Goal: Information Seeking & Learning: Learn about a topic

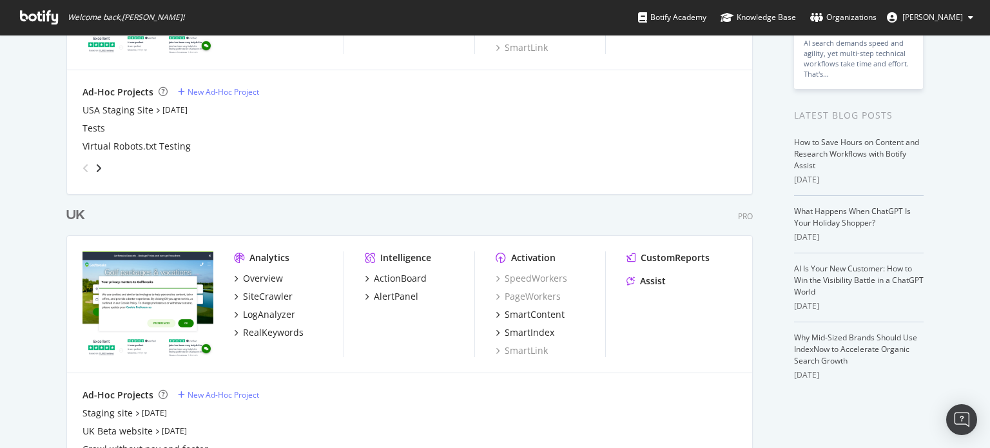
scroll to position [196, 0]
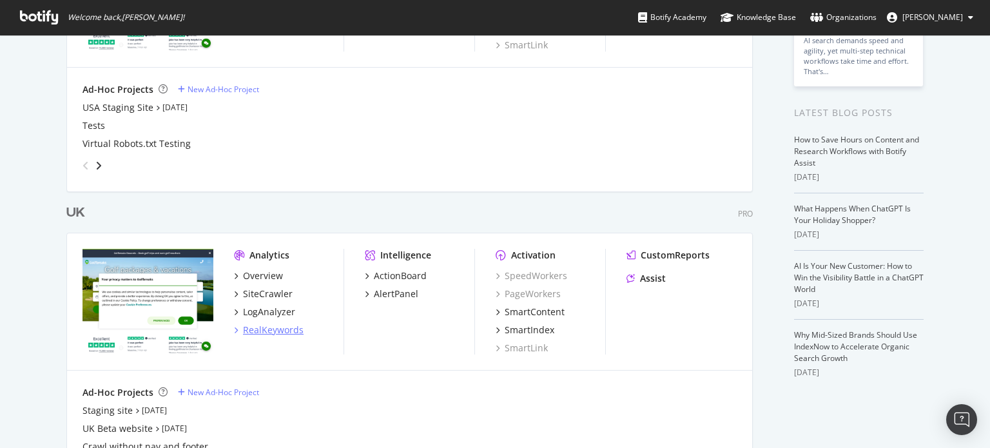
click at [275, 324] on div "RealKeywords" at bounding box center [273, 330] width 61 height 13
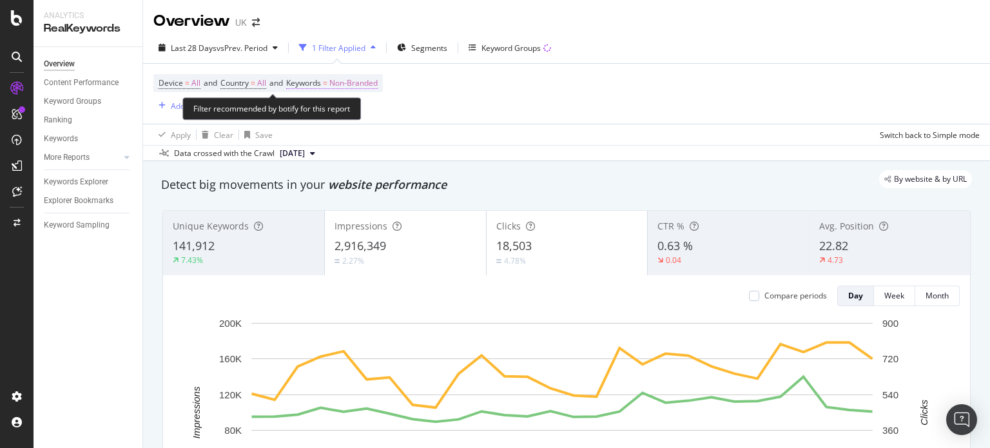
click at [364, 79] on span "Non-Branded" at bounding box center [353, 83] width 48 height 18
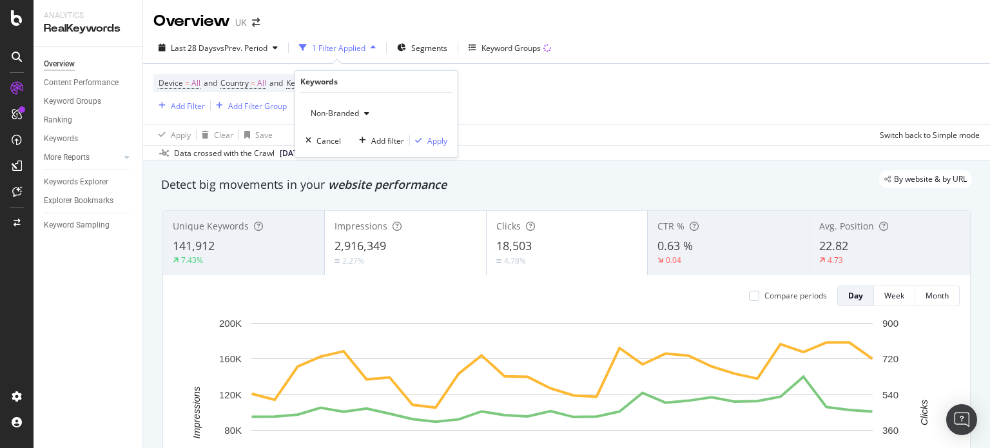
click at [344, 108] on span "Non-Branded" at bounding box center [333, 113] width 54 height 11
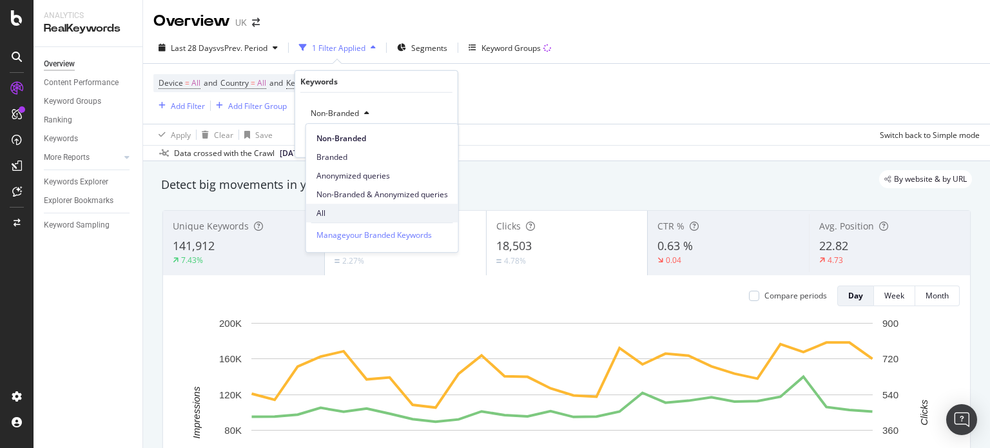
click at [332, 208] on span "All" at bounding box center [383, 214] width 132 height 12
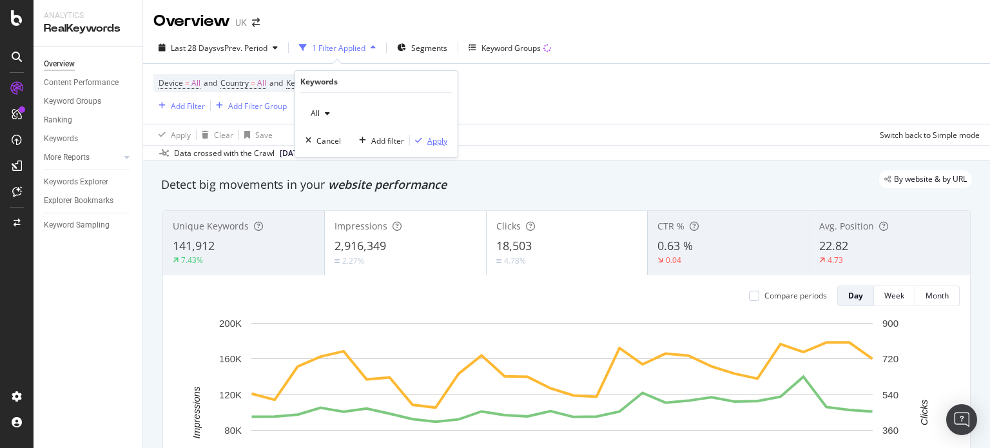
click at [428, 135] on div "Apply" at bounding box center [437, 140] width 20 height 11
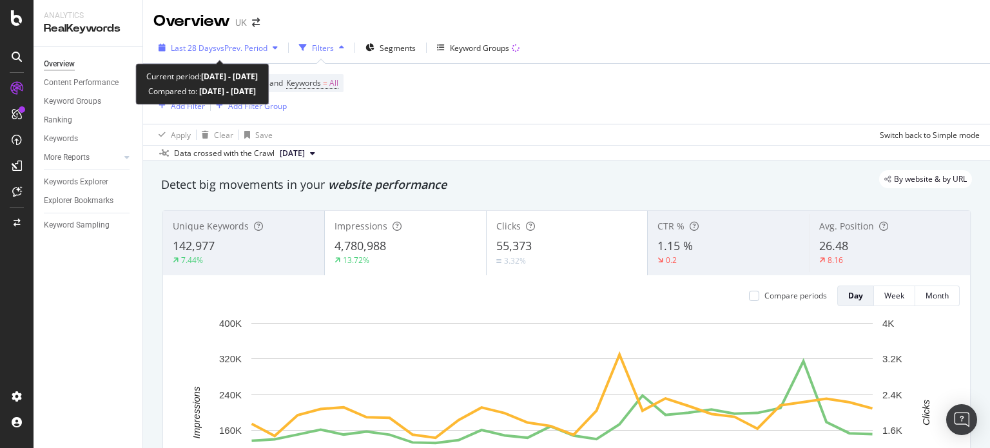
click at [240, 46] on span "vs Prev. Period" at bounding box center [242, 48] width 51 height 11
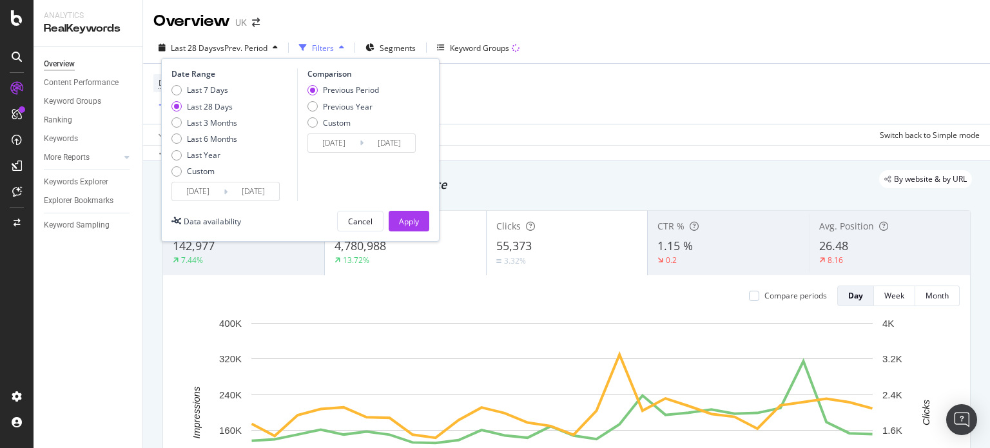
click at [201, 182] on div "2025/08/08 Navigate forward to interact with the calendar and select a date. Pr…" at bounding box center [226, 191] width 108 height 19
click at [201, 188] on input "2025/08/08" at bounding box center [198, 191] width 52 height 18
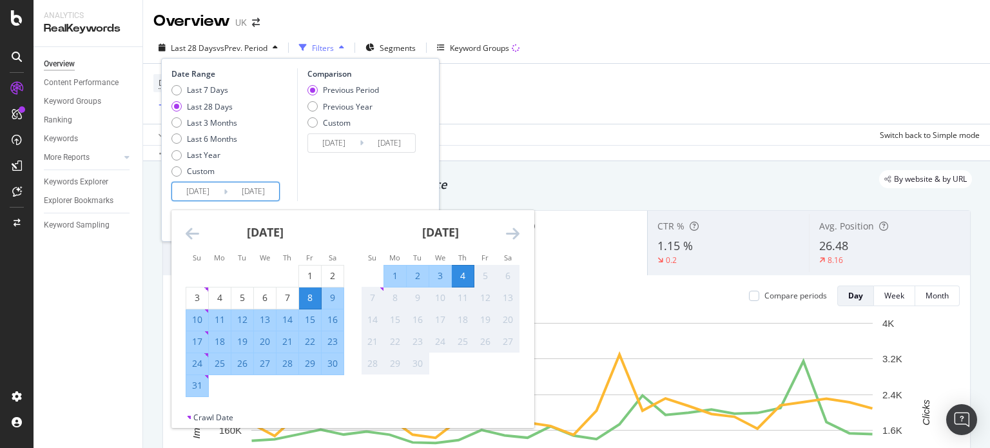
click at [198, 233] on icon "Move backward to switch to the previous month." at bounding box center [193, 233] width 14 height 15
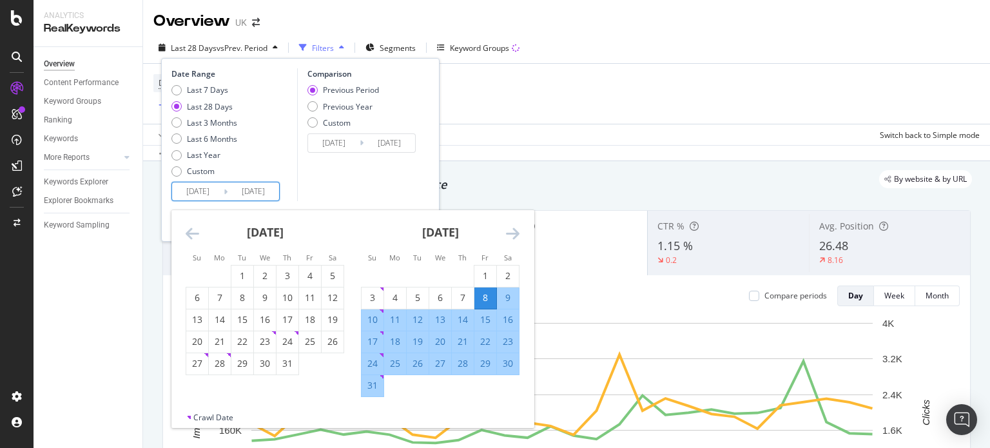
click at [198, 233] on icon "Move backward to switch to the previous month." at bounding box center [193, 233] width 14 height 15
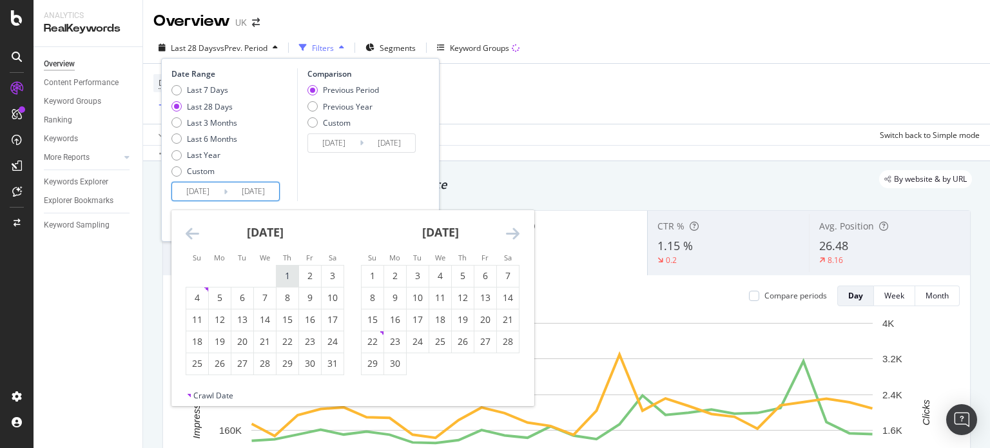
click at [288, 273] on div "1" at bounding box center [288, 276] width 22 height 13
type input "2025/05/01"
type input "2024/12/25"
type input "2025/04/30"
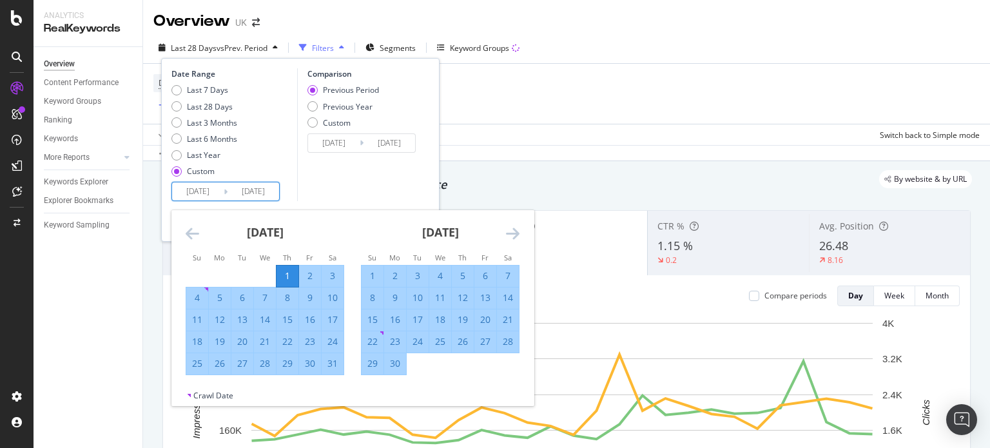
click at [512, 235] on icon "Move forward to switch to the next month." at bounding box center [513, 233] width 14 height 15
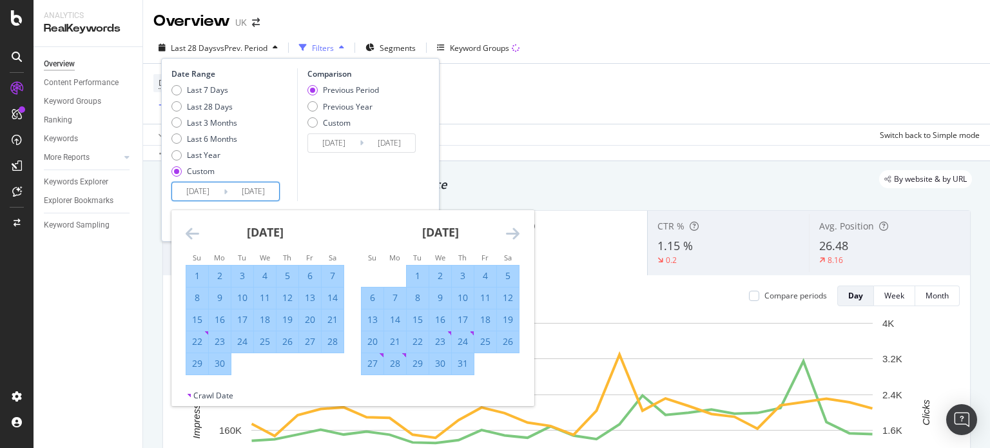
click at [512, 235] on icon "Move forward to switch to the next month." at bounding box center [513, 233] width 14 height 15
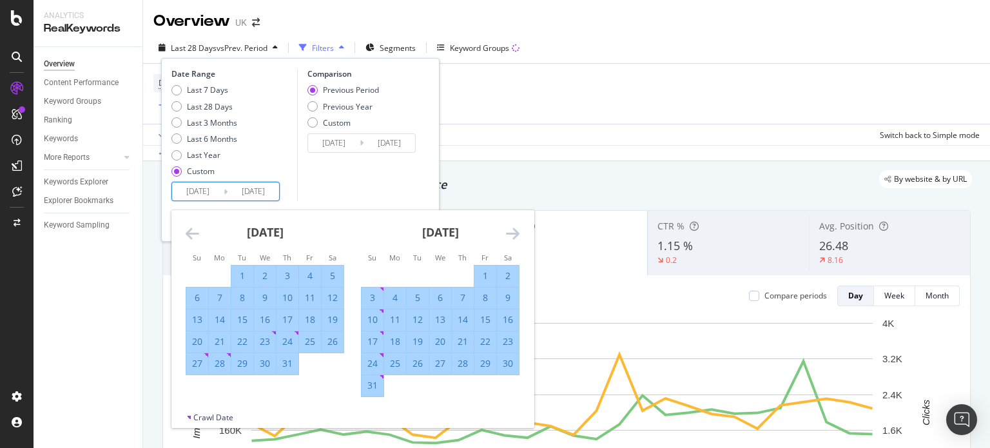
click at [375, 387] on div "31" at bounding box center [373, 385] width 22 height 13
type input "2025/08/31"
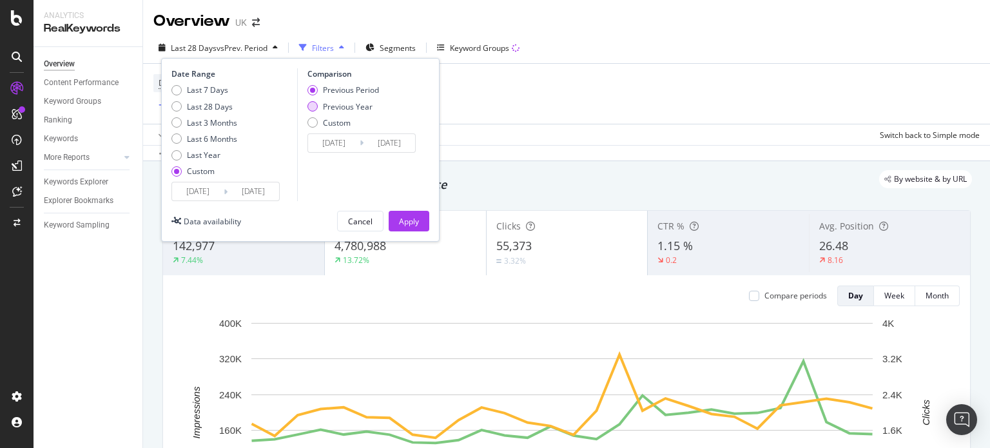
click at [358, 103] on div "Previous Year" at bounding box center [348, 106] width 50 height 11
type input "2024/05/02"
type input "2024/09/01"
click at [340, 138] on input "2024/05/02" at bounding box center [334, 143] width 52 height 18
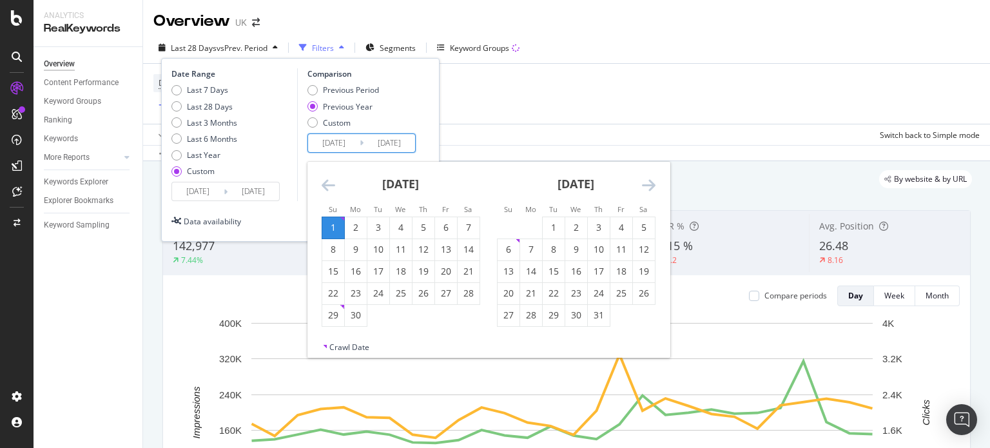
click at [328, 182] on icon "Move backward to switch to the previous month." at bounding box center [329, 184] width 14 height 15
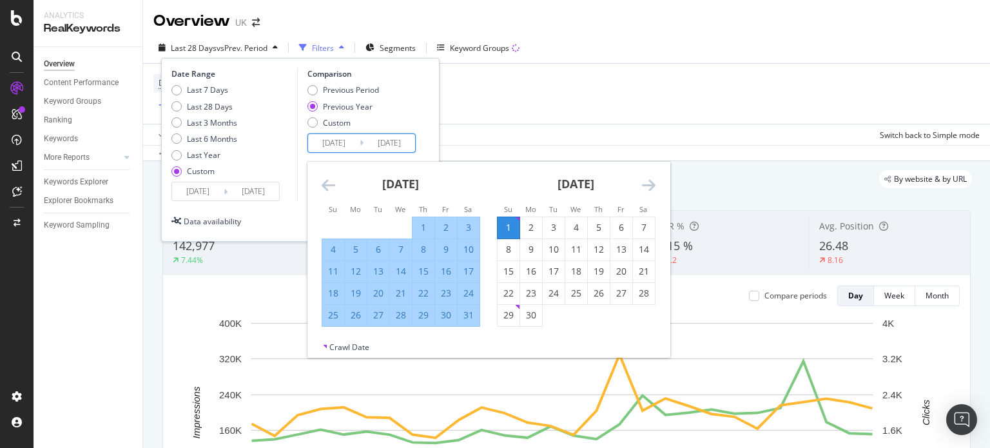
click at [328, 182] on icon "Move backward to switch to the previous month." at bounding box center [329, 184] width 14 height 15
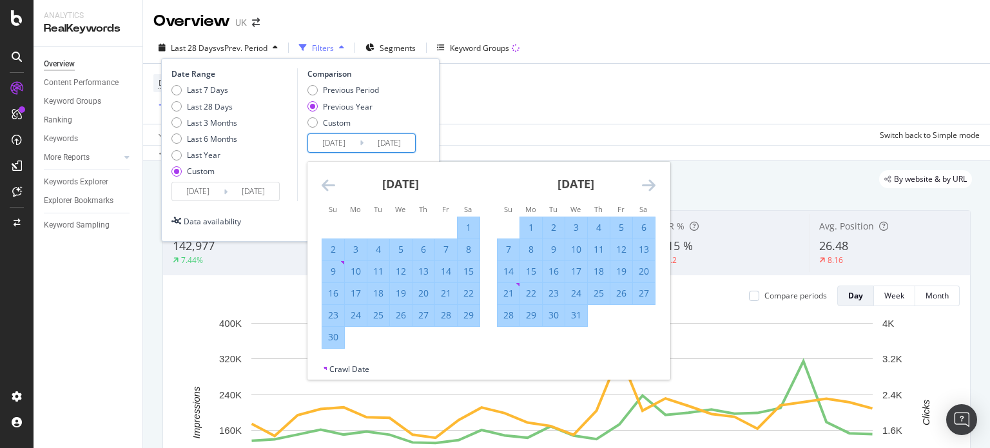
click at [328, 182] on icon "Move backward to switch to the previous month." at bounding box center [329, 184] width 14 height 15
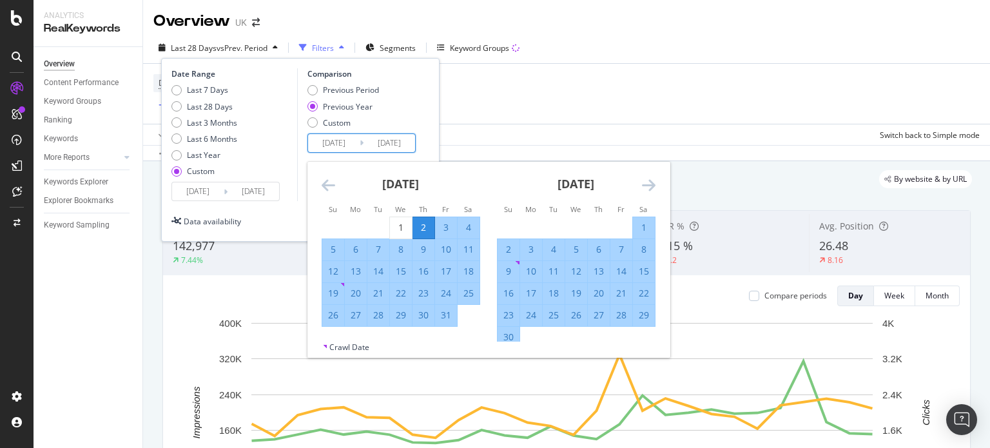
click at [328, 182] on icon "Move backward to switch to the previous month." at bounding box center [329, 184] width 14 height 15
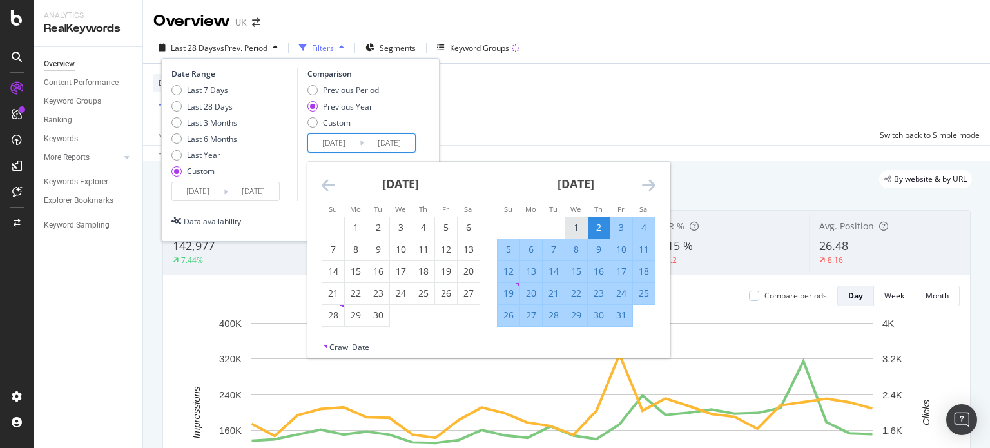
click at [577, 227] on div "1" at bounding box center [576, 227] width 22 height 13
type input "2024/05/01"
click at [649, 182] on icon "Move forward to switch to the next month." at bounding box center [649, 184] width 14 height 15
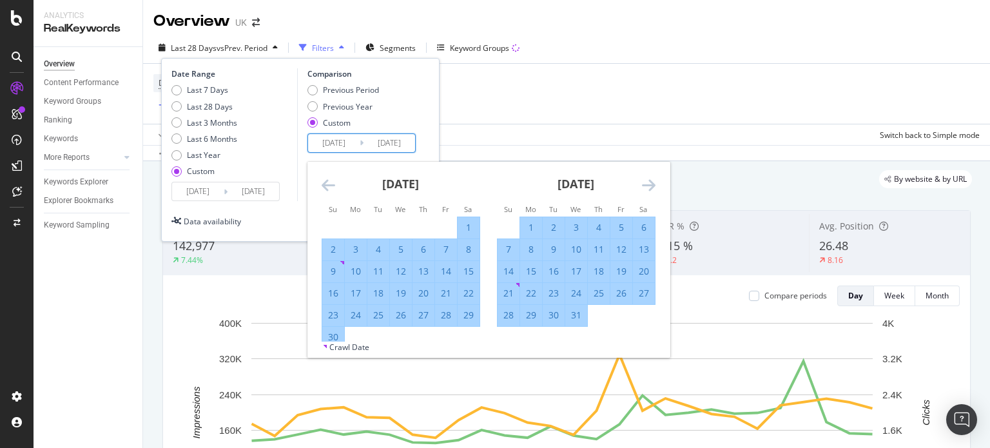
click at [649, 182] on icon "Move forward to switch to the next month." at bounding box center [649, 184] width 14 height 15
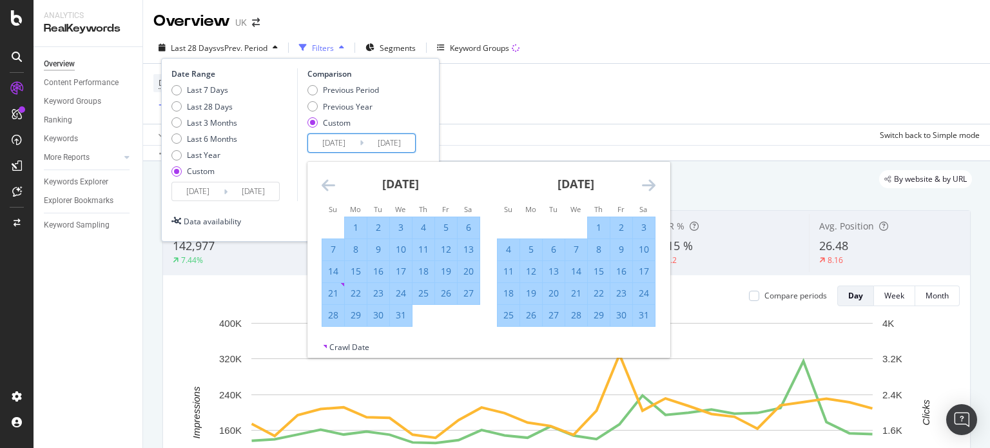
click at [649, 182] on icon "Move forward to switch to the next month." at bounding box center [649, 184] width 14 height 15
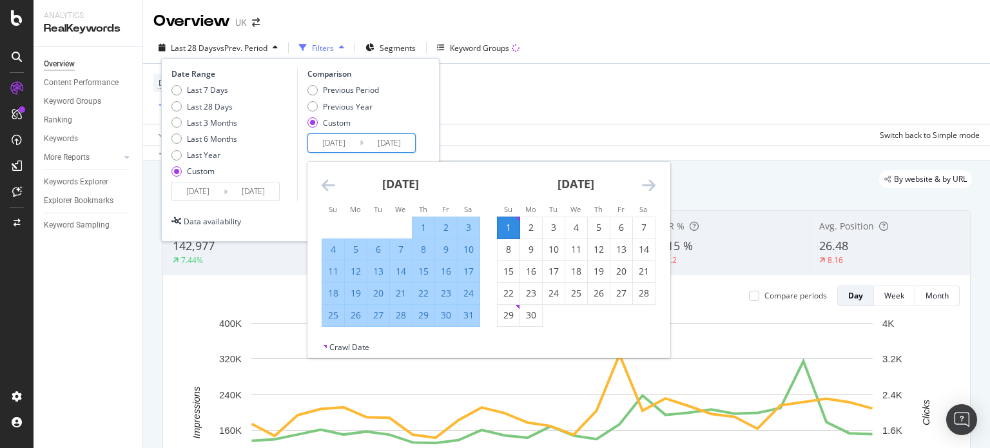
click at [467, 313] on div "31" at bounding box center [469, 315] width 22 height 13
type input "2024/08/31"
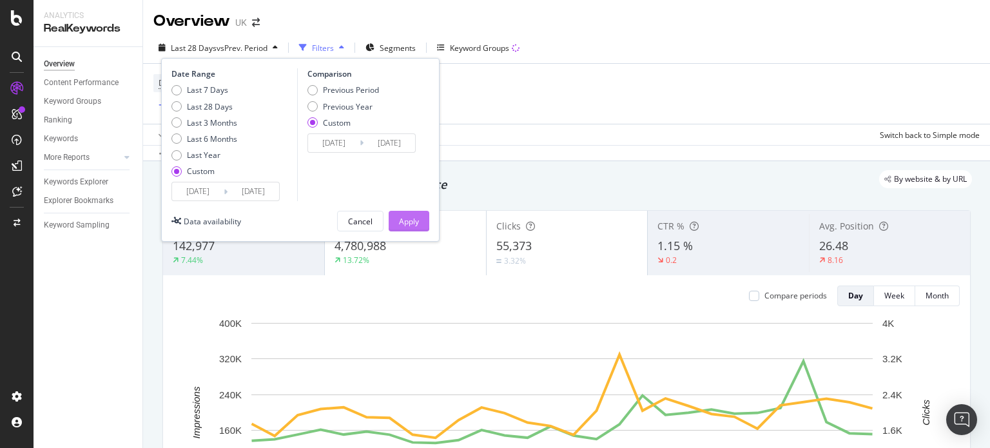
click at [399, 227] on div "Apply" at bounding box center [409, 220] width 20 height 19
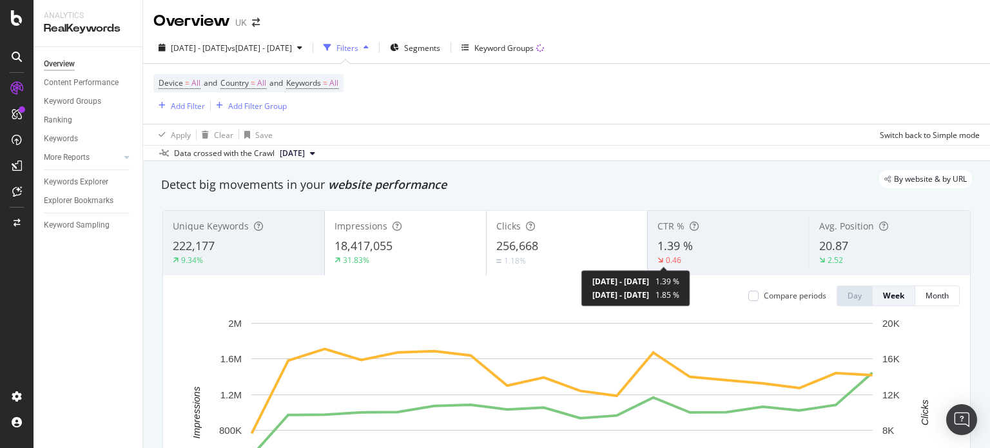
click at [666, 260] on div "0.46" at bounding box center [673, 260] width 15 height 11
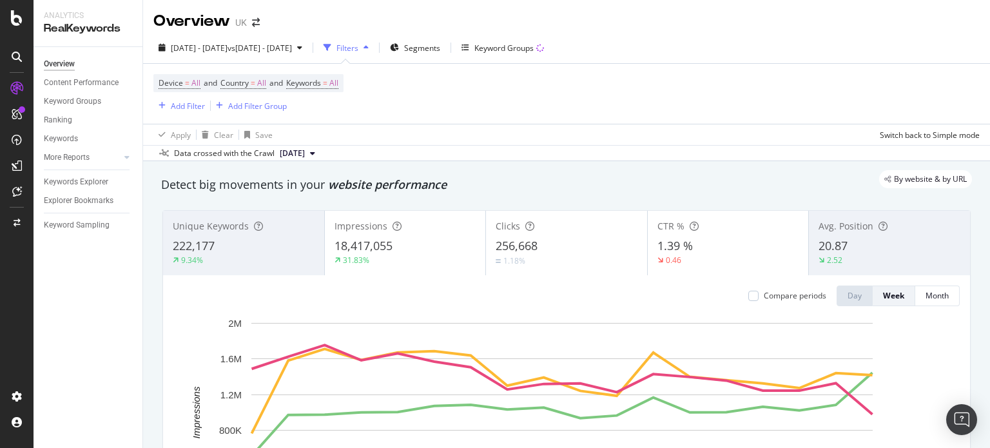
click at [669, 244] on span "1.39 %" at bounding box center [675, 245] width 35 height 15
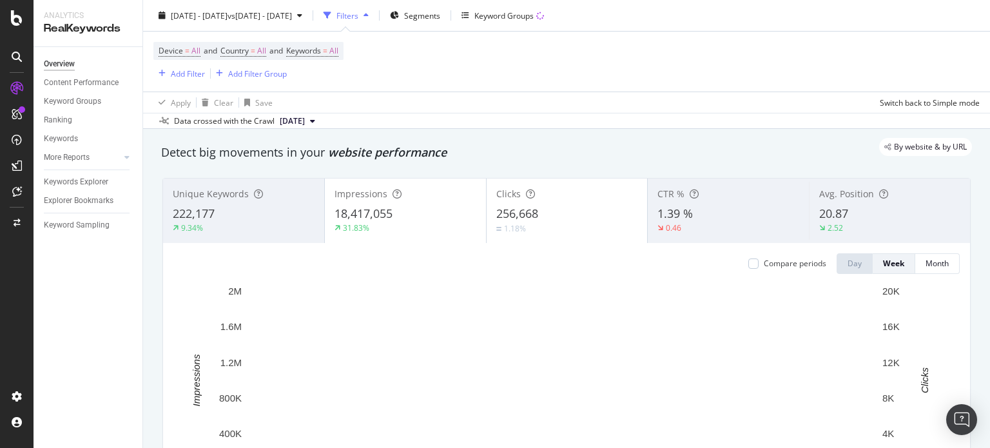
scroll to position [34, 0]
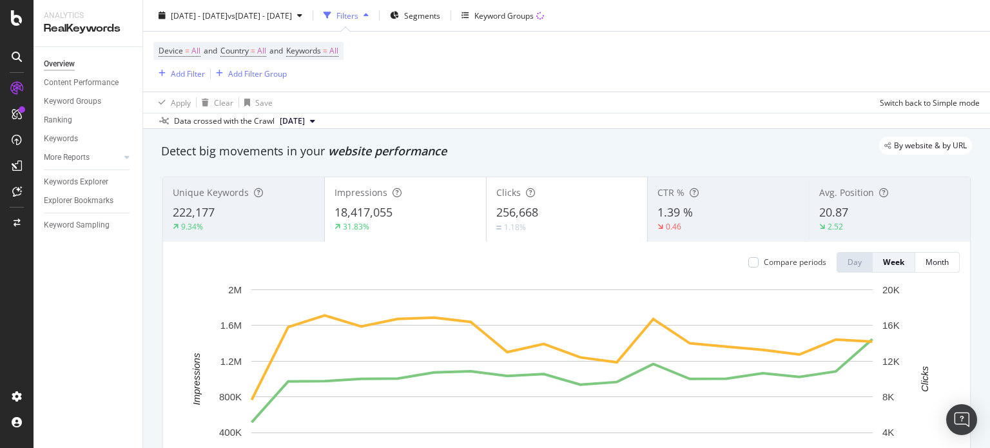
click at [627, 143] on div "By website & by URL" at bounding box center [560, 146] width 824 height 18
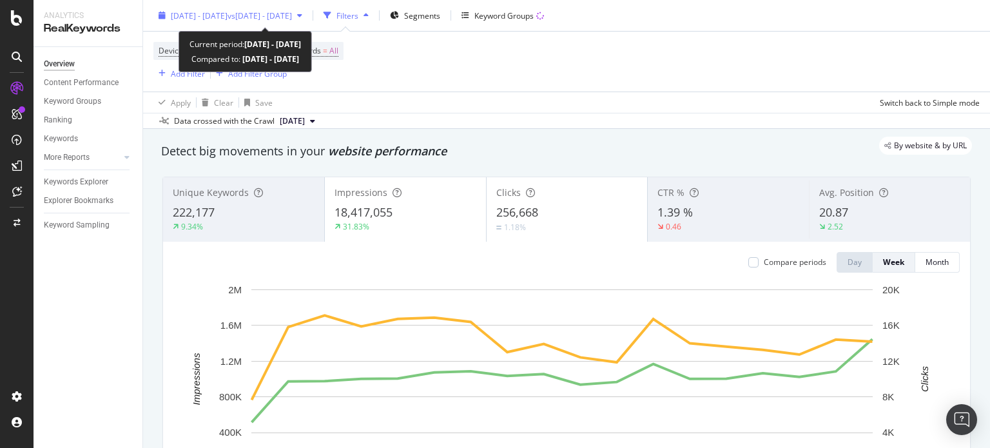
click at [289, 13] on span "vs 2024 May. 1st - Aug. 31st" at bounding box center [260, 15] width 64 height 11
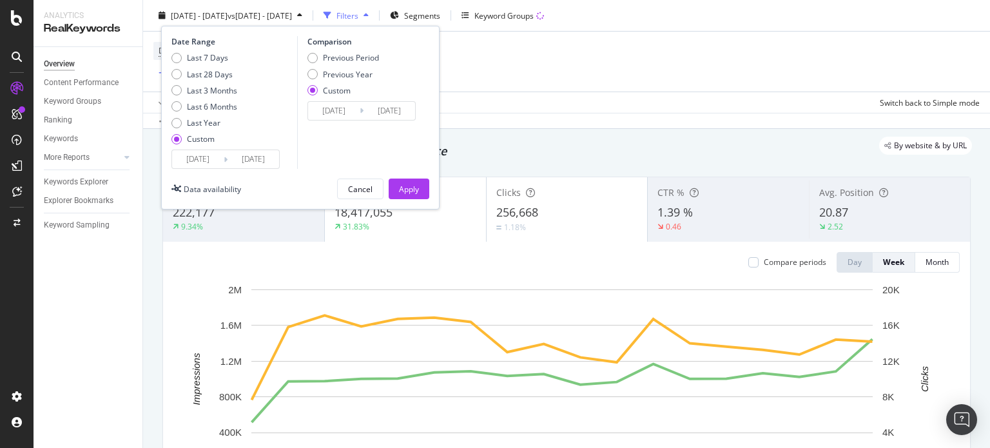
click at [487, 59] on div "Device = All and Country = All and Keywords = All Add Filter Add Filter Group" at bounding box center [566, 62] width 827 height 60
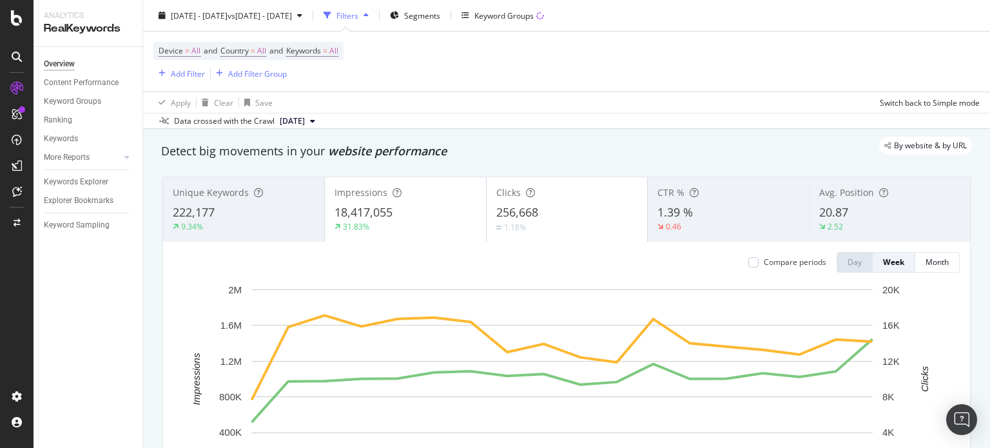
click at [417, 211] on div "18,417,055" at bounding box center [406, 212] width 142 height 17
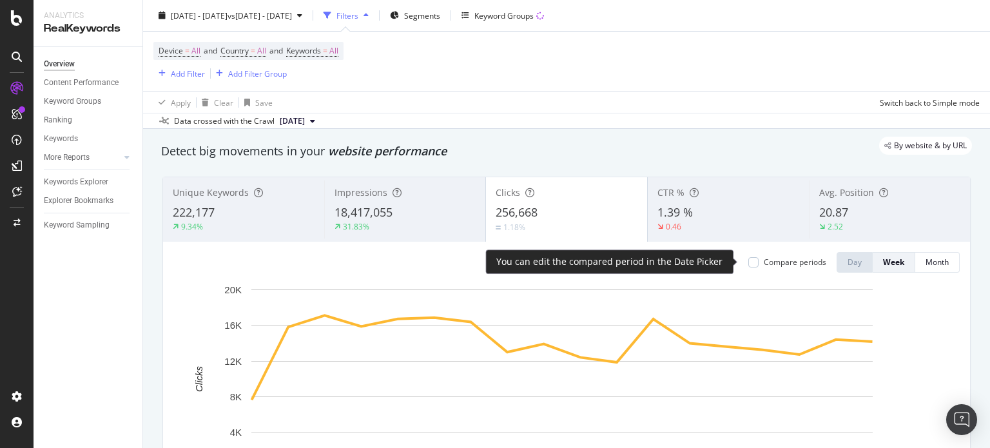
click at [794, 263] on div "Compare periods" at bounding box center [795, 262] width 63 height 11
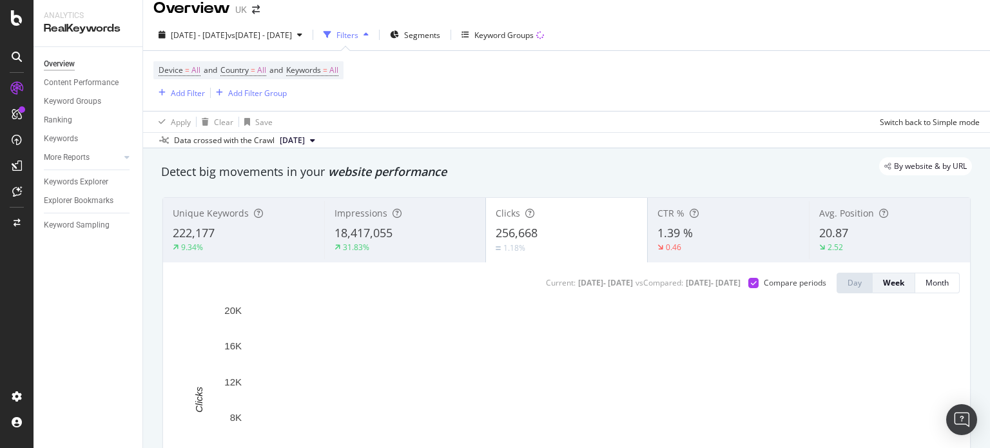
scroll to position [0, 0]
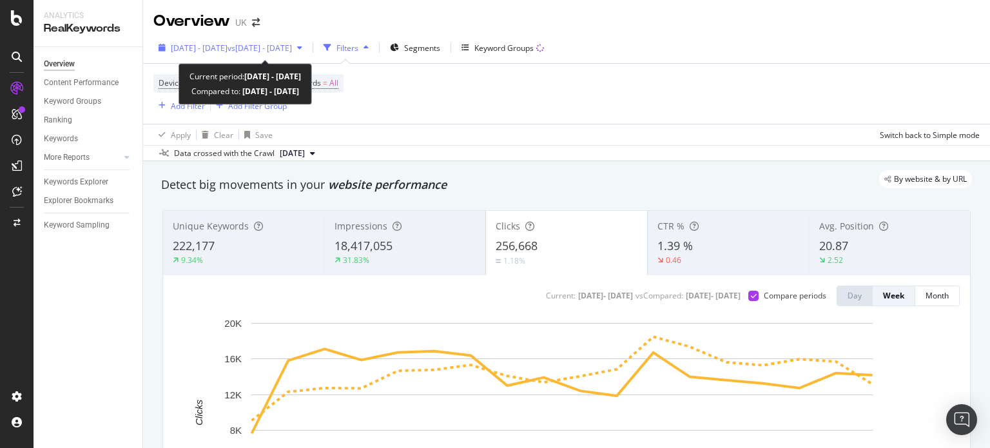
click at [260, 38] on div "2025 May. 1st - Aug. 31st vs 2024 May. 1st - Aug. 31st" at bounding box center [230, 47] width 154 height 19
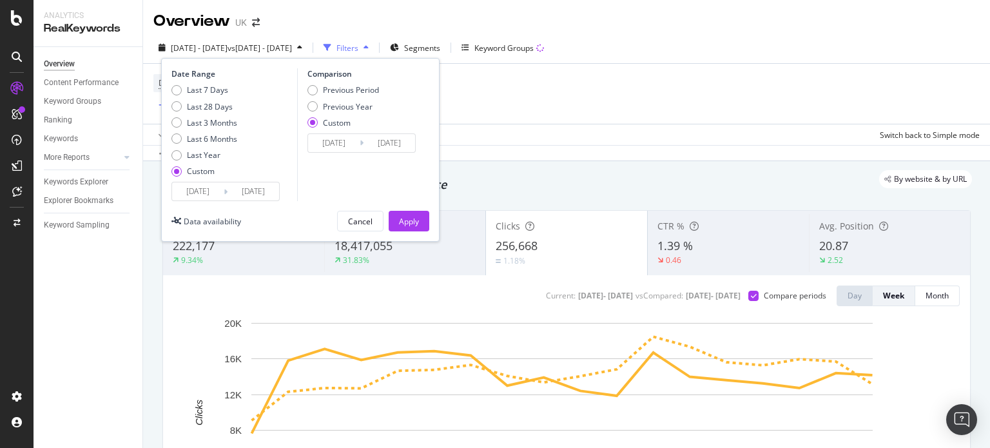
click at [201, 197] on input "2025/05/01" at bounding box center [198, 191] width 52 height 18
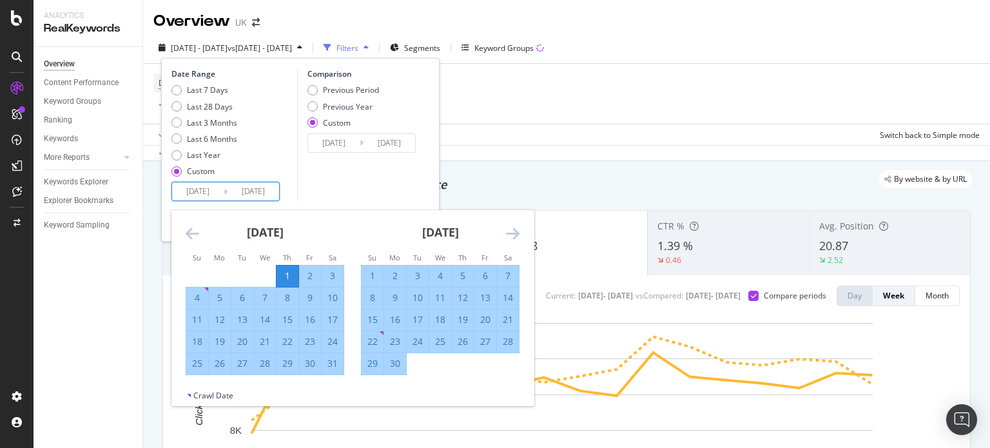
click at [514, 226] on icon "Move forward to switch to the next month." at bounding box center [513, 233] width 14 height 15
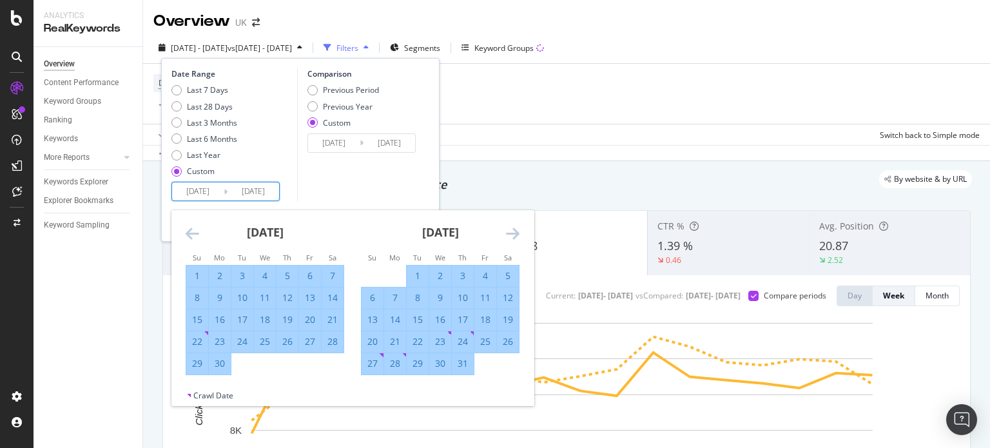
click at [514, 226] on icon "Move forward to switch to the next month." at bounding box center [513, 233] width 14 height 15
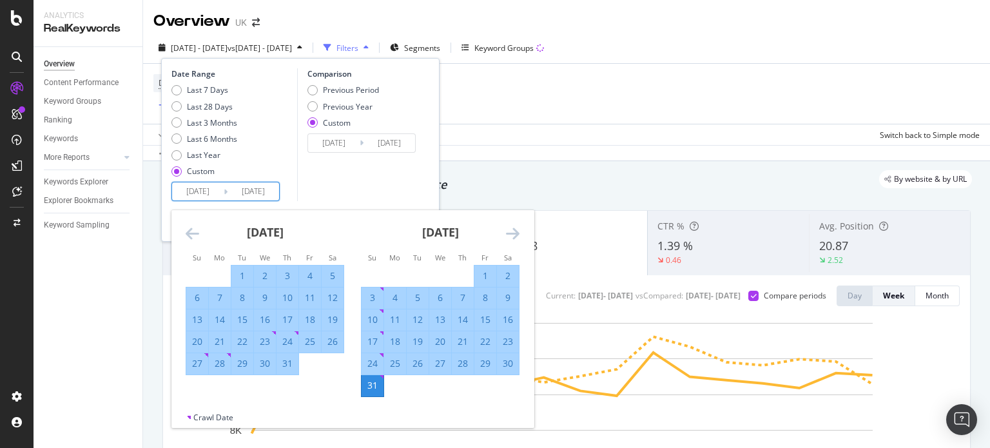
click at [514, 226] on icon "Move forward to switch to the next month." at bounding box center [513, 233] width 14 height 15
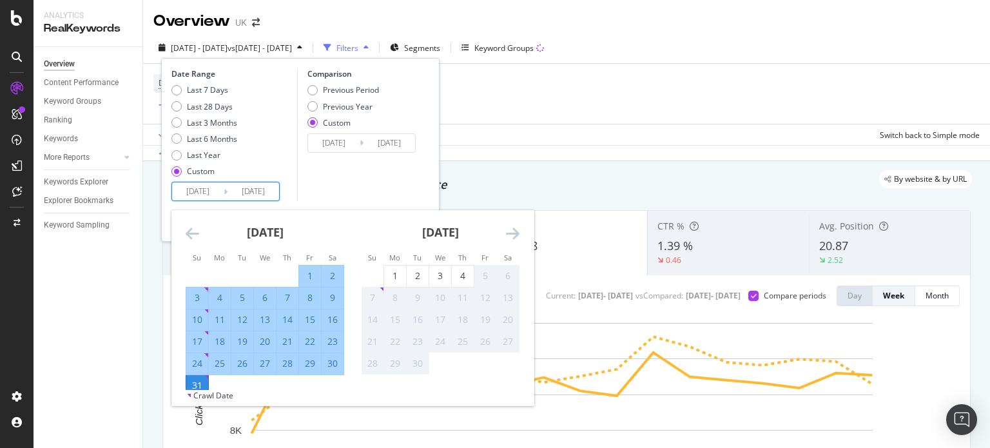
click at [514, 226] on icon "Move forward to switch to the next month." at bounding box center [513, 233] width 14 height 15
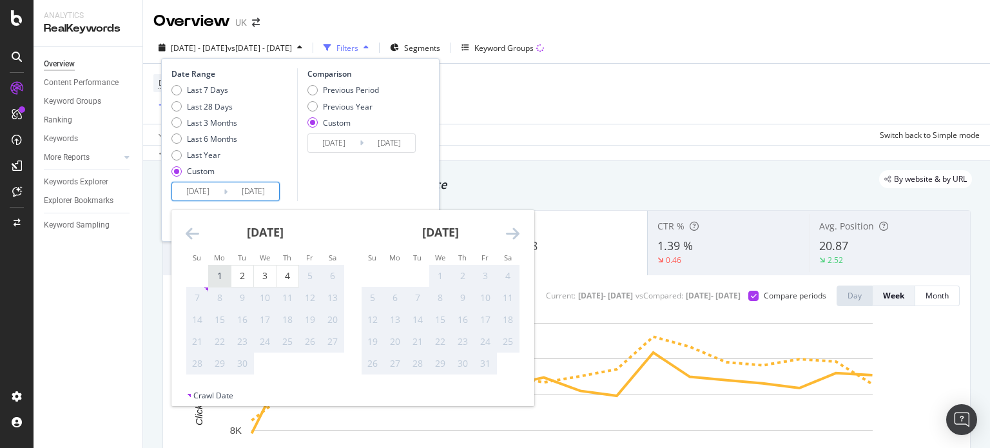
click at [225, 272] on div "1" at bounding box center [220, 276] width 22 height 13
type input "2025/09/01"
click at [284, 277] on div "4" at bounding box center [288, 276] width 22 height 13
type input "2025/09/04"
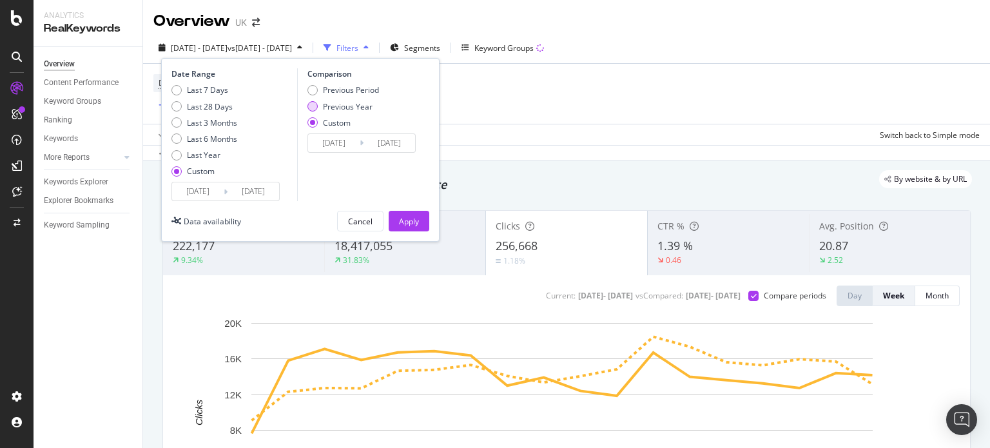
click at [362, 103] on div "Previous Year" at bounding box center [348, 106] width 50 height 11
type input "2024/09/02"
type input "2024/09/05"
click at [407, 223] on div "Apply" at bounding box center [409, 221] width 20 height 11
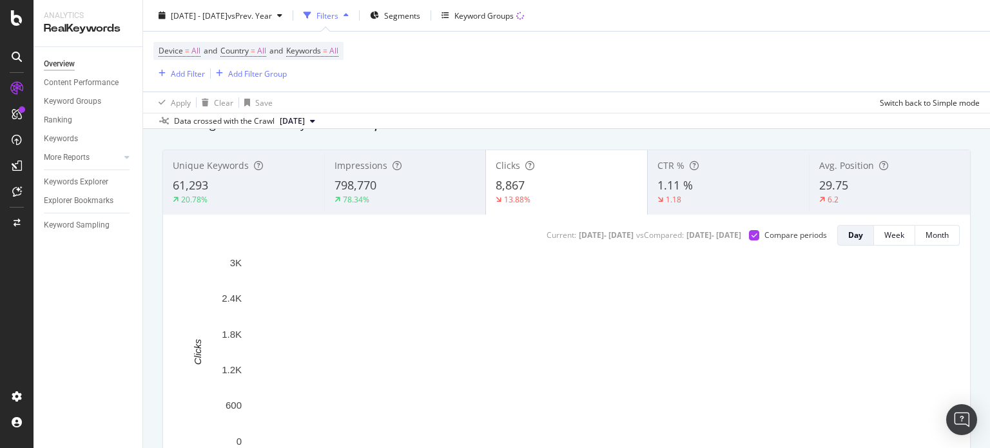
scroll to position [62, 0]
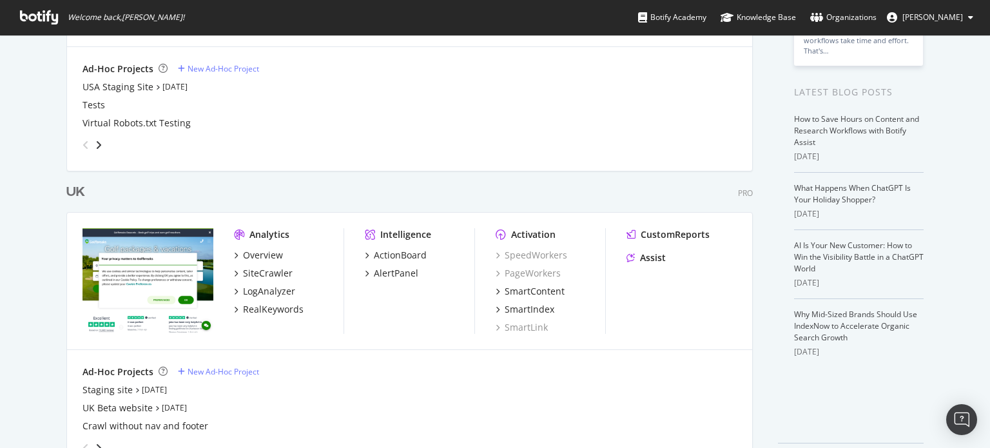
scroll to position [219, 0]
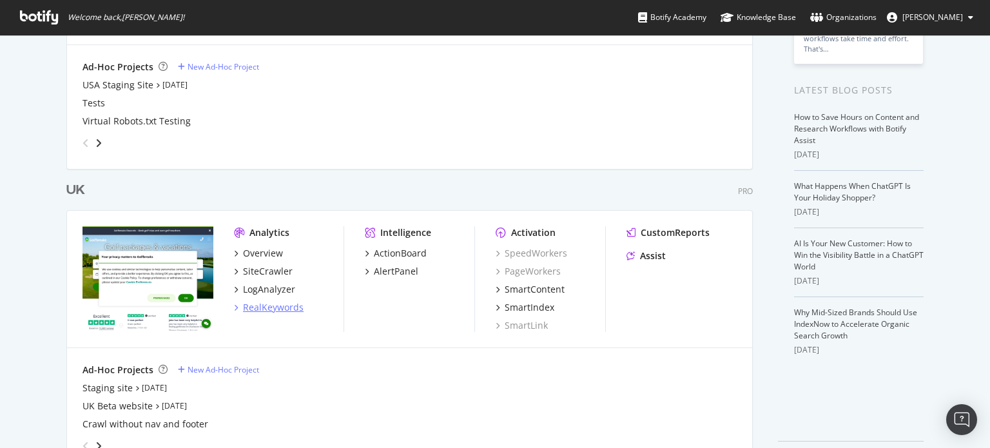
click at [257, 301] on div "RealKeywords" at bounding box center [273, 307] width 61 height 13
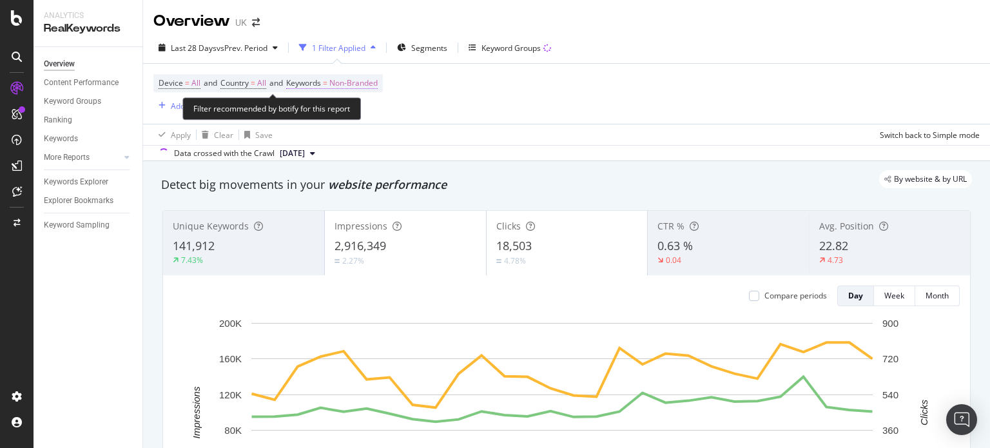
click at [371, 84] on span "Non-Branded" at bounding box center [353, 83] width 48 height 18
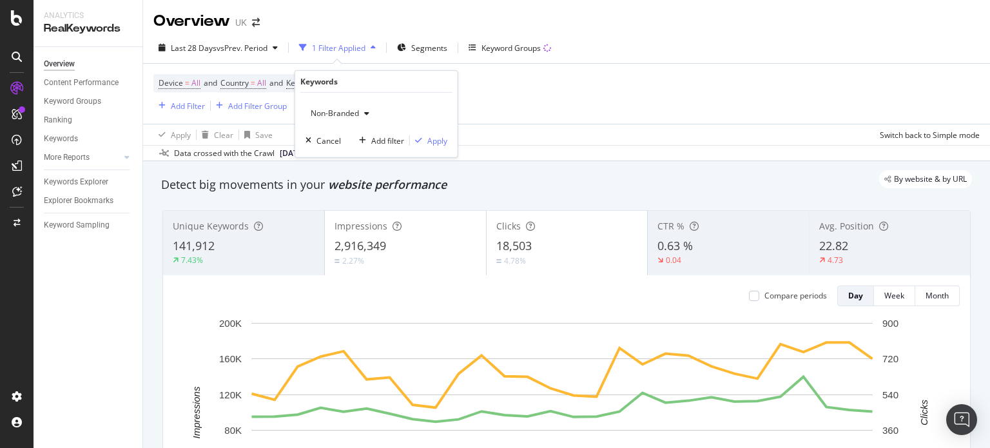
click at [356, 107] on div "Non-Branded" at bounding box center [340, 113] width 69 height 19
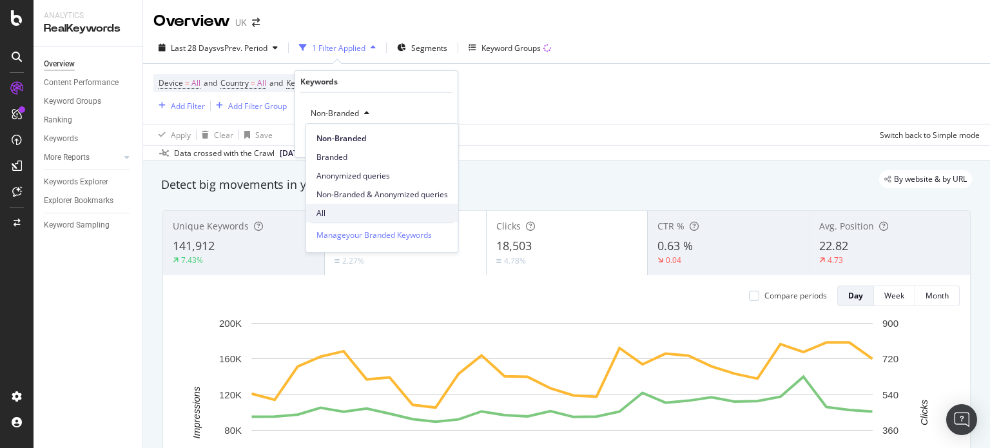
click at [329, 215] on span "All" at bounding box center [383, 214] width 132 height 12
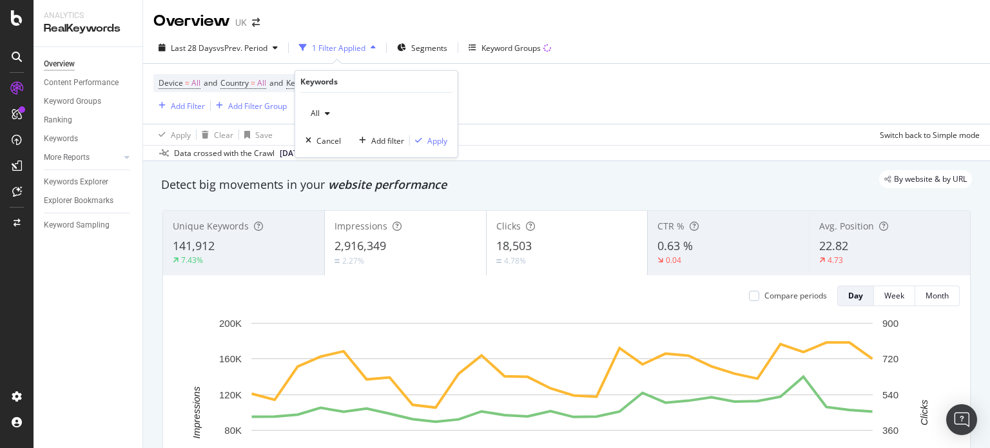
click at [447, 149] on div "All Cancel Add filter Apply" at bounding box center [376, 125] width 162 height 64
click at [437, 144] on div "Apply" at bounding box center [437, 140] width 20 height 11
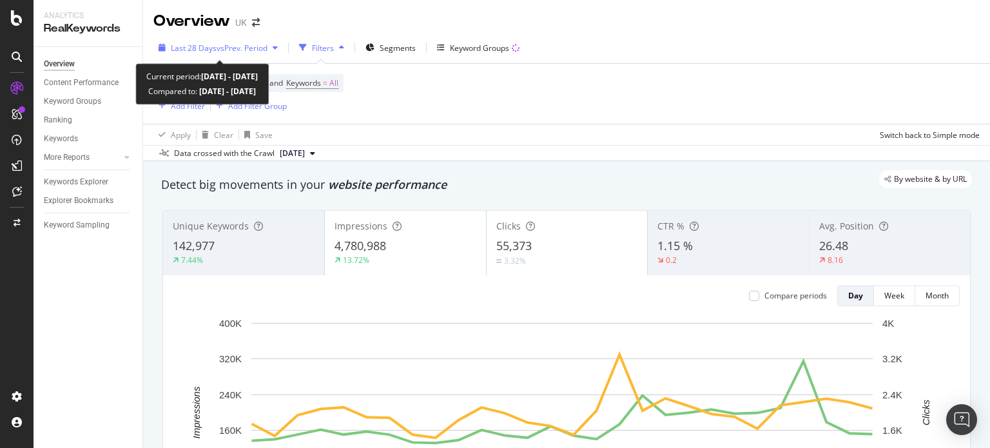
click at [230, 45] on span "vs Prev. Period" at bounding box center [242, 48] width 51 height 11
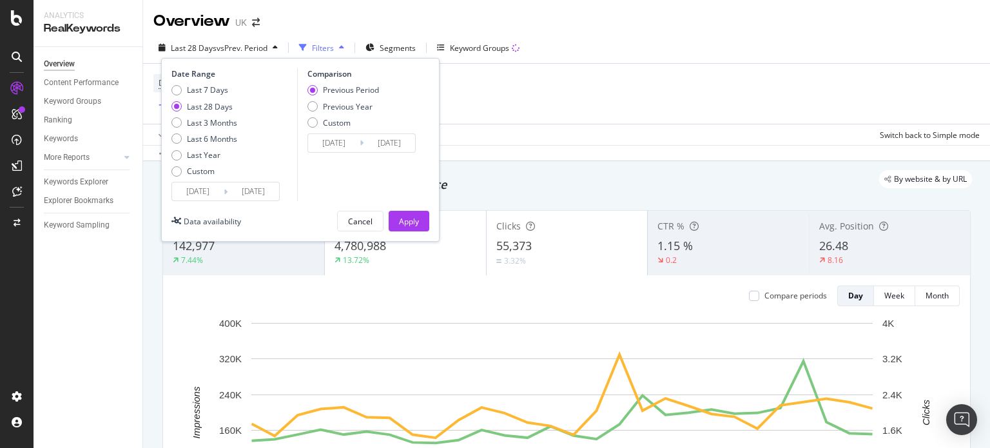
click at [189, 204] on div "Date Range Last 7 Days Last 28 Days Last 3 Months Last 6 Months Last Year Custo…" at bounding box center [300, 150] width 279 height 184
click at [197, 198] on input "2025/08/08" at bounding box center [198, 191] width 52 height 18
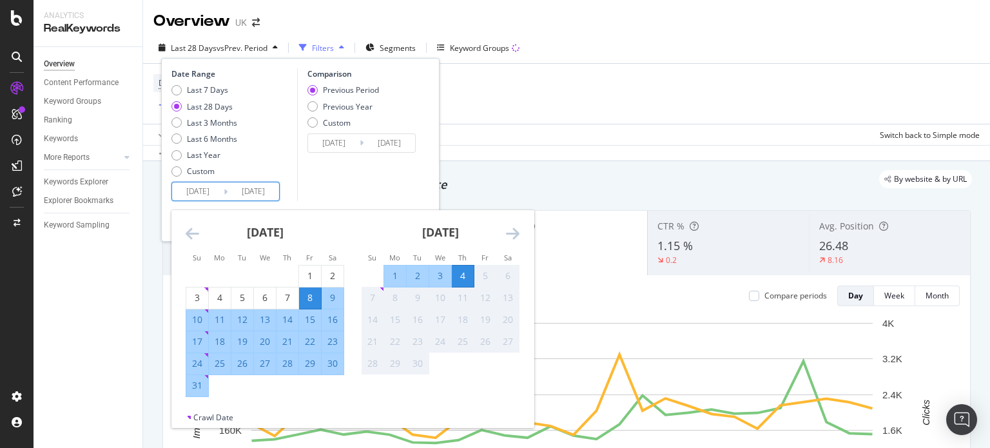
click at [191, 234] on icon "Move backward to switch to the previous month." at bounding box center [193, 233] width 14 height 15
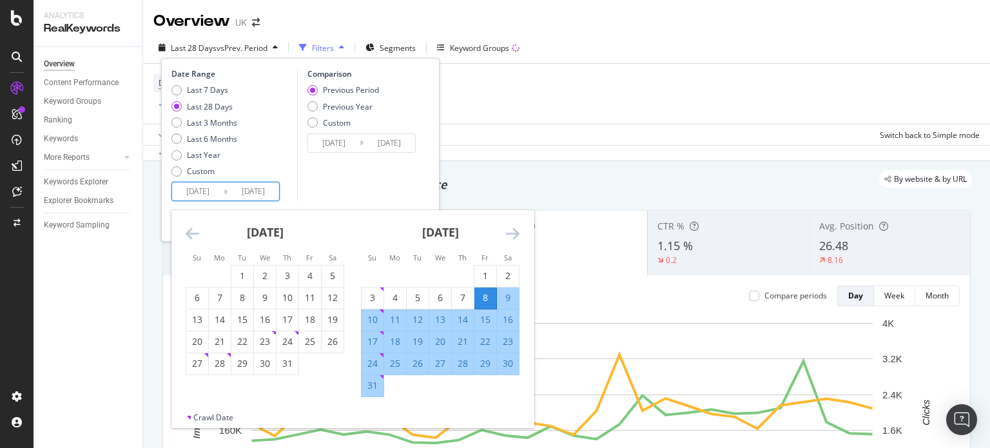
click at [191, 234] on icon "Move backward to switch to the previous month." at bounding box center [193, 233] width 14 height 15
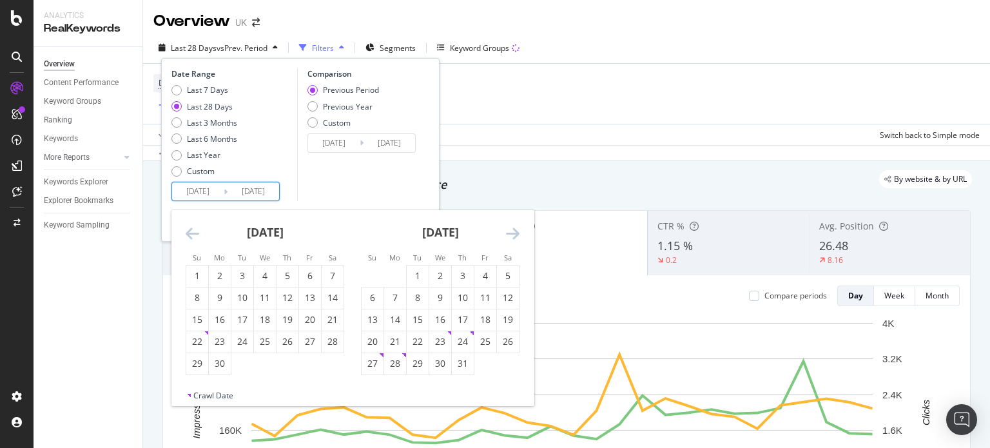
click at [191, 234] on icon "Move backward to switch to the previous month." at bounding box center [193, 233] width 14 height 15
click at [453, 270] on div "1" at bounding box center [463, 276] width 22 height 13
type input "2025/05/01"
type input "2024/12/25"
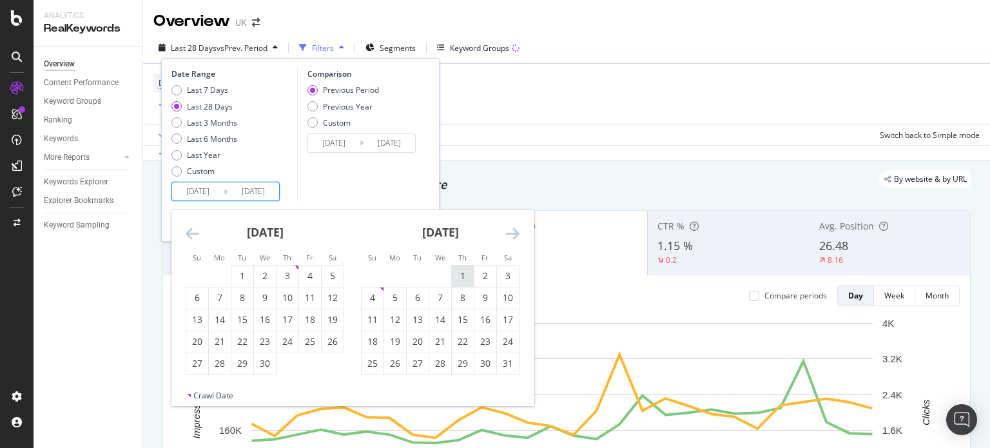
type input "2025/04/30"
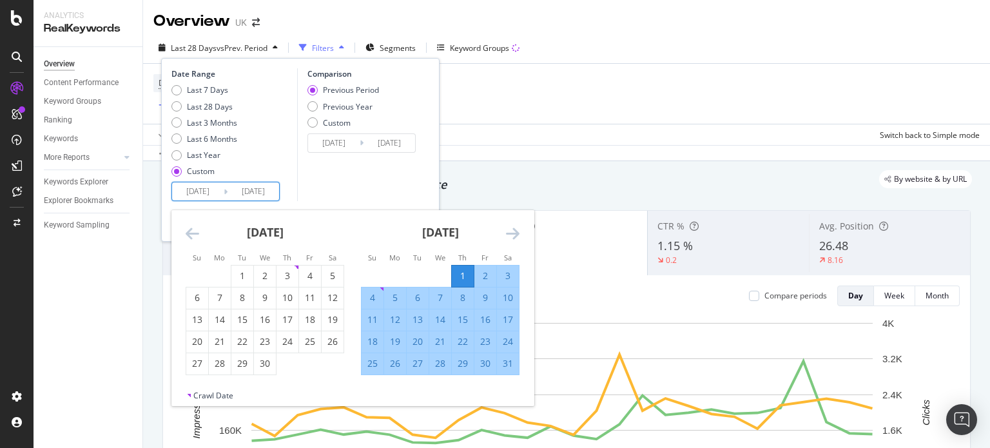
click at [511, 237] on icon "Move forward to switch to the next month." at bounding box center [513, 233] width 14 height 15
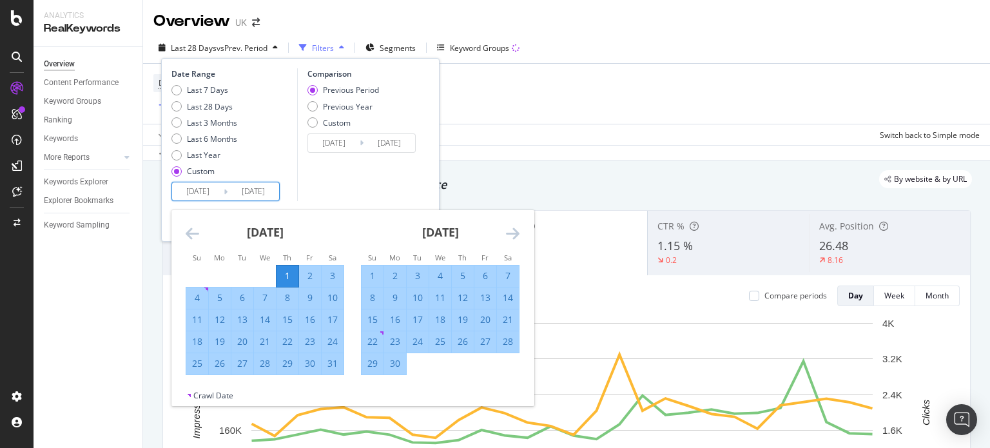
click at [511, 237] on icon "Move forward to switch to the next month." at bounding box center [513, 233] width 14 height 15
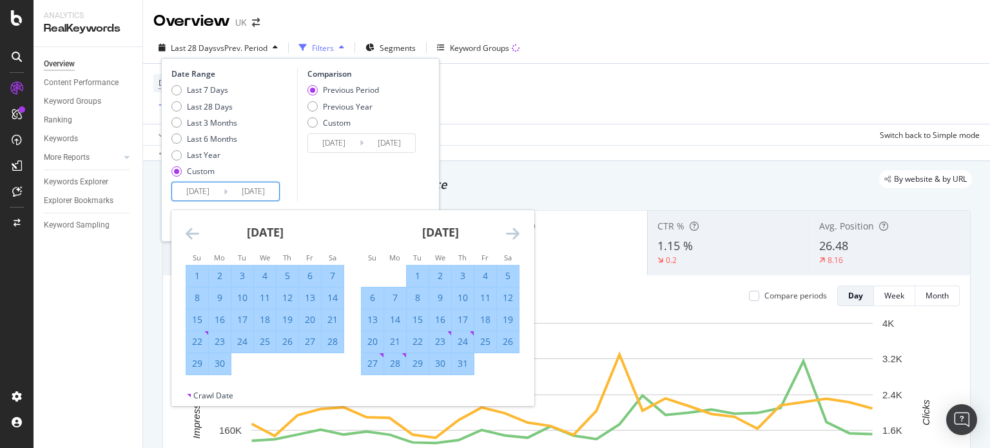
click at [511, 237] on icon "Move forward to switch to the next month." at bounding box center [513, 233] width 14 height 15
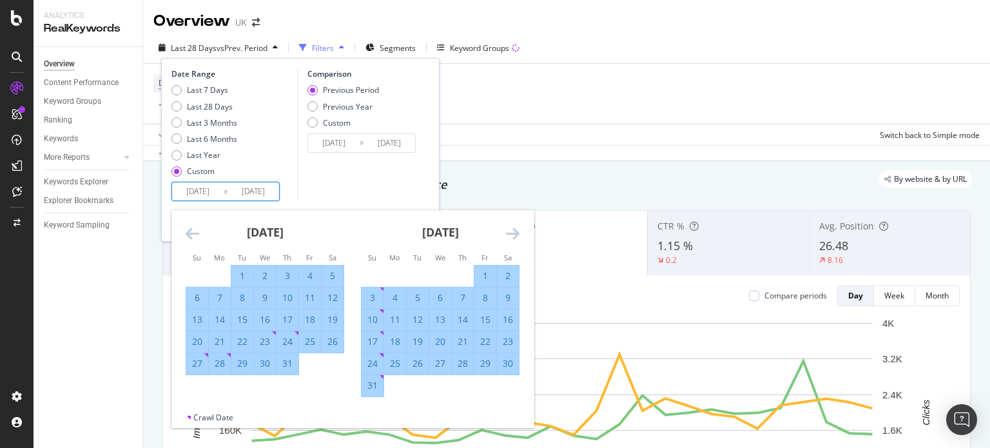
click at [511, 237] on icon "Move forward to switch to the next month." at bounding box center [513, 233] width 14 height 15
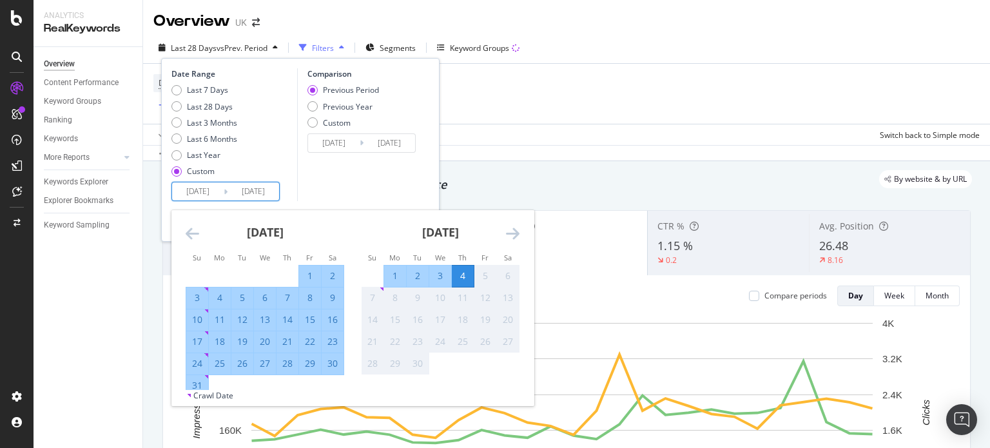
click at [199, 379] on div "31" at bounding box center [197, 385] width 22 height 13
type input "2025/08/31"
type input "2024/12/29"
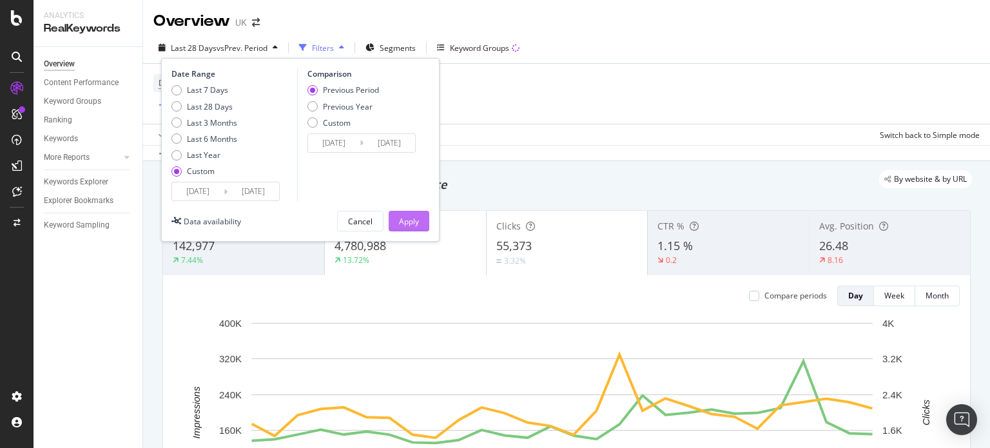
click at [415, 223] on div "Apply" at bounding box center [409, 221] width 20 height 11
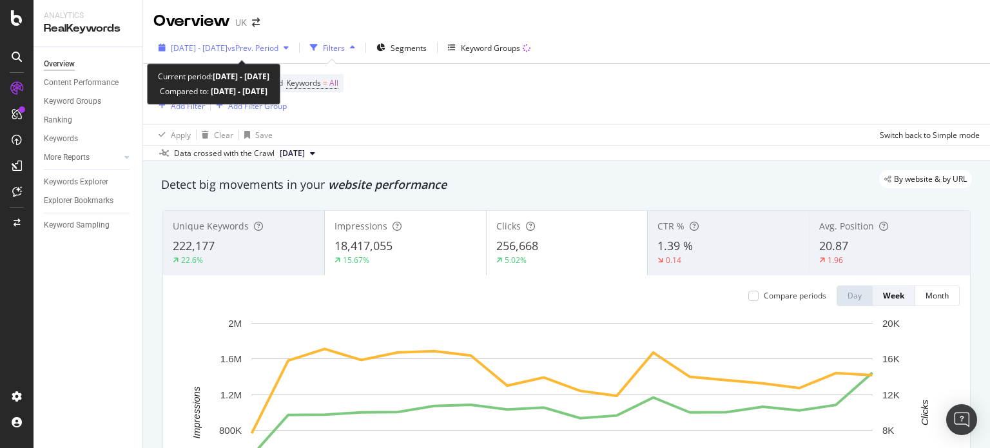
click at [279, 51] on span "vs Prev. Period" at bounding box center [253, 48] width 51 height 11
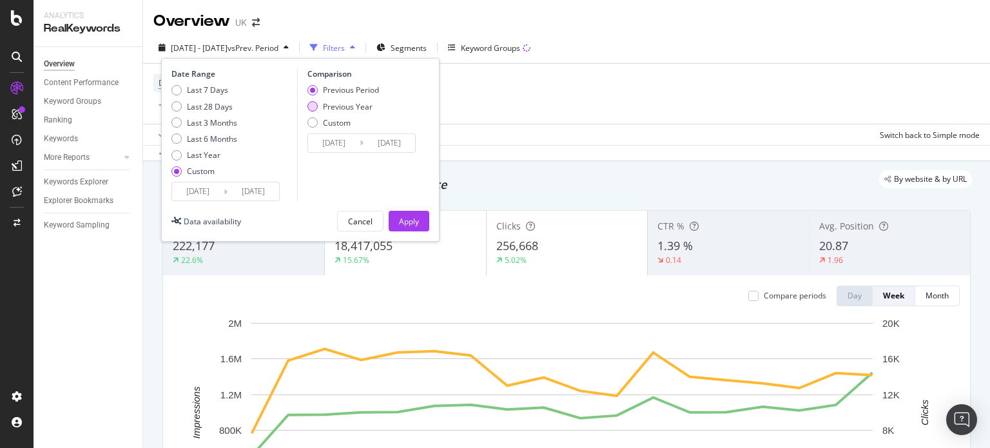
click at [349, 112] on div "Previous Year" at bounding box center [348, 106] width 50 height 11
type input "2024/05/02"
type input "2024/09/01"
click at [345, 144] on input "2024/05/02" at bounding box center [334, 143] width 52 height 18
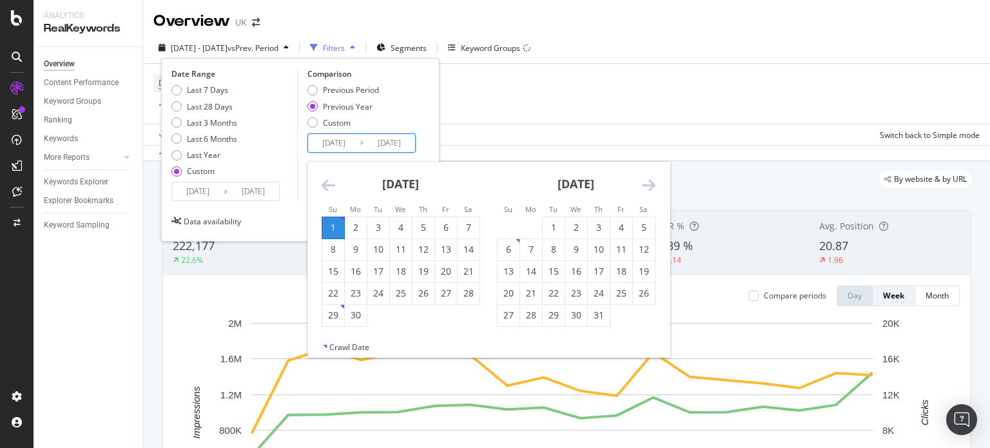
click at [324, 190] on icon "Move backward to switch to the previous month." at bounding box center [329, 184] width 14 height 15
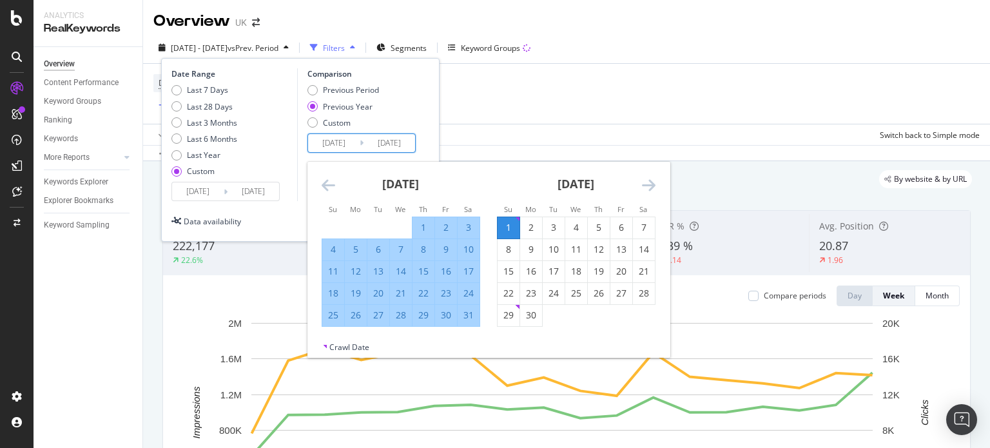
click at [324, 190] on icon "Move backward to switch to the previous month." at bounding box center [329, 184] width 14 height 15
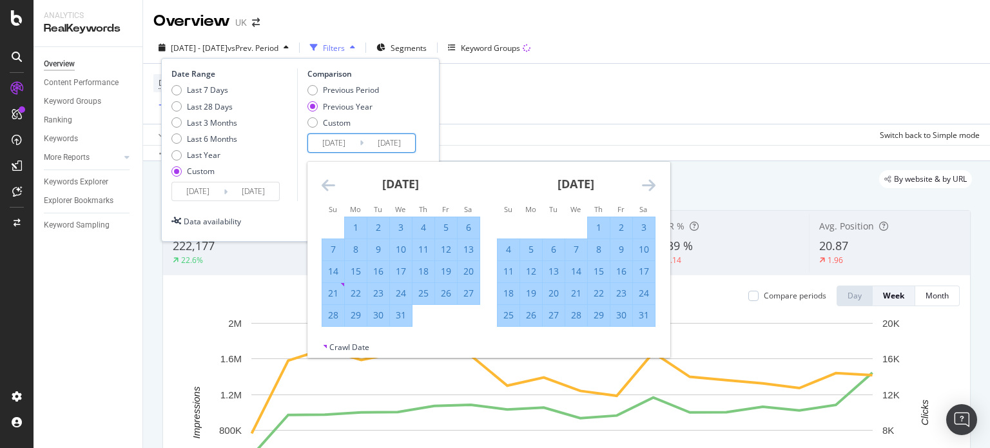
click at [324, 190] on icon "Move backward to switch to the previous month." at bounding box center [329, 184] width 14 height 15
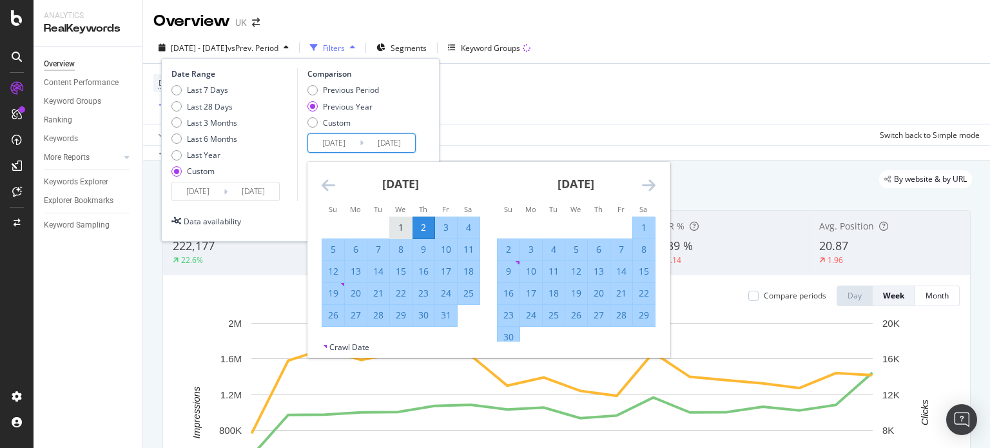
click at [405, 231] on div "1" at bounding box center [401, 227] width 22 height 13
type input "2024/05/01"
click at [647, 190] on icon "Move forward to switch to the next month." at bounding box center [649, 184] width 14 height 15
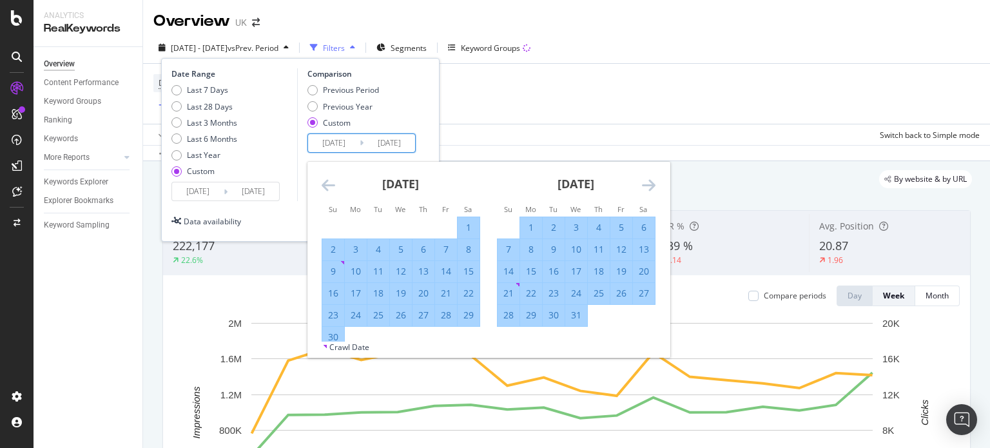
click at [647, 190] on icon "Move forward to switch to the next month." at bounding box center [649, 184] width 14 height 15
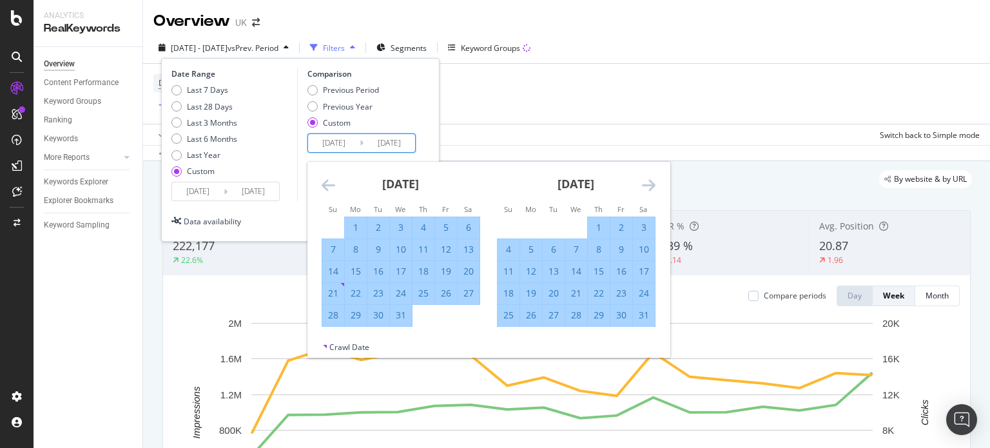
click at [647, 190] on icon "Move forward to switch to the next month." at bounding box center [649, 184] width 14 height 15
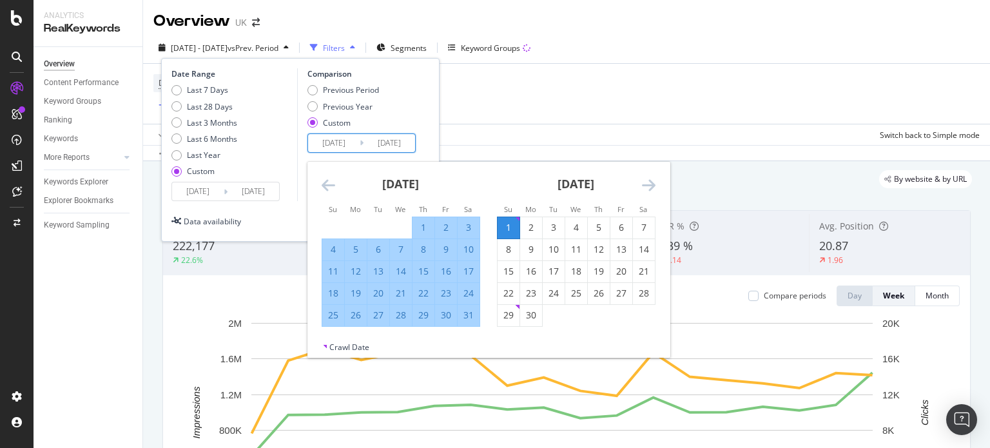
click at [471, 316] on div "31" at bounding box center [469, 315] width 22 height 13
type input "2024/08/31"
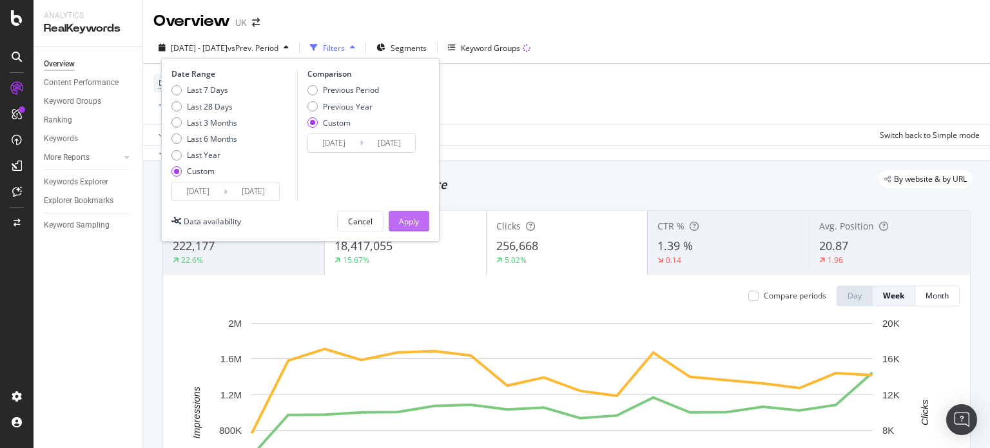
click at [419, 222] on button "Apply" at bounding box center [409, 221] width 41 height 21
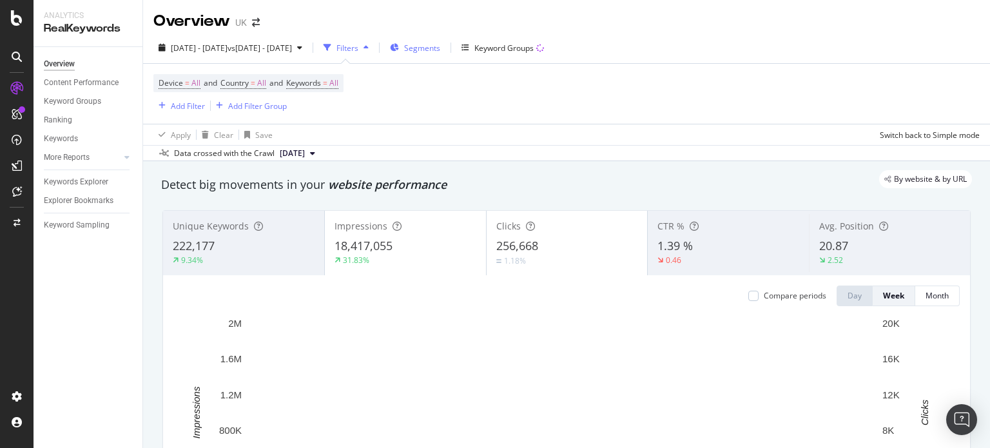
click at [440, 45] on span "Segments" at bounding box center [422, 48] width 36 height 11
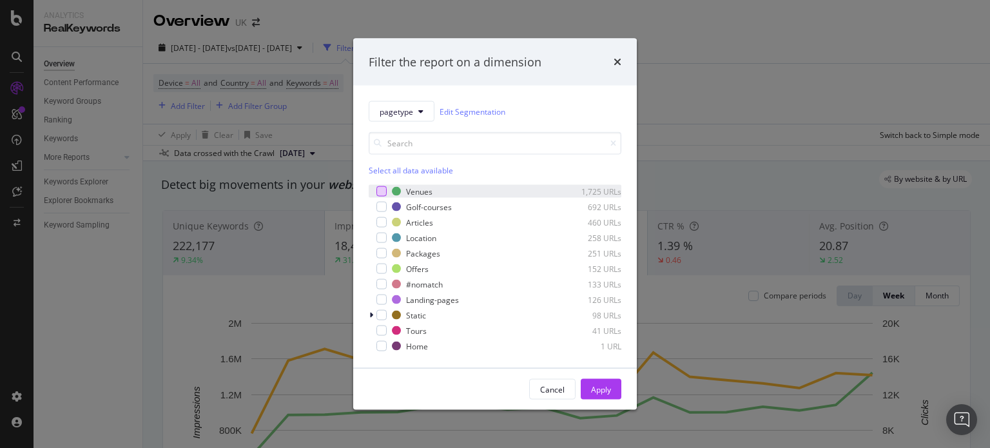
click at [379, 188] on div "modal" at bounding box center [382, 191] width 10 height 10
click at [609, 377] on div "Cancel Apply" at bounding box center [495, 389] width 284 height 41
click at [607, 382] on div "Apply" at bounding box center [601, 389] width 20 height 19
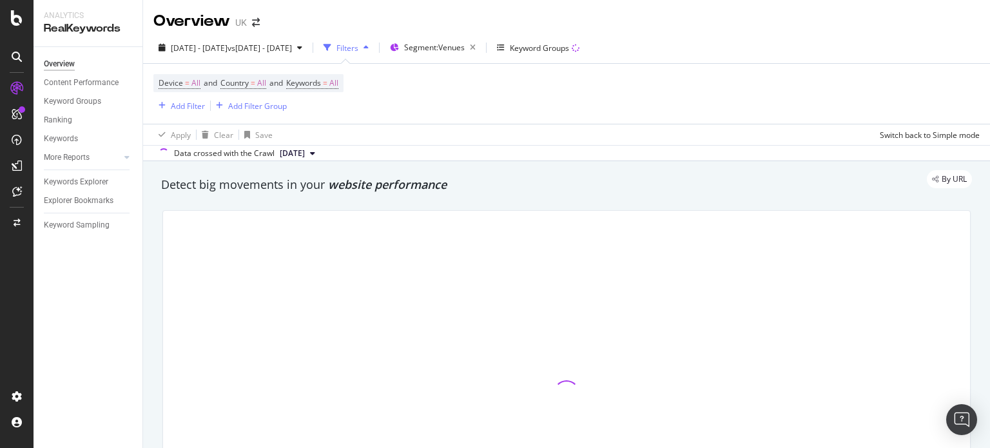
click at [614, 415] on div at bounding box center [566, 393] width 807 height 365
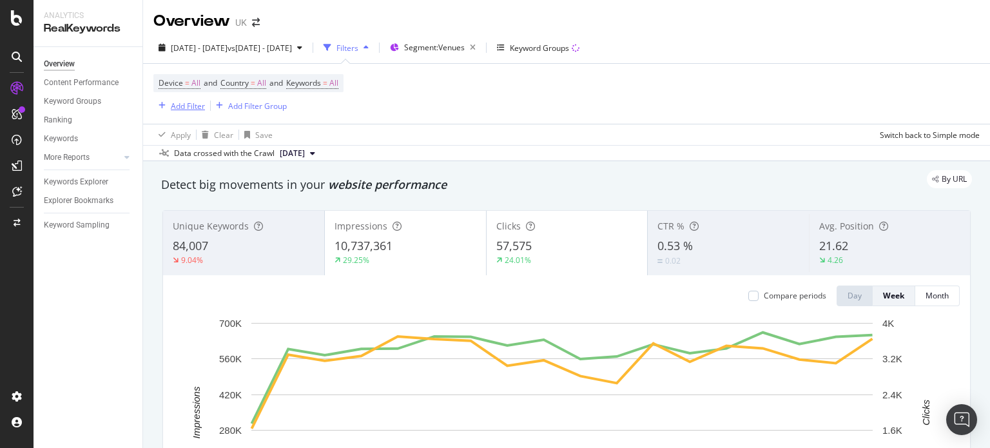
click at [175, 106] on div "Add Filter" at bounding box center [188, 106] width 34 height 11
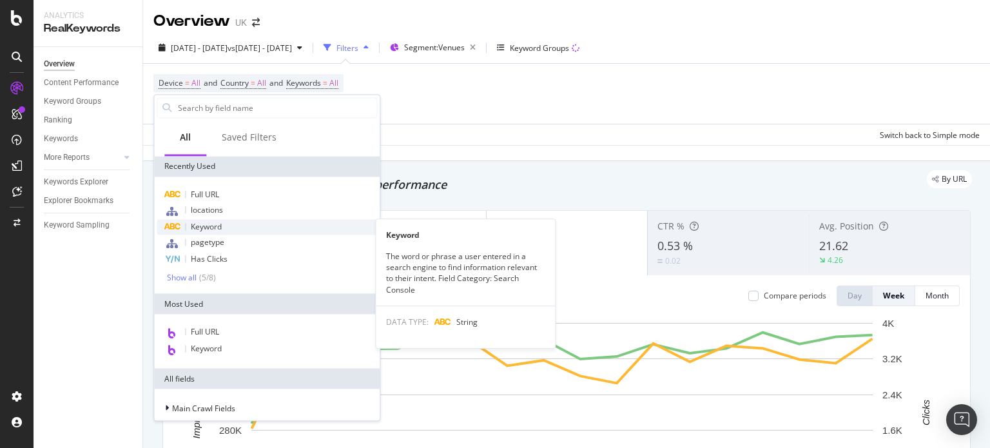
click at [213, 222] on span "Keyword" at bounding box center [206, 226] width 31 height 11
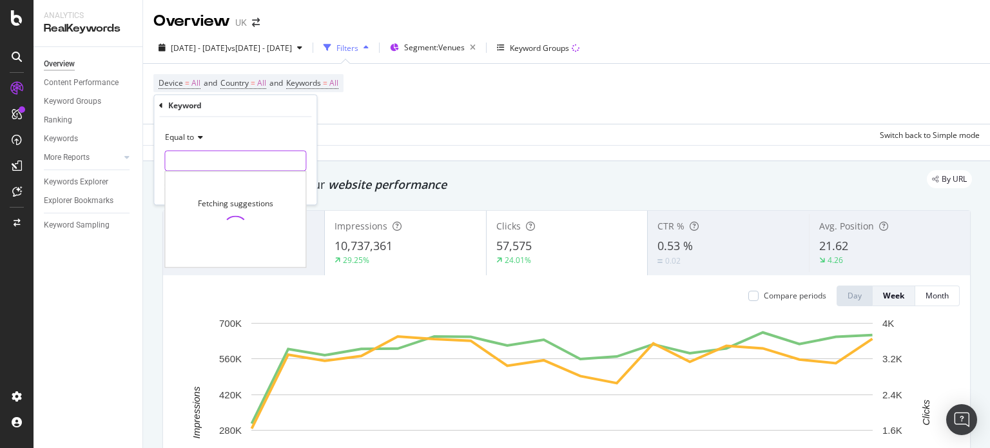
click at [195, 154] on input "text" at bounding box center [235, 161] width 141 height 21
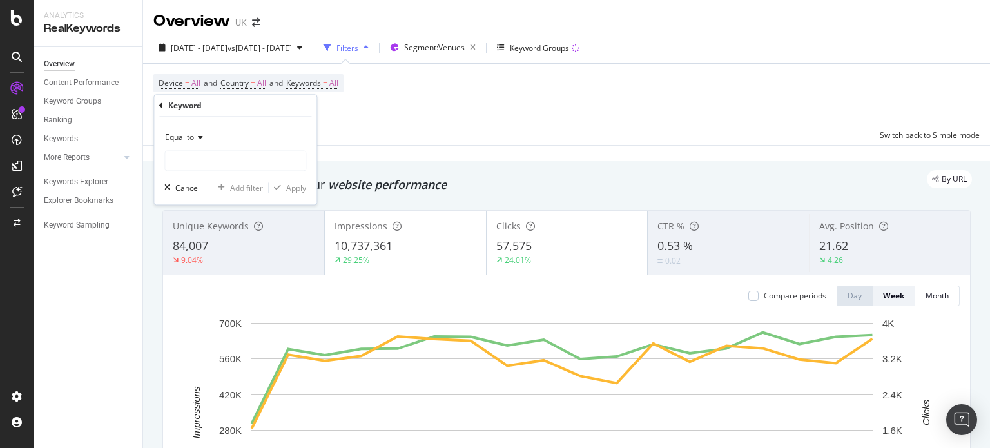
click at [193, 139] on span "Equal to" at bounding box center [179, 137] width 29 height 11
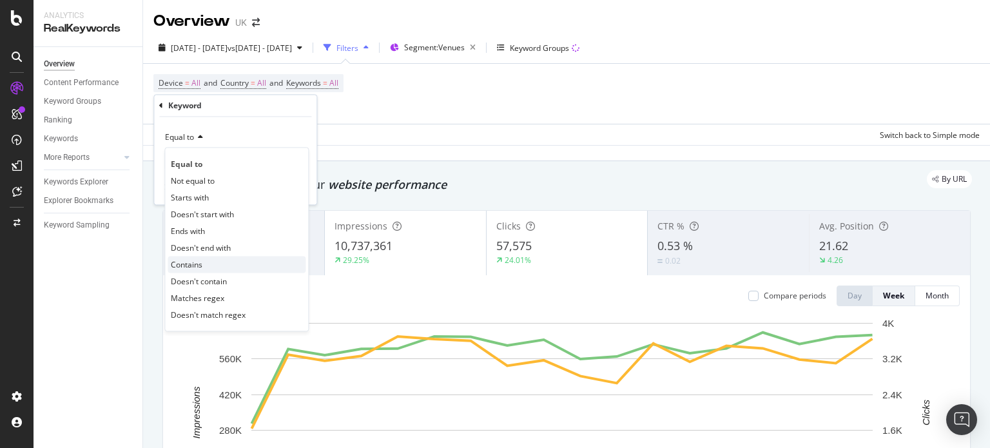
click at [191, 268] on span "Contains" at bounding box center [187, 264] width 32 height 11
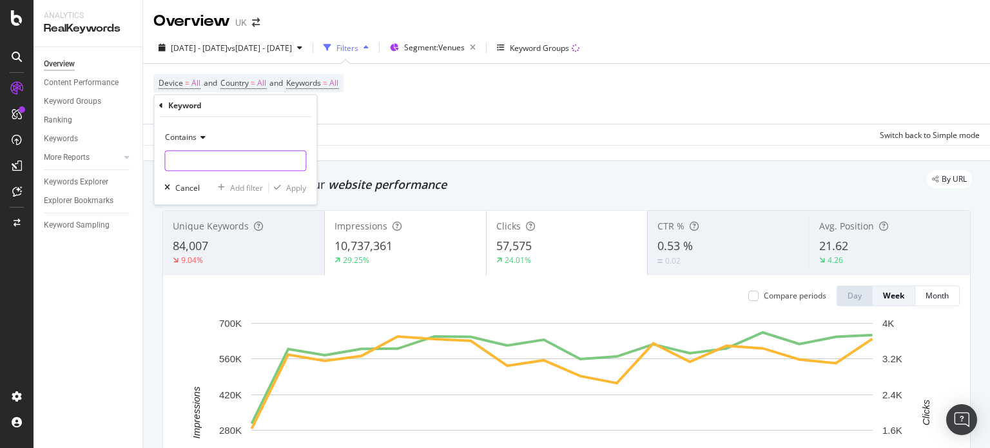
click at [211, 161] on input "text" at bounding box center [235, 161] width 141 height 21
type input "golf"
click at [291, 185] on div "Apply" at bounding box center [296, 187] width 20 height 11
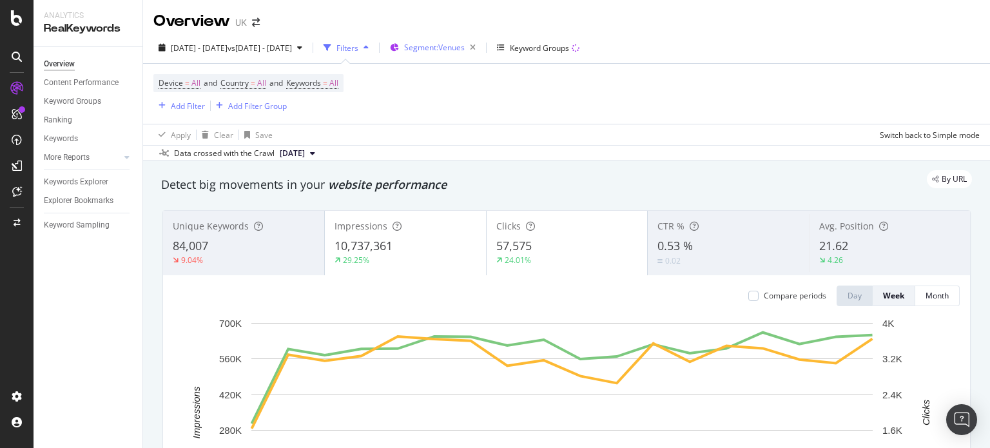
click at [481, 57] on button "Segment: Venues" at bounding box center [433, 47] width 96 height 21
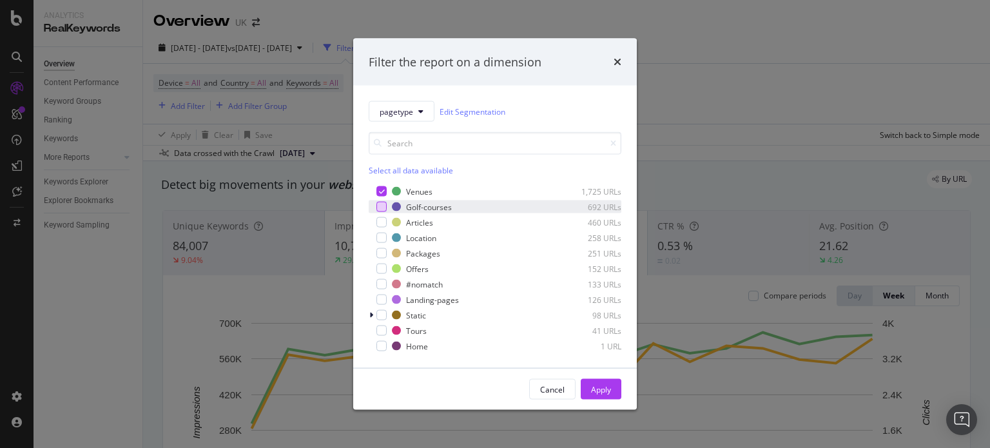
click at [382, 208] on div "modal" at bounding box center [382, 207] width 10 height 10
click at [382, 188] on icon "modal" at bounding box center [382, 191] width 6 height 6
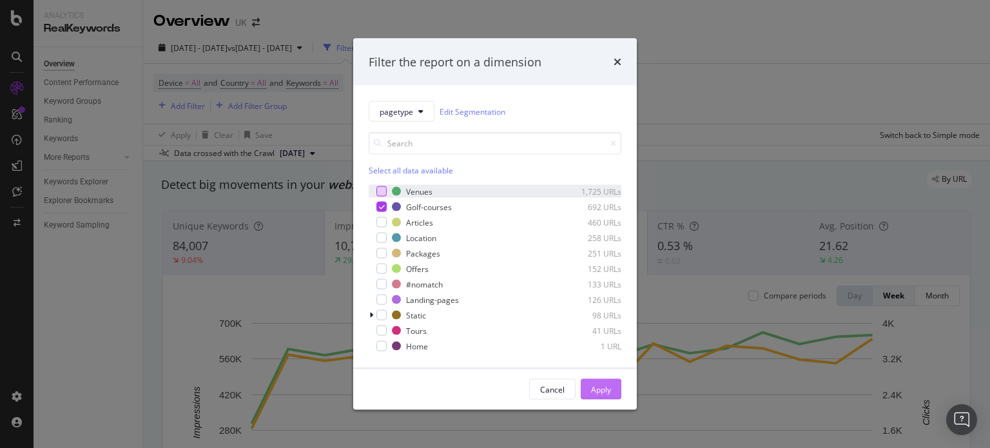
click at [600, 384] on div "Apply" at bounding box center [601, 389] width 20 height 11
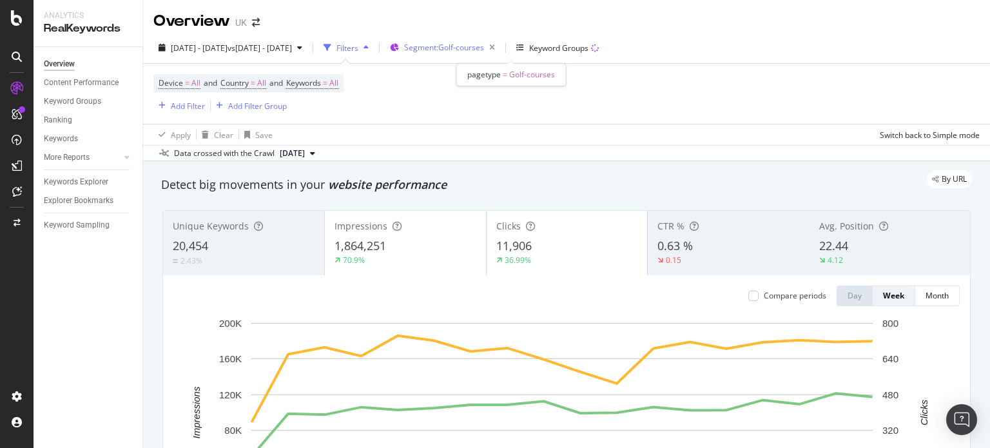
click at [484, 47] on span "Segment: Golf-courses" at bounding box center [444, 47] width 80 height 11
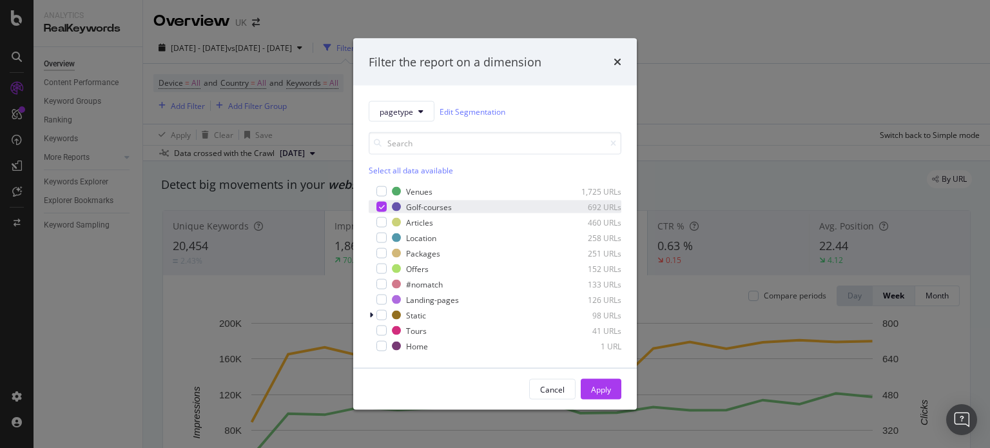
click at [380, 207] on icon "modal" at bounding box center [382, 207] width 6 height 6
click at [380, 224] on div "modal" at bounding box center [382, 222] width 10 height 10
click at [608, 397] on div "Apply" at bounding box center [601, 389] width 20 height 19
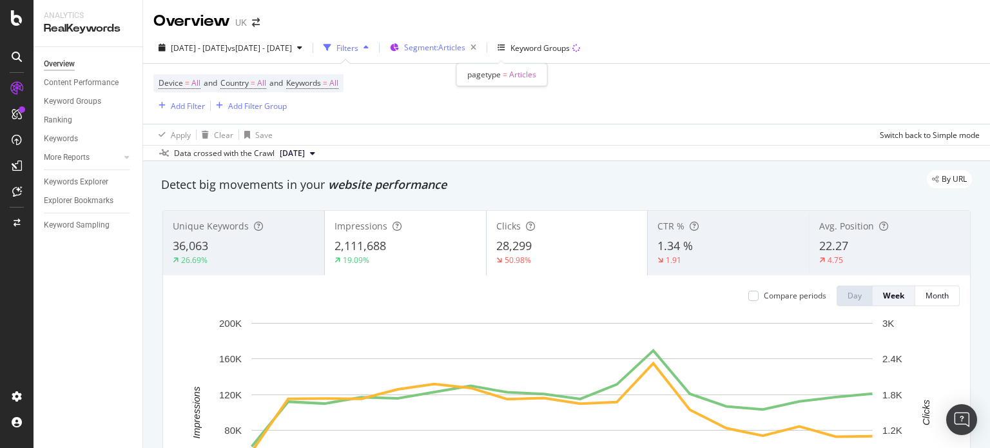
click at [466, 48] on span "Segment: Articles" at bounding box center [434, 47] width 61 height 11
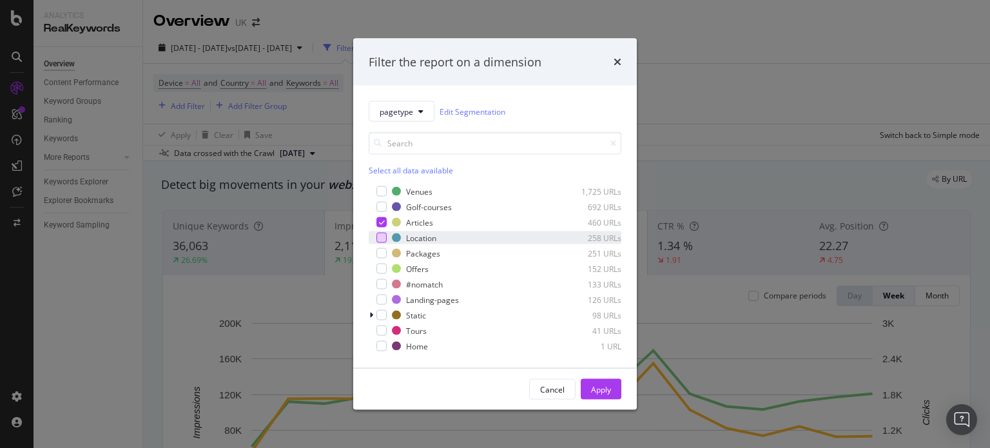
click at [380, 233] on div "modal" at bounding box center [382, 238] width 10 height 10
click at [382, 216] on div "Articles 460 URLs" at bounding box center [495, 222] width 253 height 13
click at [602, 393] on div "Apply" at bounding box center [601, 389] width 20 height 11
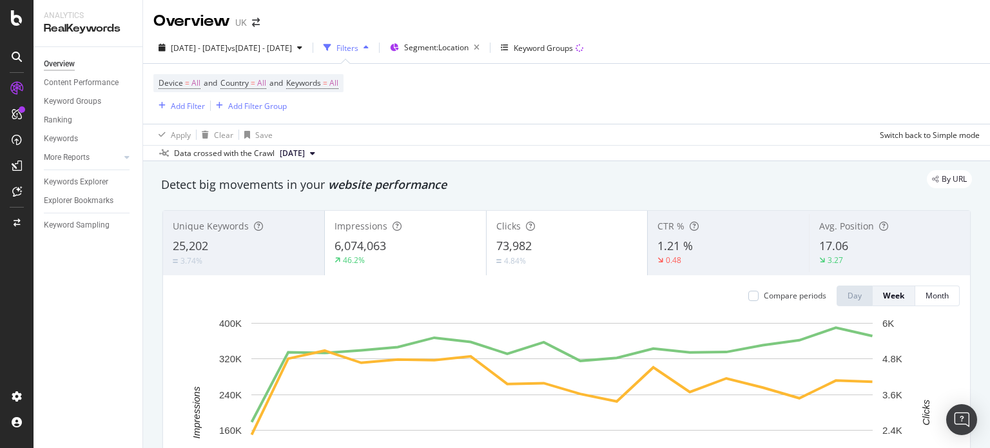
click at [438, 245] on div "6,074,063" at bounding box center [406, 246] width 142 height 17
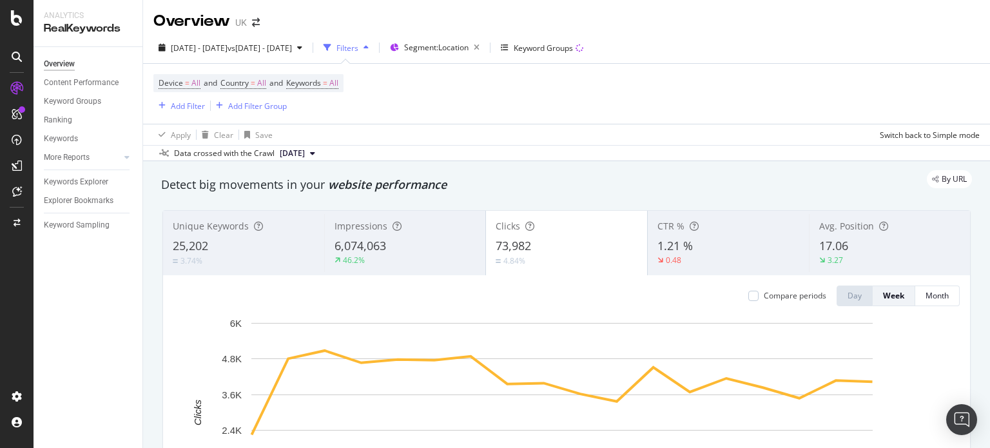
click at [795, 292] on div "Compare periods" at bounding box center [795, 295] width 63 height 11
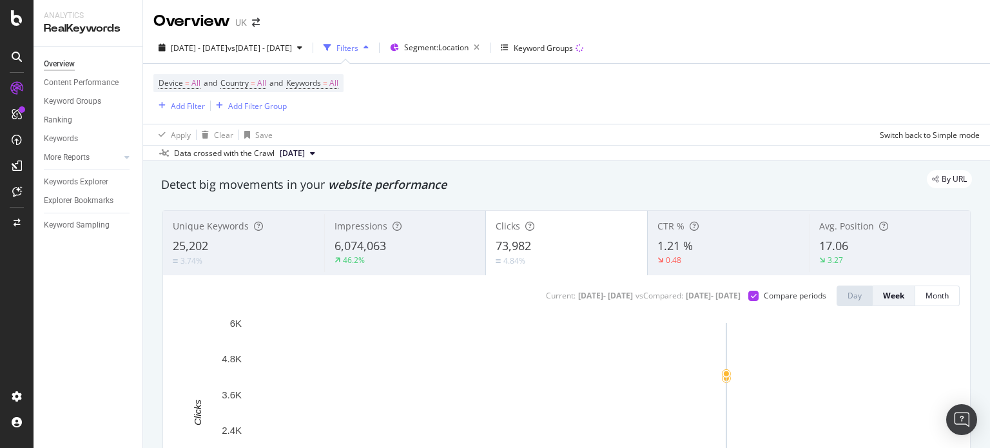
scroll to position [52, 0]
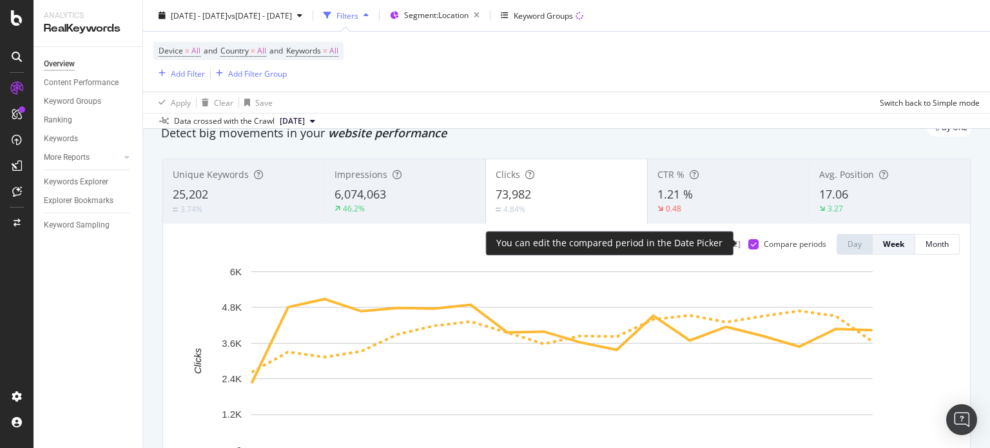
click at [766, 246] on div "Compare periods" at bounding box center [795, 244] width 63 height 11
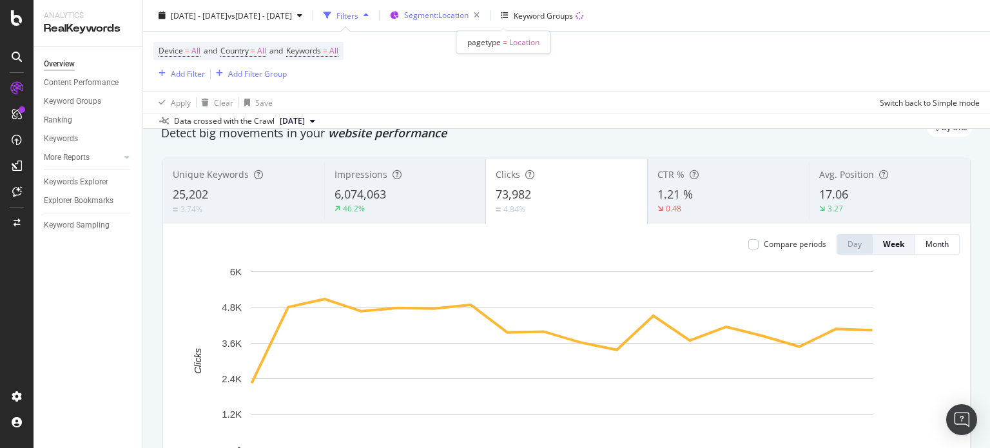
click at [469, 12] on span "Segment: Location" at bounding box center [436, 15] width 64 height 11
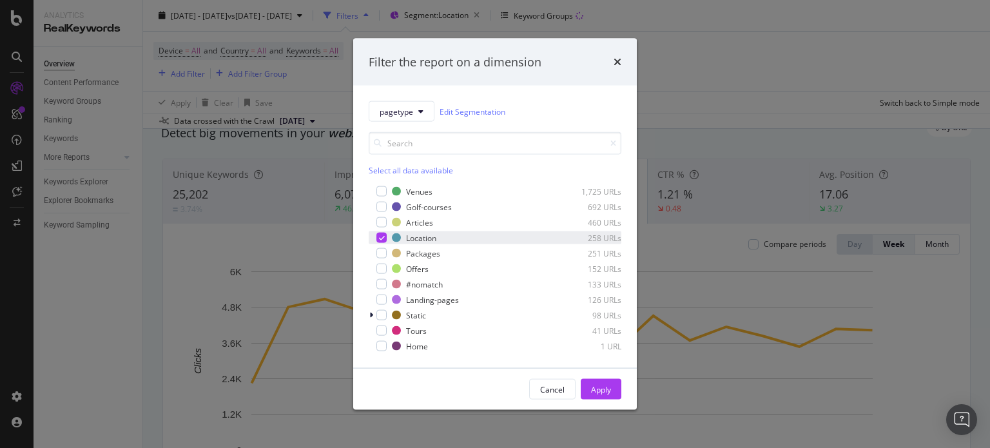
click at [379, 235] on icon "modal" at bounding box center [382, 238] width 6 height 6
click at [377, 267] on div "modal" at bounding box center [382, 269] width 10 height 10
click at [590, 376] on div "Cancel Apply" at bounding box center [495, 389] width 284 height 41
click at [606, 388] on div "Apply" at bounding box center [601, 389] width 20 height 11
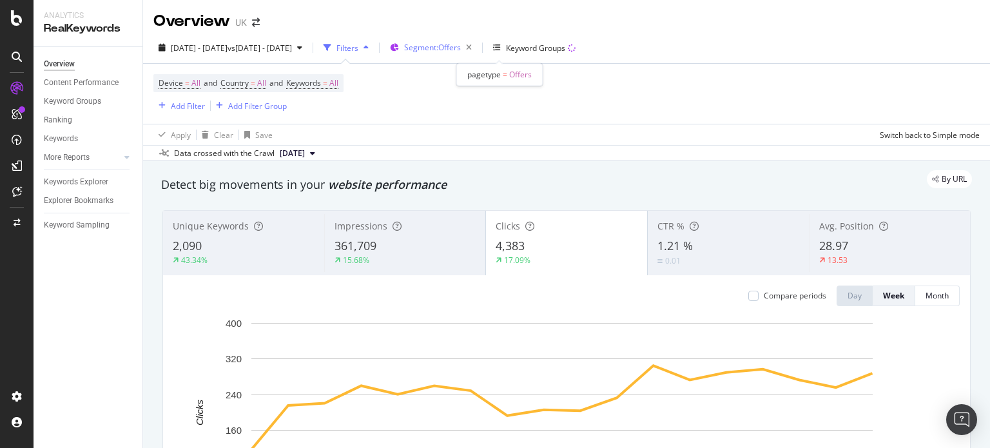
click at [477, 56] on div "Segment: Offers" at bounding box center [440, 48] width 73 height 18
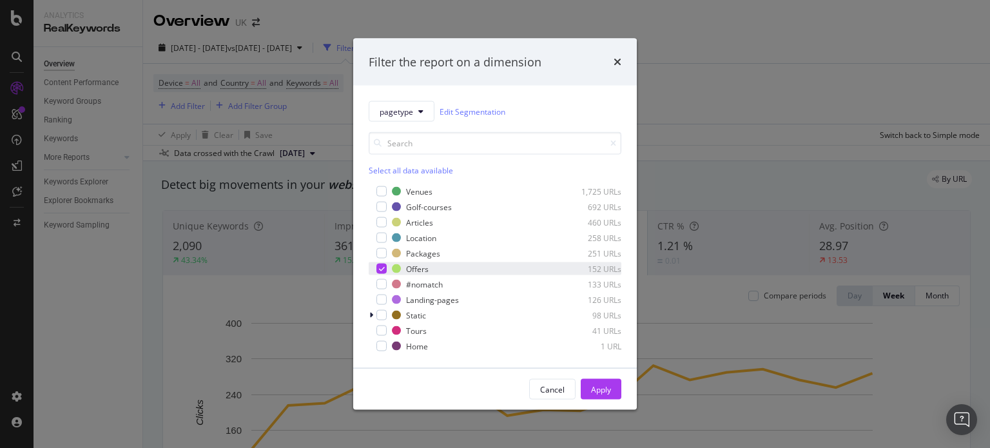
click at [382, 267] on icon "modal" at bounding box center [382, 269] width 6 height 6
click at [380, 299] on div "modal" at bounding box center [382, 300] width 10 height 10
click at [601, 399] on button "Apply" at bounding box center [601, 389] width 41 height 21
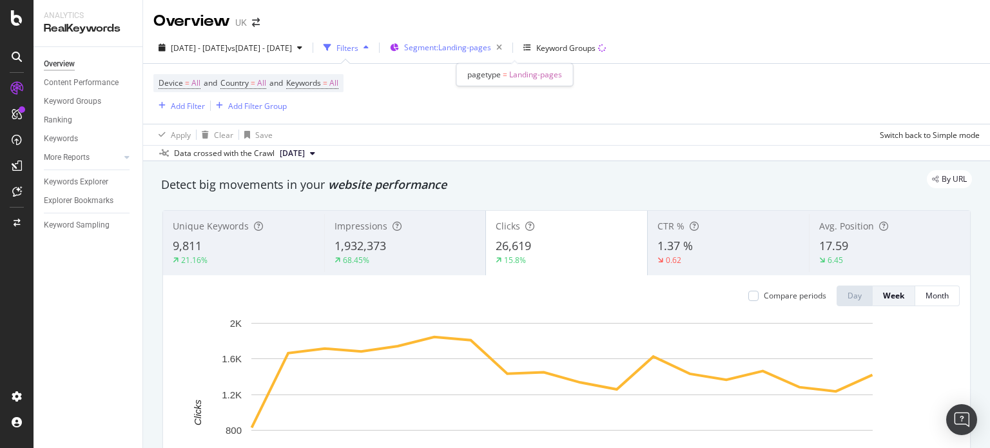
click at [491, 48] on span "Segment: Landing-pages" at bounding box center [447, 47] width 87 height 11
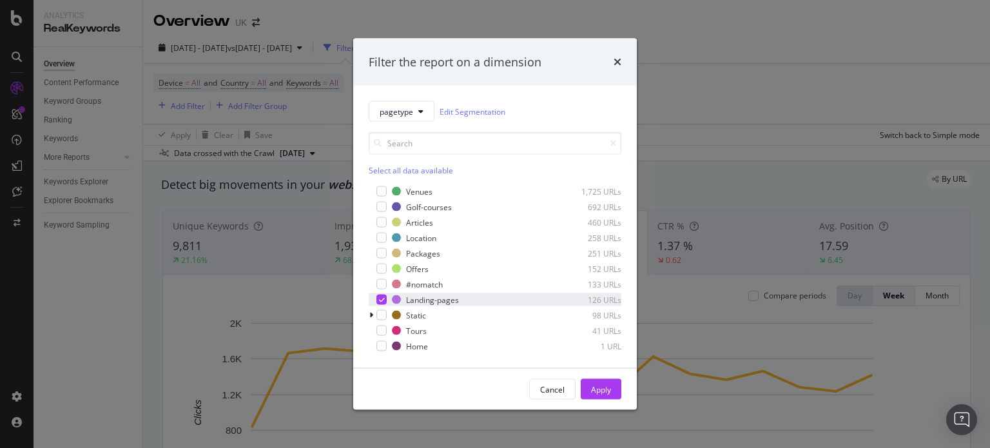
click at [379, 299] on icon "modal" at bounding box center [382, 300] width 6 height 6
click at [378, 329] on div "modal" at bounding box center [382, 331] width 10 height 10
click at [369, 317] on div "modal" at bounding box center [373, 315] width 8 height 13
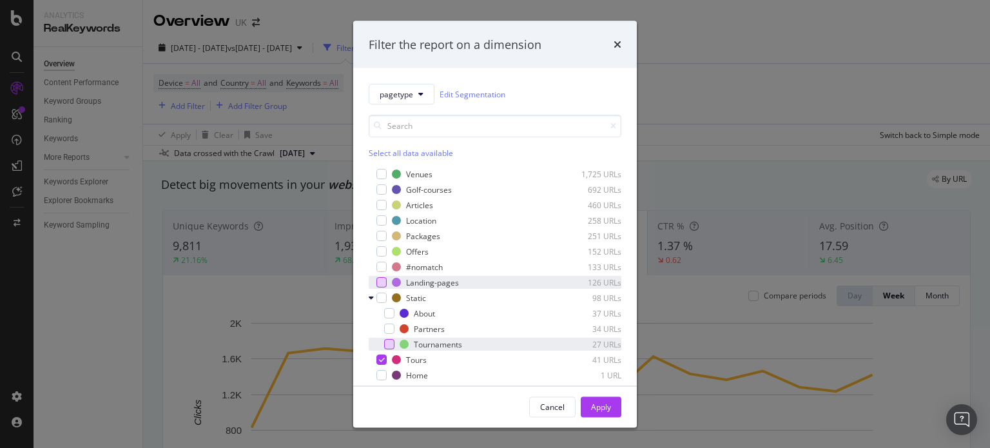
click at [389, 341] on div "modal" at bounding box center [389, 344] width 10 height 10
click at [380, 358] on icon "modal" at bounding box center [382, 360] width 6 height 6
click at [589, 410] on button "Apply" at bounding box center [601, 407] width 41 height 21
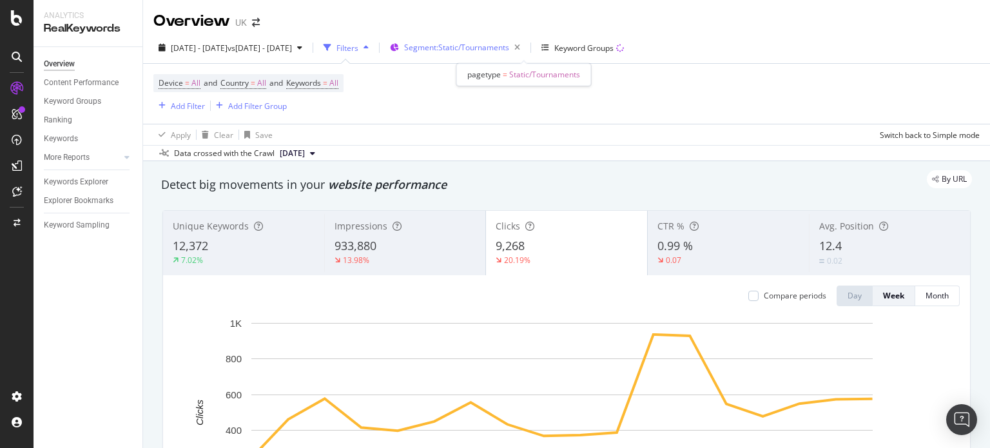
click at [509, 48] on span "Segment: Static/Tournaments" at bounding box center [456, 47] width 105 height 11
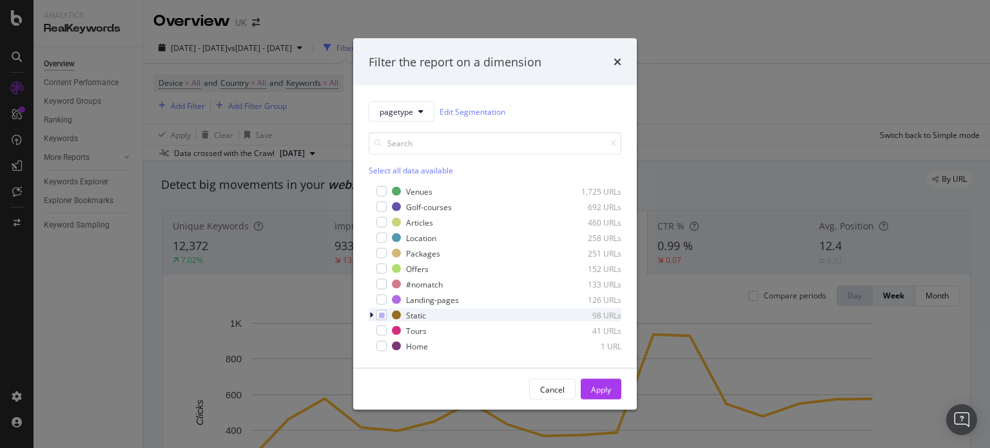
click at [371, 316] on icon "modal" at bounding box center [371, 315] width 4 height 8
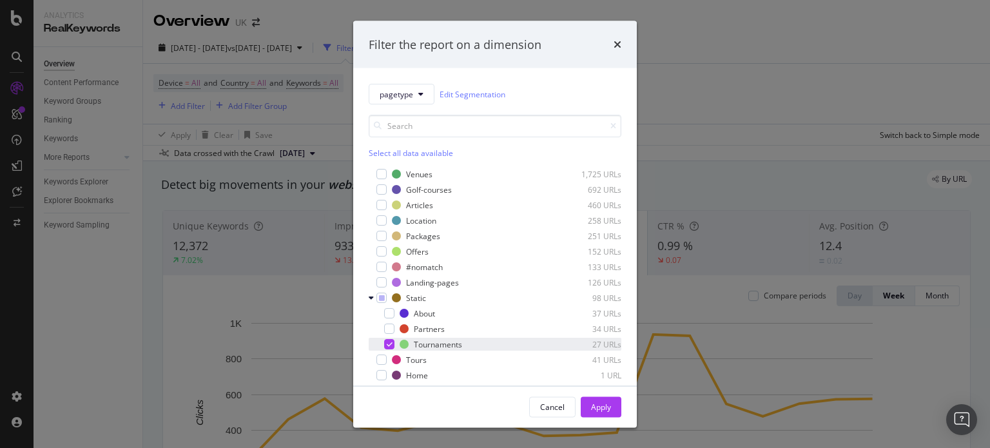
click at [384, 340] on div "modal" at bounding box center [381, 344] width 8 height 13
click at [378, 364] on div "modal" at bounding box center [382, 360] width 10 height 10
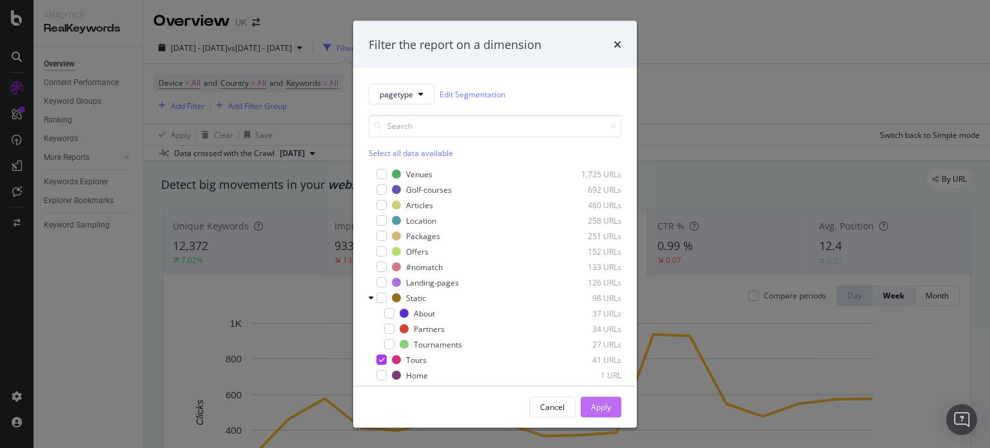
click at [602, 402] on div "Apply" at bounding box center [601, 406] width 20 height 11
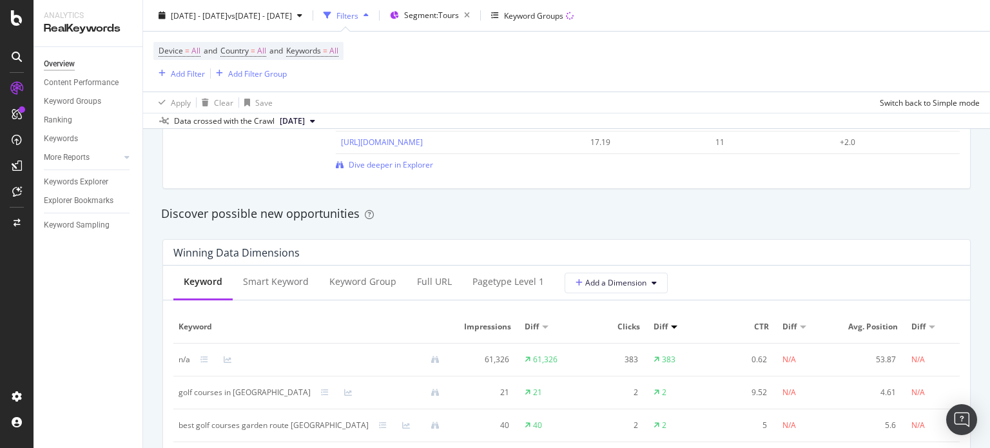
scroll to position [1054, 0]
click at [446, 282] on div "Full URL" at bounding box center [434, 283] width 35 height 13
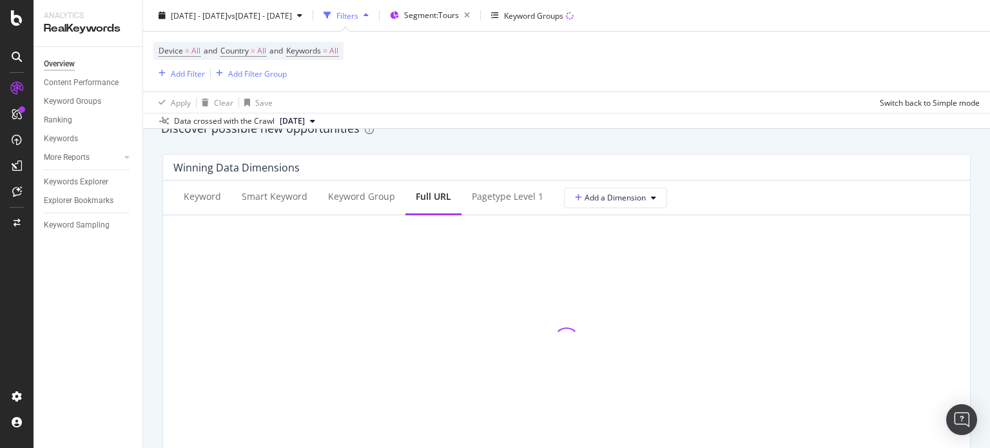
scroll to position [1142, 0]
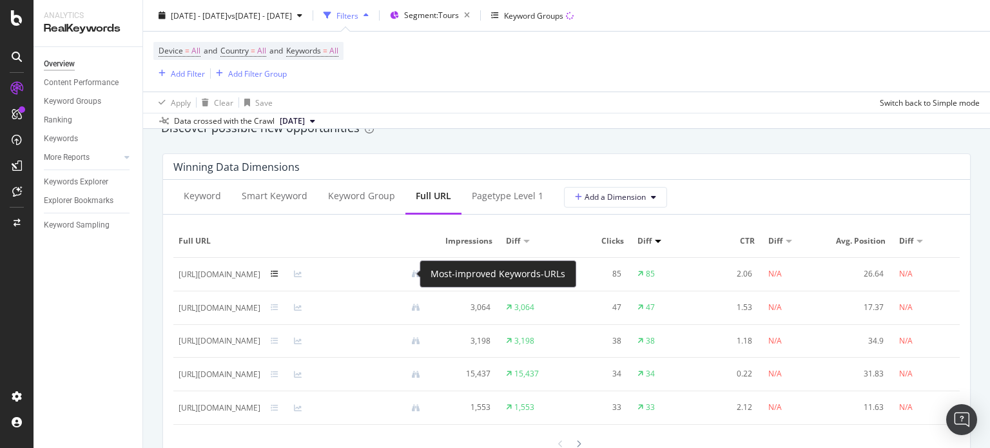
click at [279, 271] on icon at bounding box center [275, 274] width 8 height 8
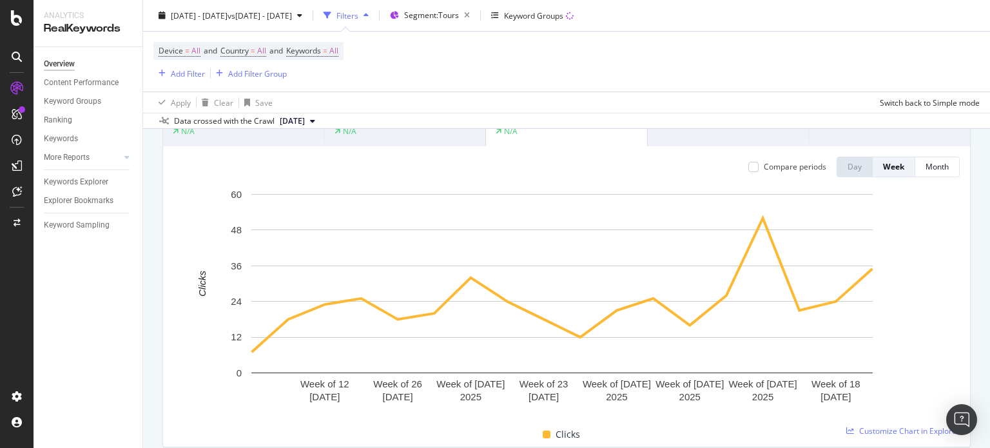
scroll to position [0, 0]
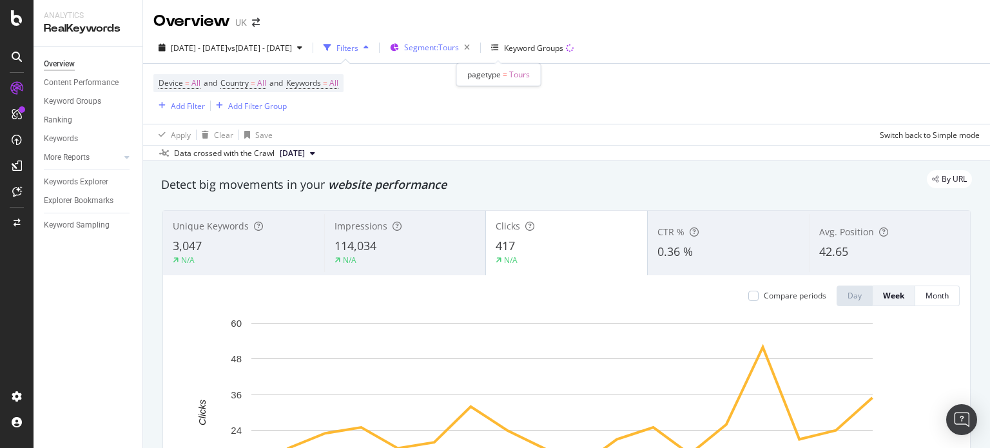
click at [459, 44] on span "Segment: Tours" at bounding box center [431, 47] width 55 height 11
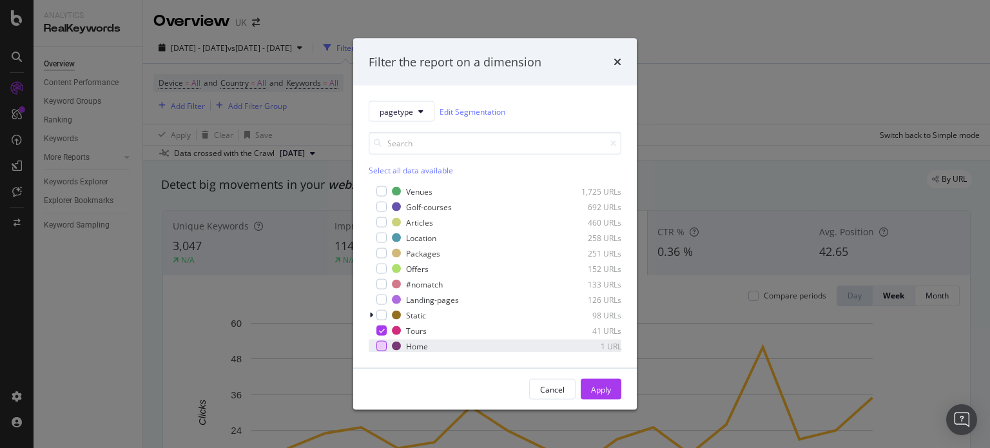
click at [379, 343] on div "modal" at bounding box center [382, 346] width 10 height 10
click at [380, 335] on div "modal" at bounding box center [382, 331] width 10 height 10
click at [594, 375] on div "Cancel Apply" at bounding box center [495, 389] width 284 height 41
click at [599, 386] on div "Apply" at bounding box center [601, 389] width 20 height 11
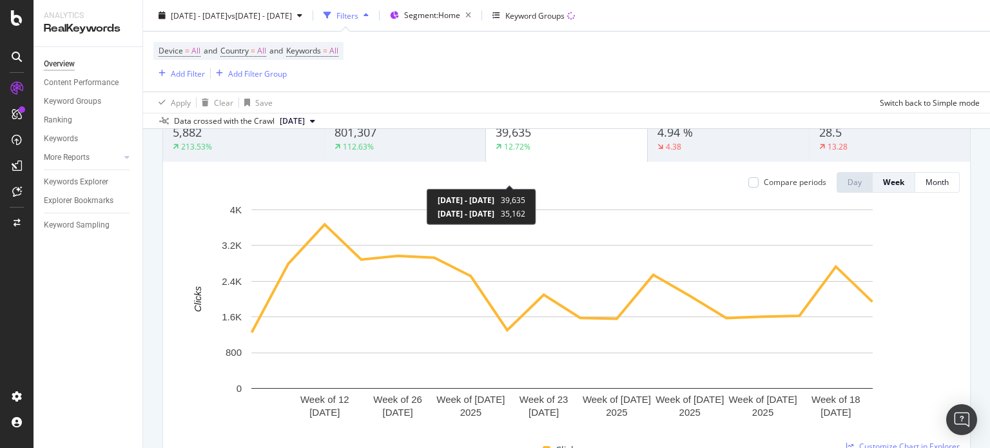
scroll to position [116, 0]
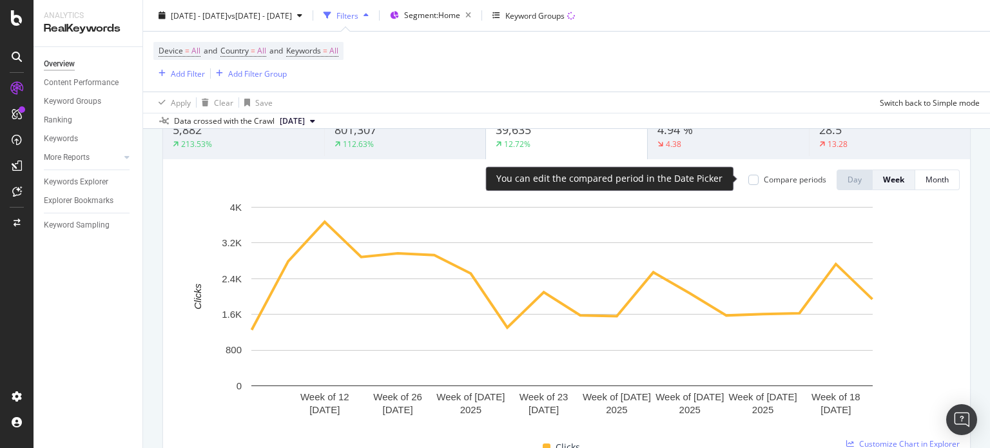
click at [778, 175] on div "Compare periods" at bounding box center [795, 179] width 63 height 11
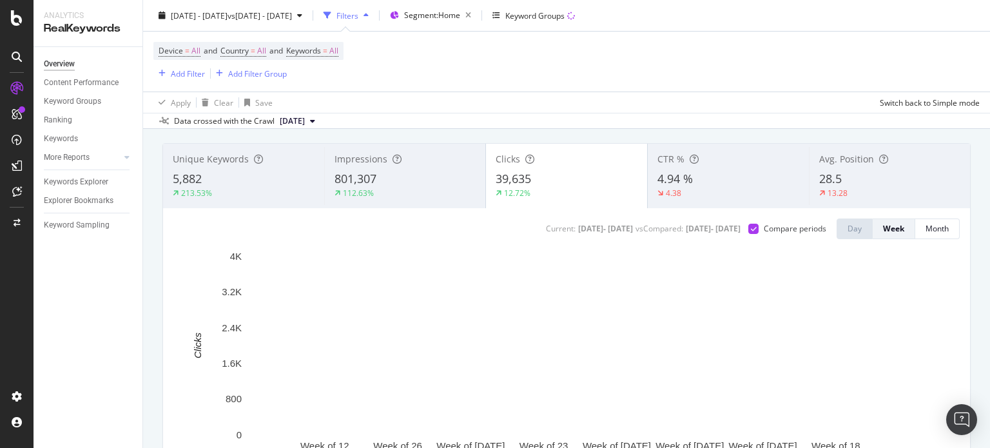
scroll to position [0, 0]
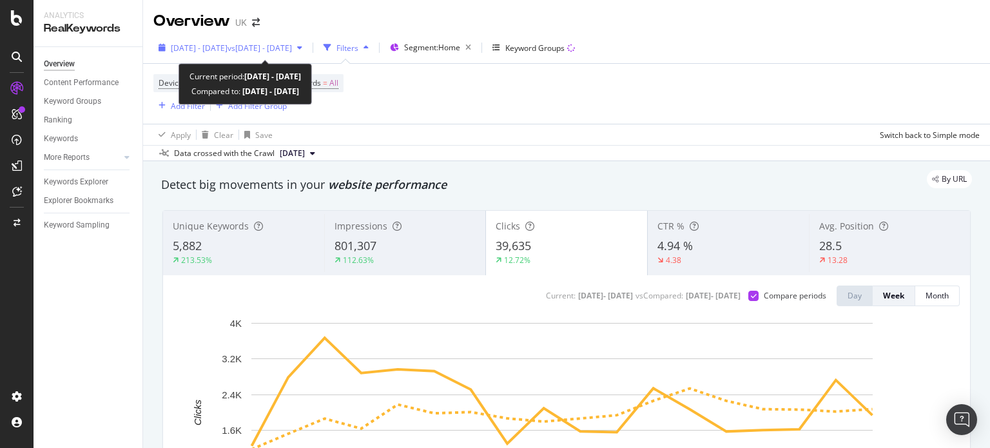
click at [275, 50] on span "vs 2024 May. 1st - Aug. 31st" at bounding box center [260, 48] width 64 height 11
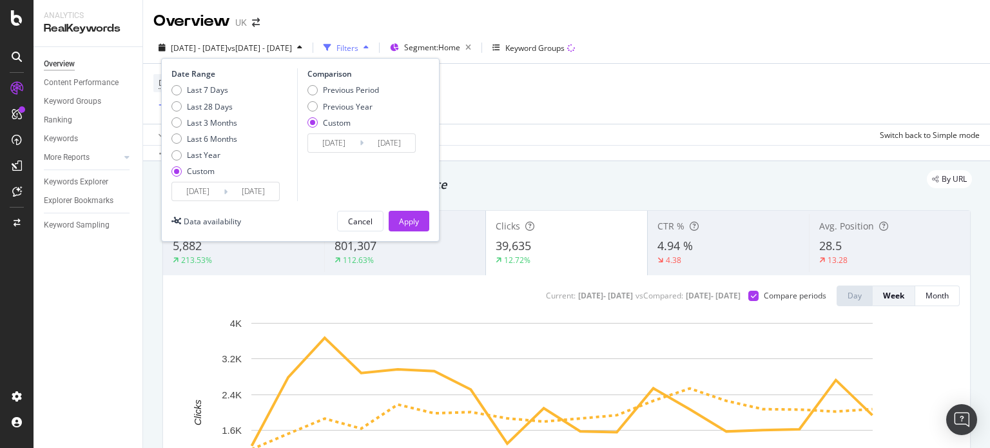
click at [482, 80] on div "Device = All and Country = All and Keywords = All Add Filter Add Filter Group" at bounding box center [566, 94] width 827 height 60
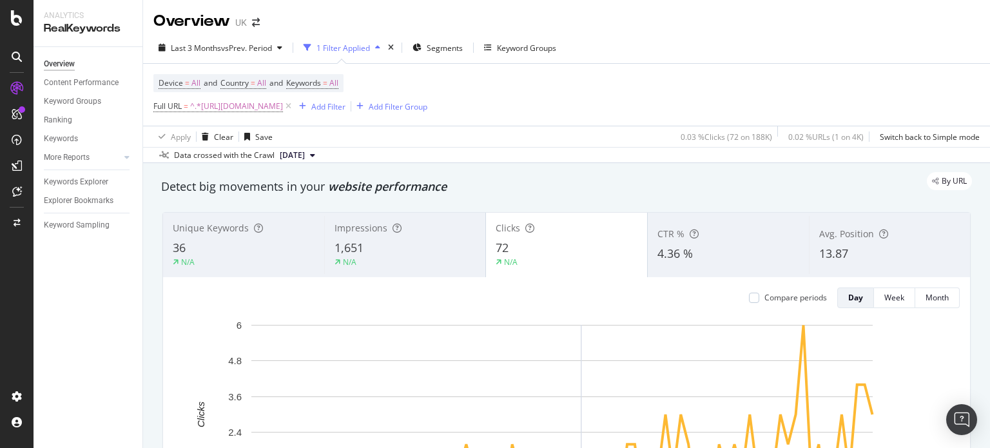
scroll to position [322, 0]
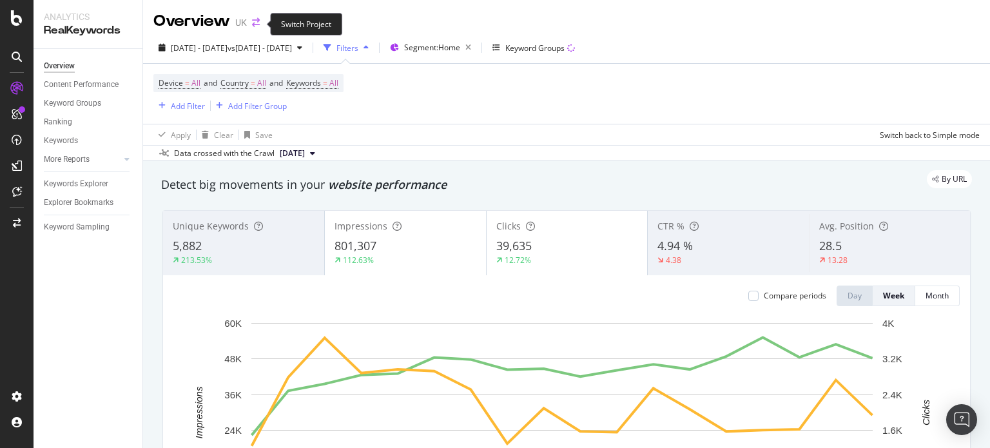
click at [257, 20] on icon "arrow-right-arrow-left" at bounding box center [256, 22] width 8 height 9
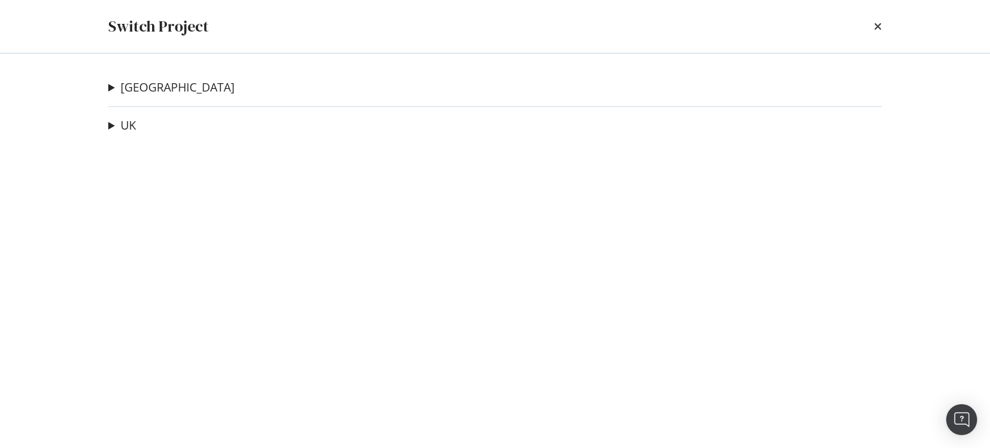
click at [113, 87] on summary "[GEOGRAPHIC_DATA]" at bounding box center [171, 87] width 126 height 17
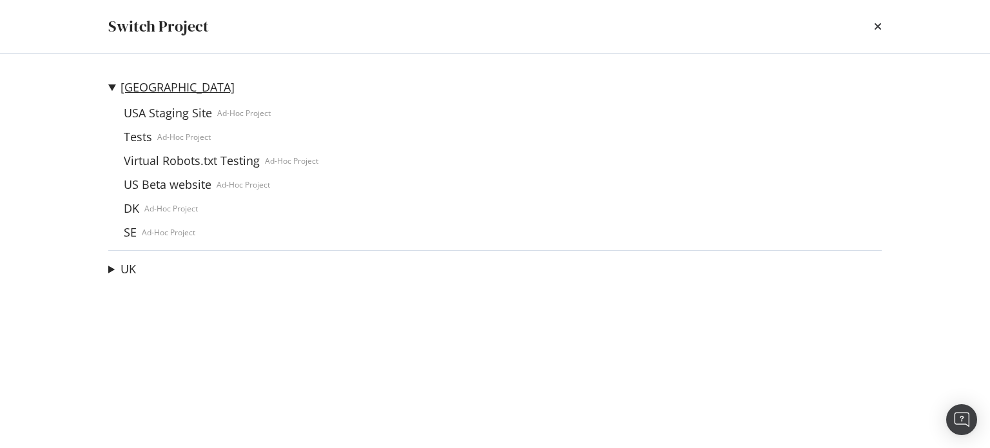
click at [127, 84] on link "USA" at bounding box center [178, 88] width 114 height 14
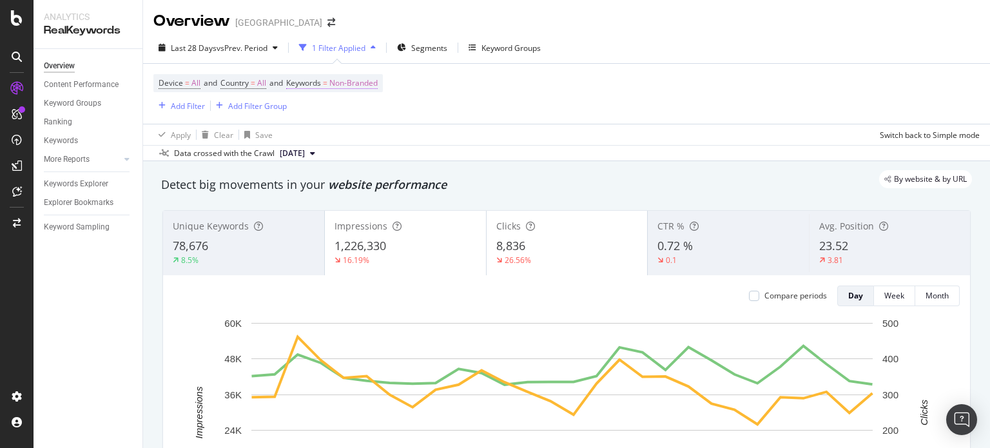
click at [361, 79] on span "Non-Branded" at bounding box center [353, 83] width 48 height 18
click at [339, 109] on span "Non-Branded" at bounding box center [333, 113] width 54 height 11
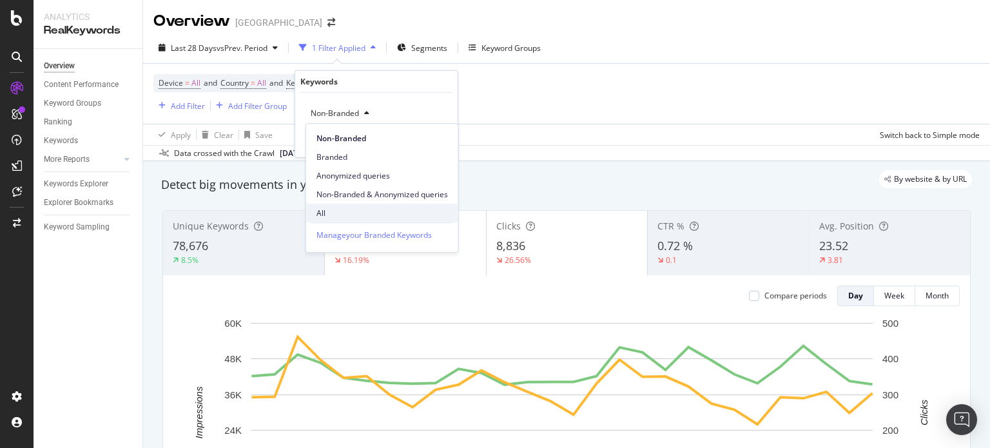
click at [320, 216] on span "All" at bounding box center [383, 214] width 132 height 12
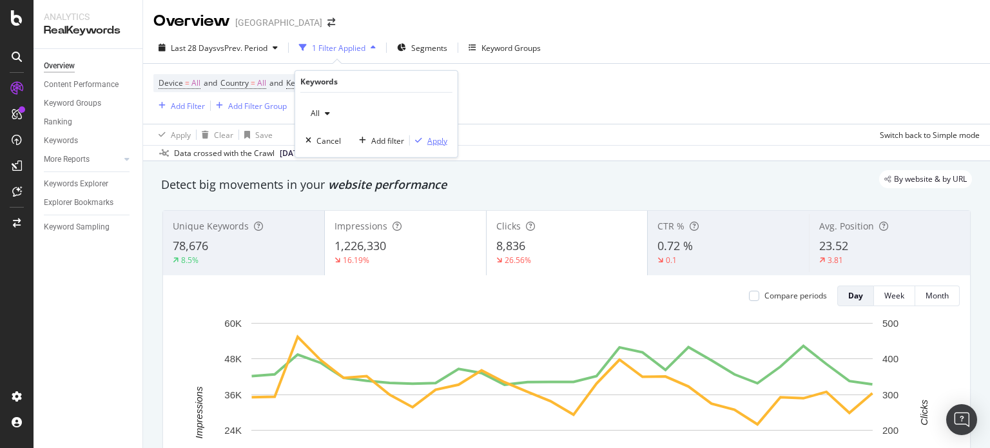
click at [438, 139] on div "Apply" at bounding box center [437, 140] width 20 height 11
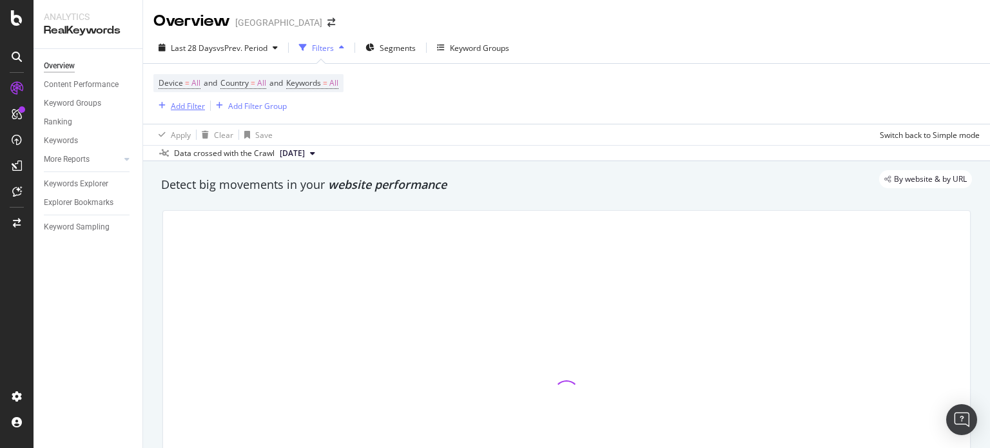
click at [175, 102] on div "Add Filter" at bounding box center [188, 106] width 34 height 11
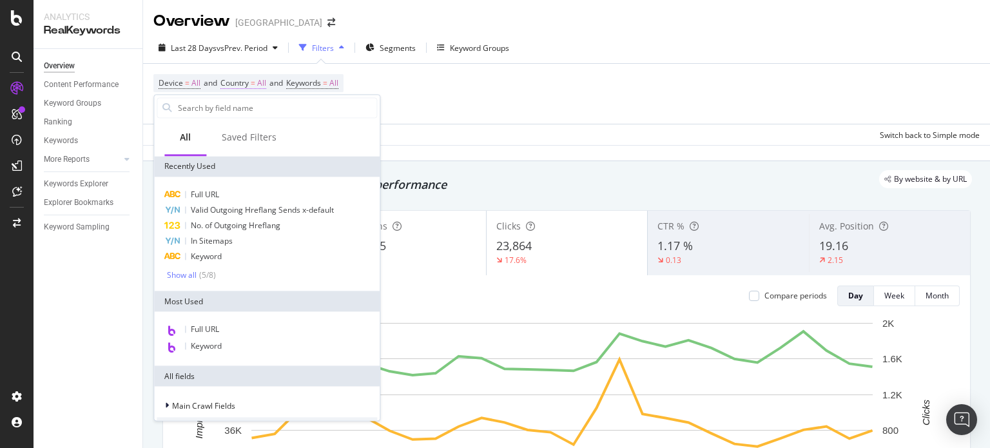
click at [259, 82] on span "Country = All" at bounding box center [244, 83] width 46 height 12
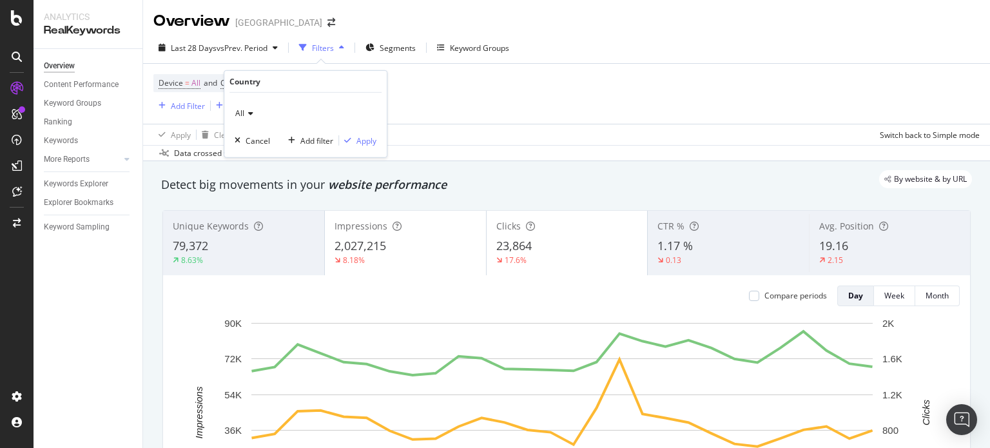
click at [257, 113] on div "All" at bounding box center [306, 113] width 142 height 21
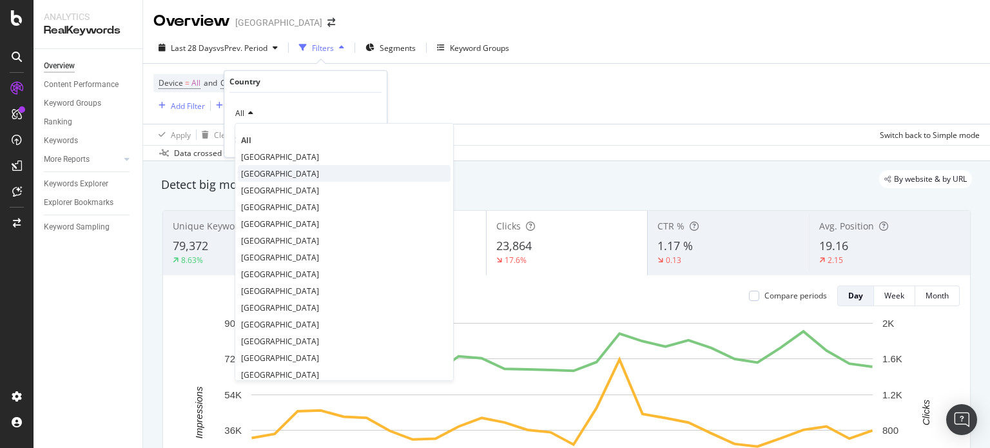
click at [273, 168] on span "[GEOGRAPHIC_DATA]" at bounding box center [280, 173] width 78 height 11
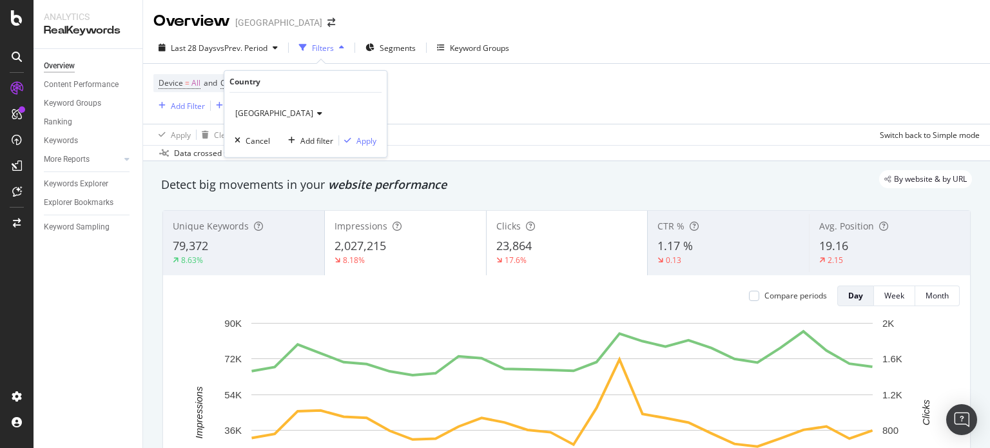
click at [378, 144] on div "United Kingdom Cancel Add filter Apply" at bounding box center [305, 125] width 162 height 64
click at [371, 142] on div "Apply" at bounding box center [367, 140] width 20 height 11
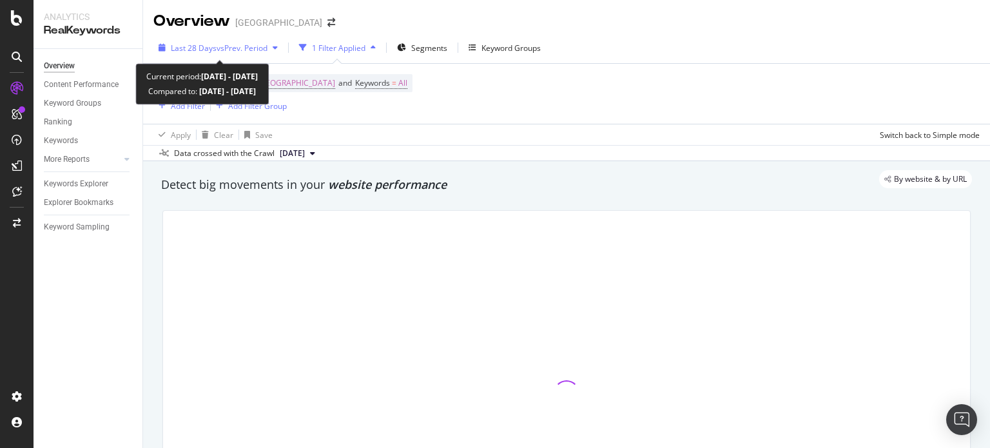
click at [242, 48] on span "vs Prev. Period" at bounding box center [242, 48] width 51 height 11
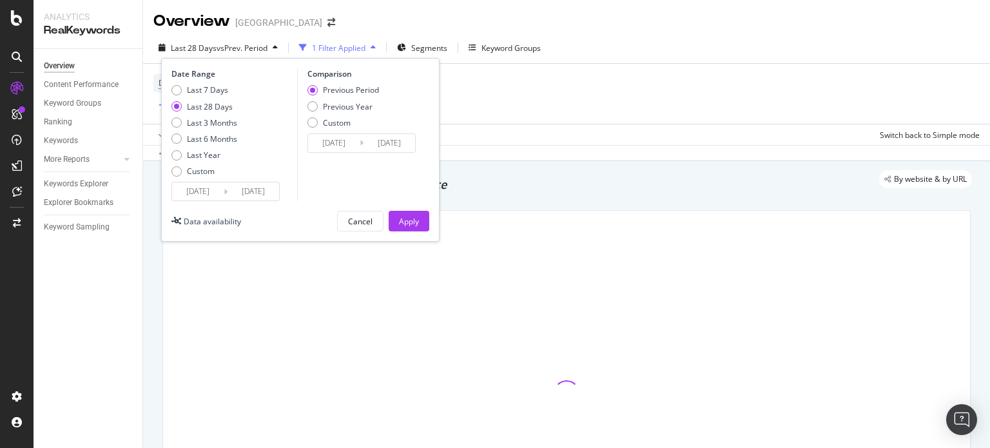
click at [199, 195] on input "2025/08/08" at bounding box center [198, 191] width 52 height 18
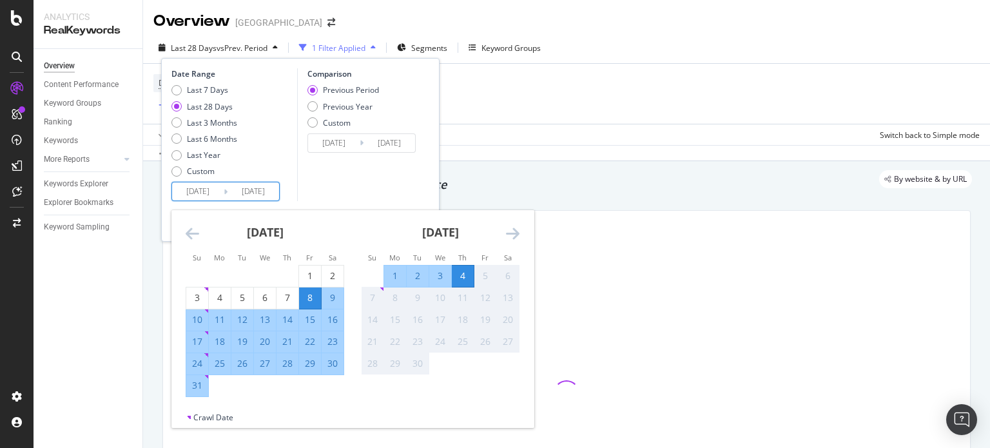
click at [188, 234] on icon "Move backward to switch to the previous month." at bounding box center [193, 233] width 14 height 15
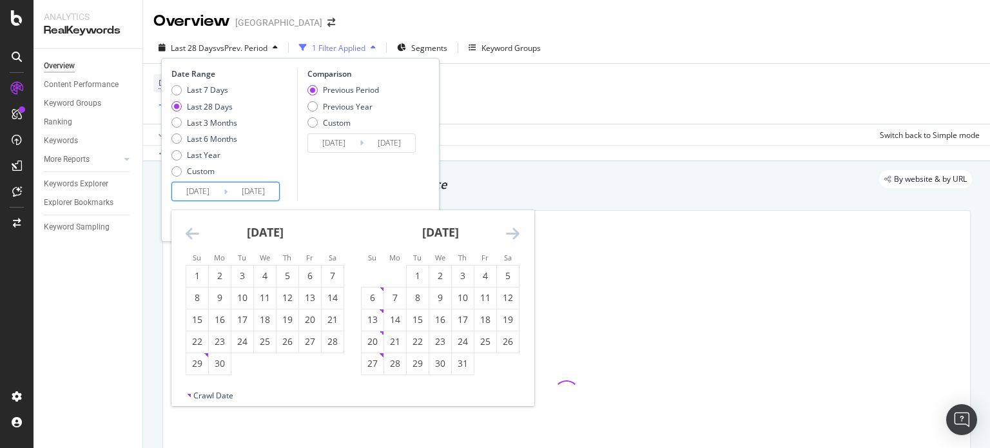
click at [188, 234] on icon "Move backward to switch to the previous month." at bounding box center [193, 233] width 14 height 15
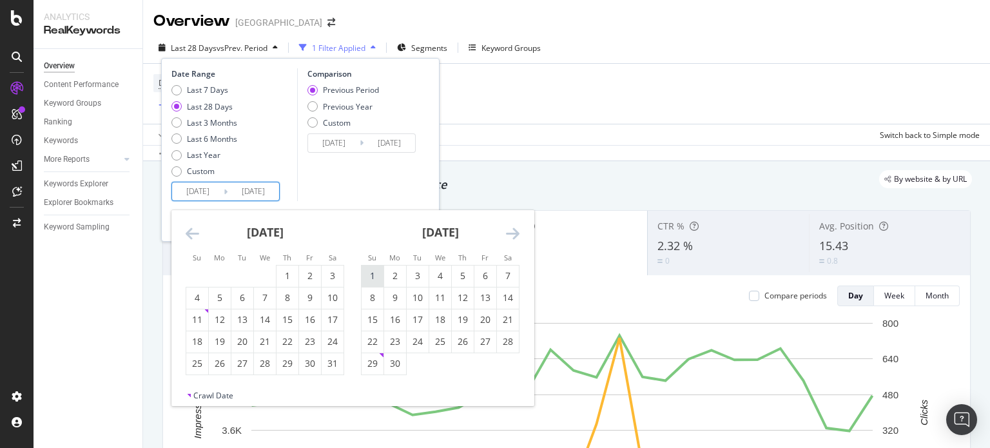
click at [362, 282] on div "1" at bounding box center [373, 276] width 22 height 13
type input "2025/06/01"
type input "2025/02/25"
type input "2025/05/31"
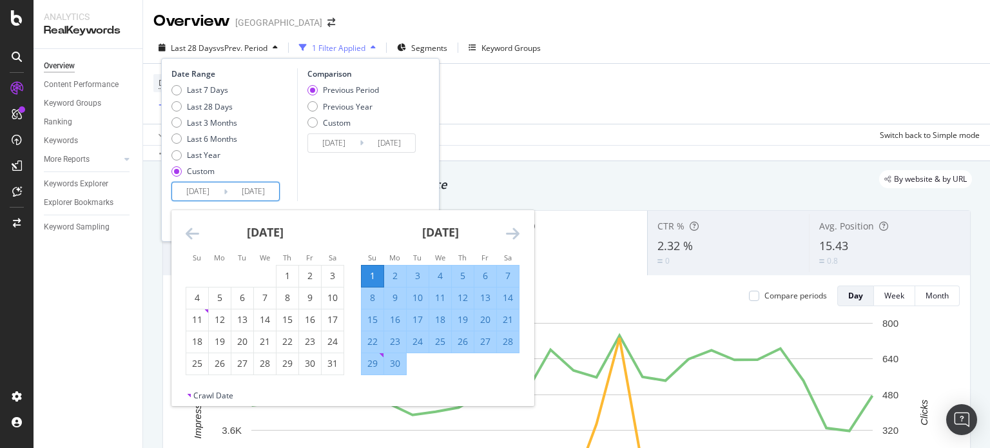
click at [515, 231] on icon "Move forward to switch to the next month." at bounding box center [513, 233] width 14 height 15
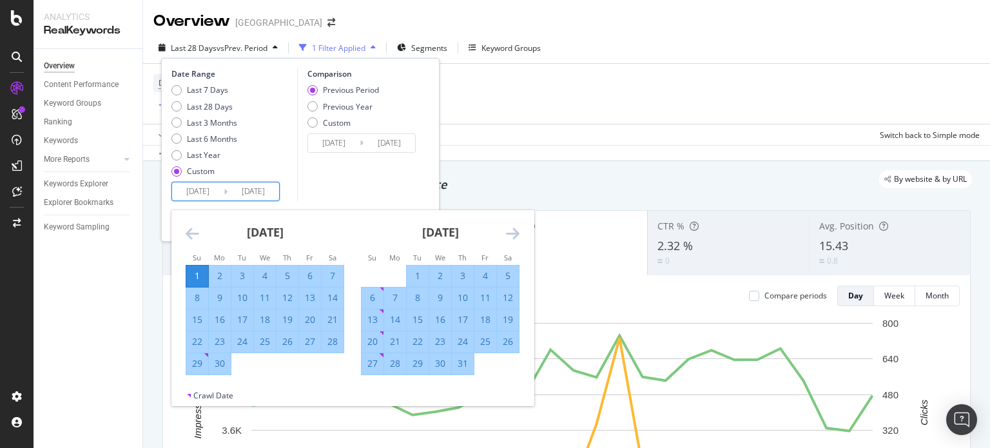
click at [193, 237] on icon "Move backward to switch to the previous month." at bounding box center [193, 233] width 14 height 15
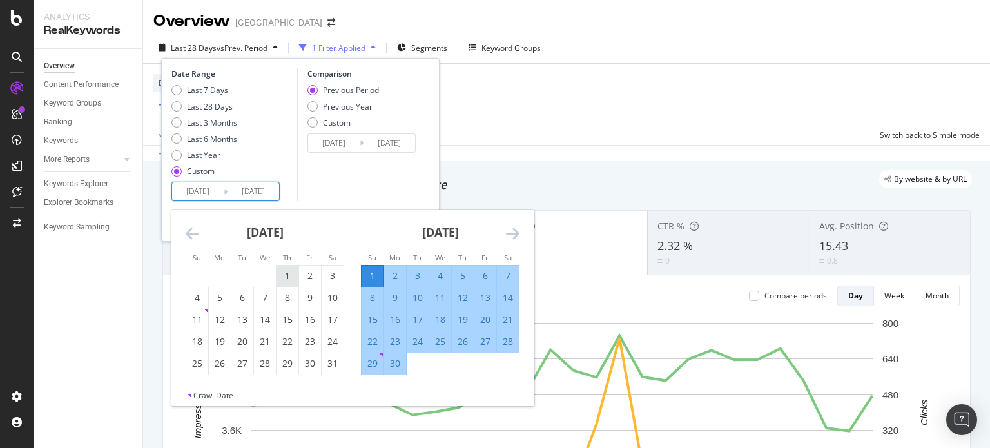
click at [284, 273] on div "1" at bounding box center [288, 276] width 22 height 13
type input "2025/05/01"
type input "2024/12/25"
type input "2025/04/30"
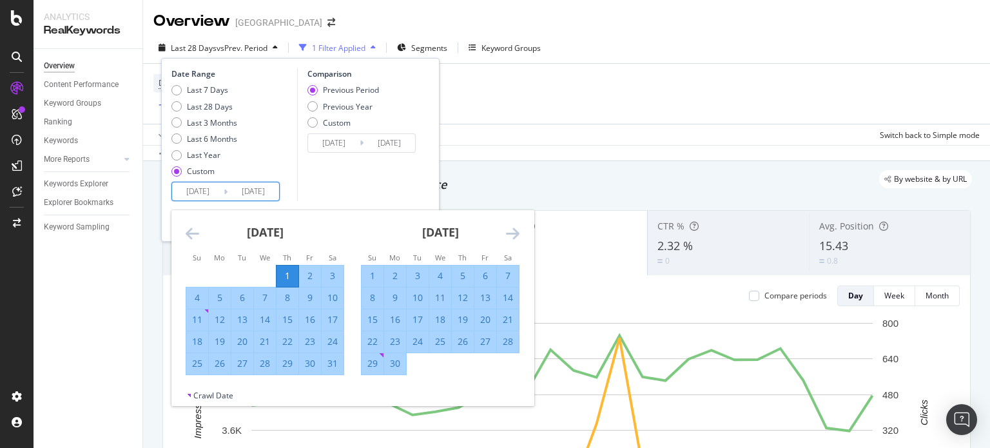
click at [511, 229] on icon "Move forward to switch to the next month." at bounding box center [513, 233] width 14 height 15
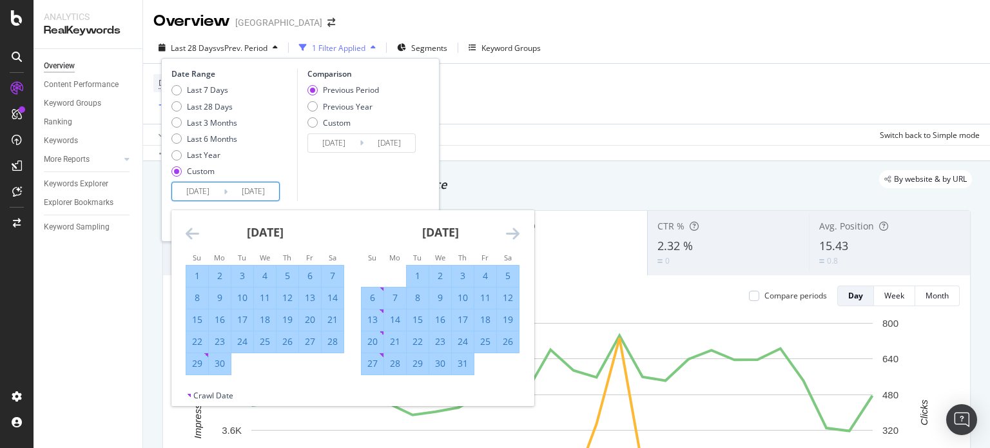
click at [511, 229] on icon "Move forward to switch to the next month." at bounding box center [513, 233] width 14 height 15
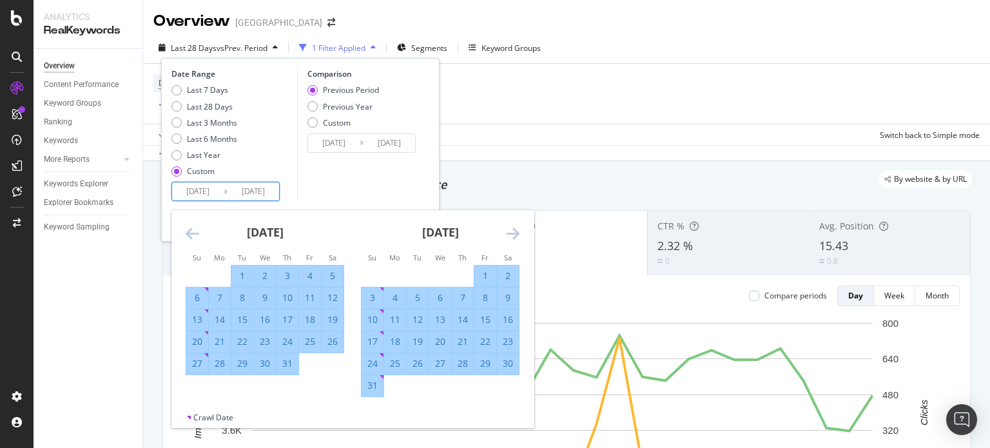
click at [511, 229] on icon "Move forward to switch to the next month." at bounding box center [513, 233] width 14 height 15
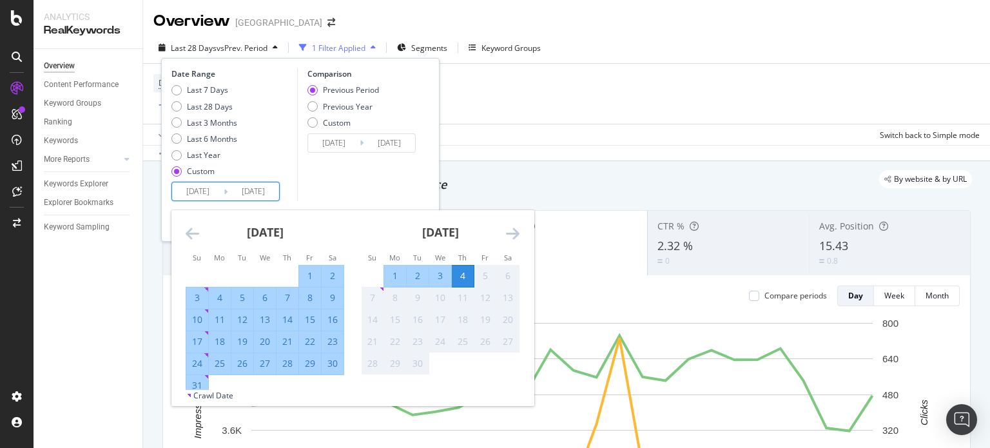
click at [210, 381] on td "Calendar" at bounding box center [220, 386] width 23 height 22
click at [199, 382] on div "31" at bounding box center [197, 385] width 22 height 13
type input "2025/08/31"
type input "2024/12/29"
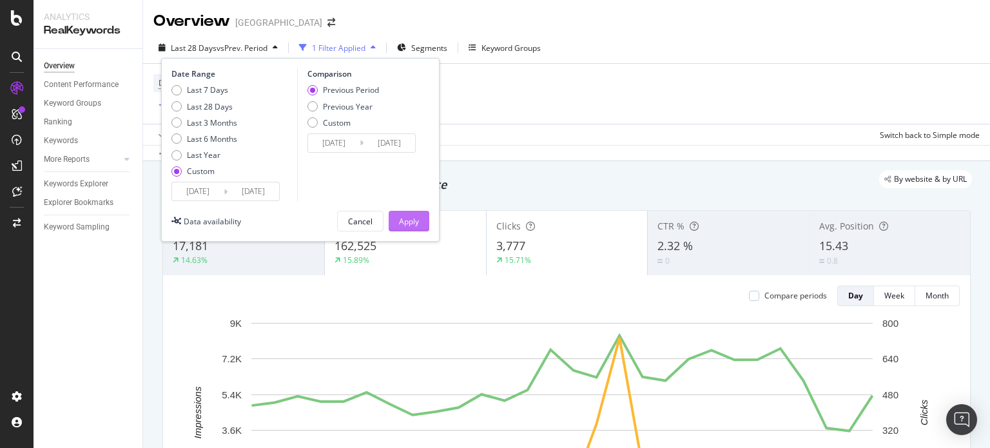
click at [402, 217] on div "Apply" at bounding box center [409, 221] width 20 height 11
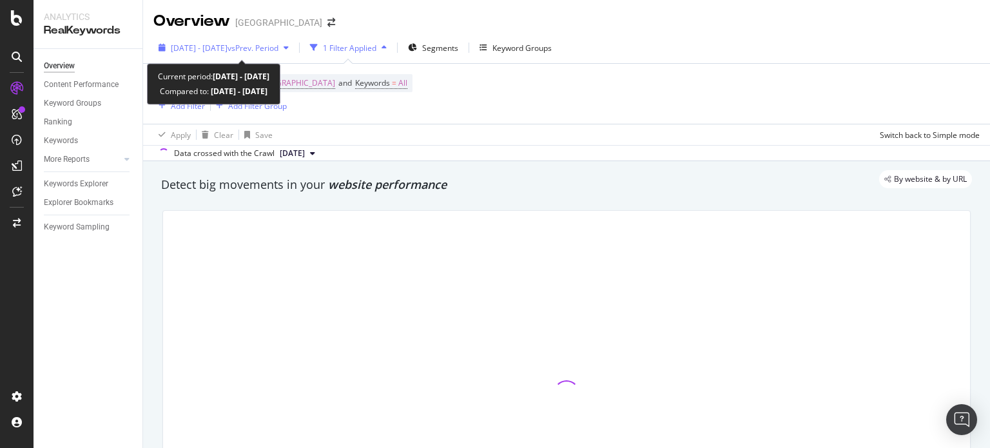
click at [228, 52] on span "2025 May. 1st - Aug. 31st" at bounding box center [199, 48] width 57 height 11
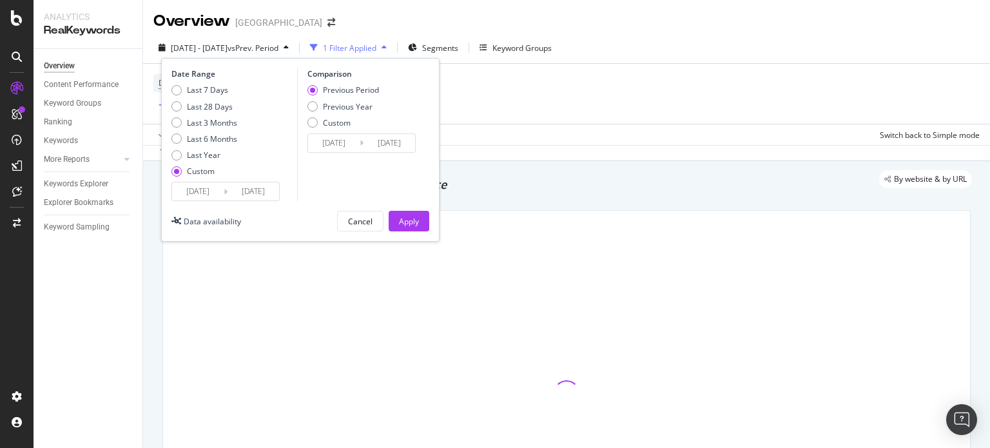
click at [335, 141] on input "2024/12/29" at bounding box center [334, 143] width 52 height 18
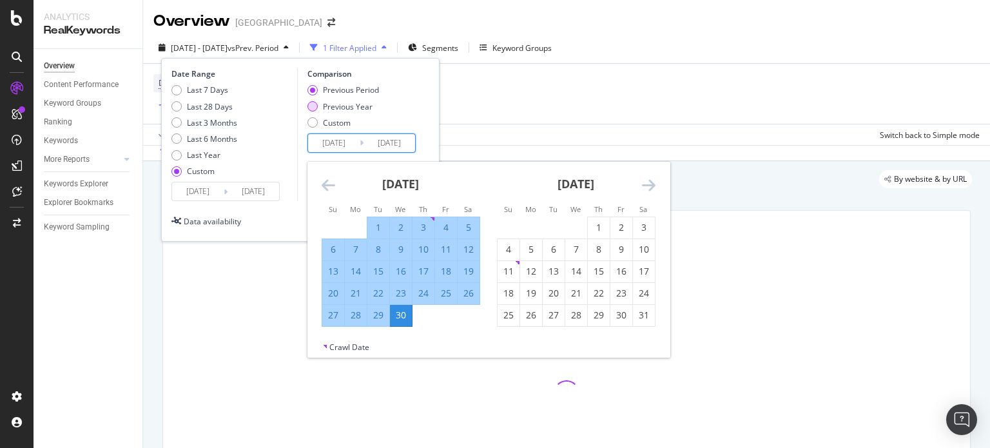
click at [358, 109] on div "Previous Year" at bounding box center [348, 106] width 50 height 11
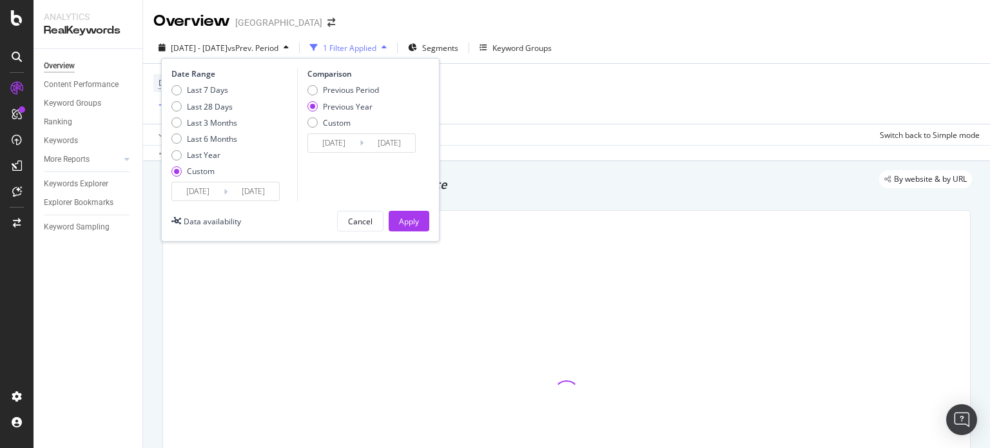
type input "2024/05/02"
type input "2024/09/01"
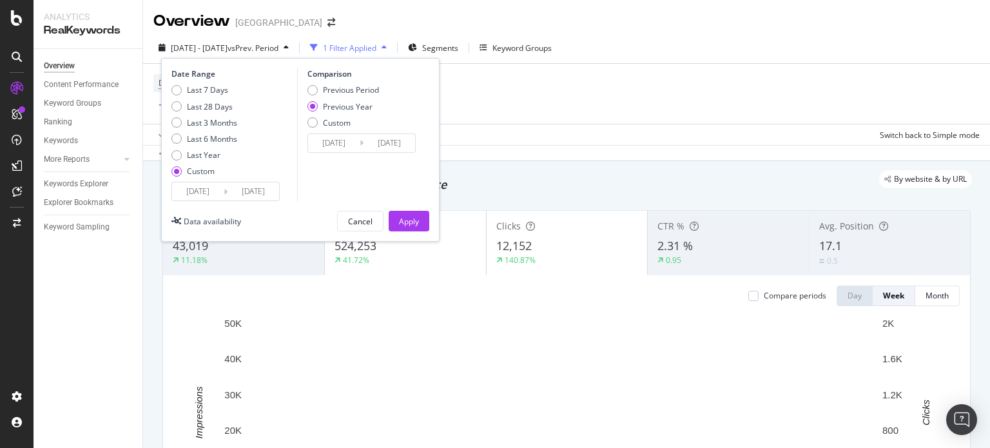
click at [334, 141] on input "2024/05/02" at bounding box center [334, 143] width 52 height 18
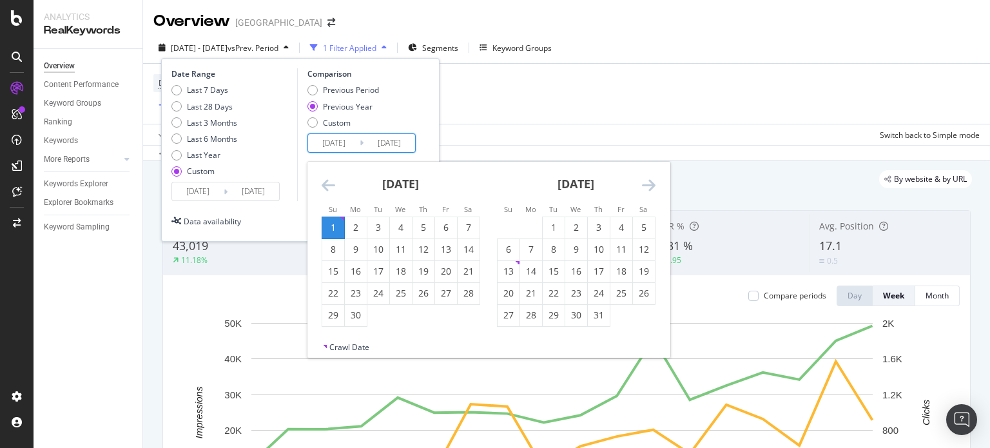
click at [329, 182] on icon "Move backward to switch to the previous month." at bounding box center [329, 184] width 14 height 15
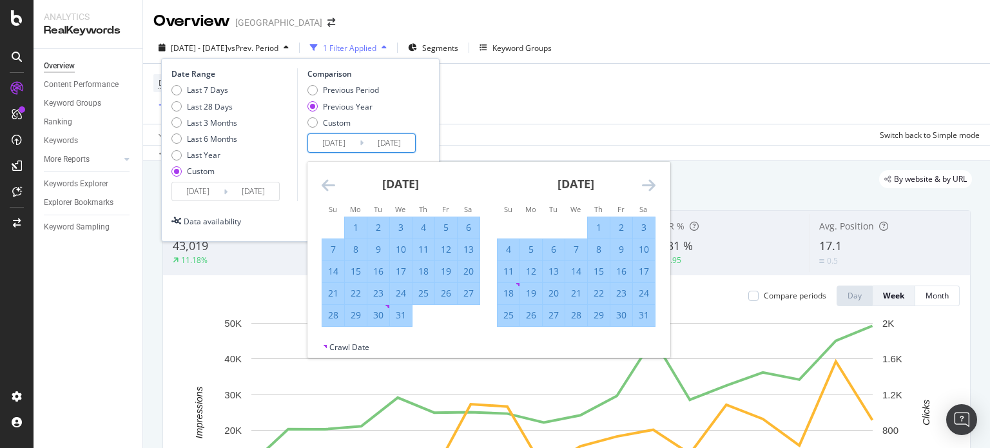
click at [329, 182] on icon "Move backward to switch to the previous month." at bounding box center [329, 184] width 14 height 15
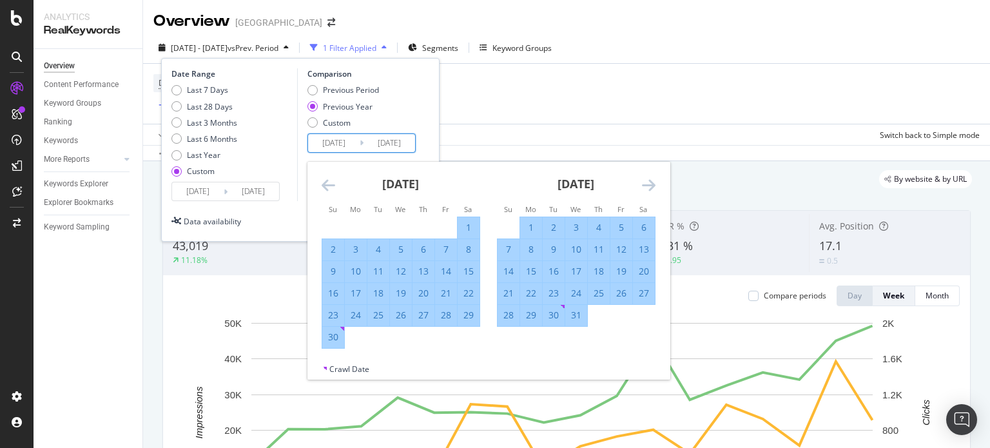
click at [329, 182] on icon "Move backward to switch to the previous month." at bounding box center [329, 184] width 14 height 15
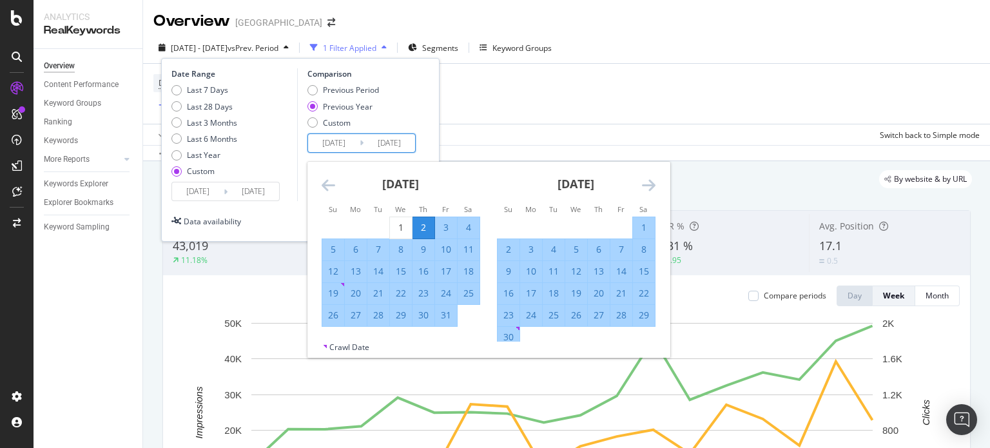
click at [329, 182] on icon "Move backward to switch to the previous month." at bounding box center [329, 184] width 14 height 15
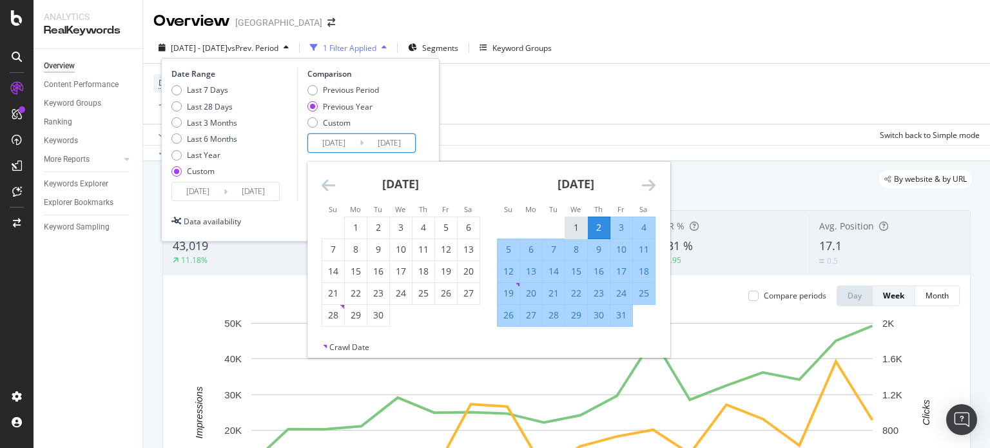
click at [574, 226] on div "1" at bounding box center [576, 227] width 22 height 13
type input "2024/05/01"
click at [649, 182] on icon "Move forward to switch to the next month." at bounding box center [649, 184] width 14 height 15
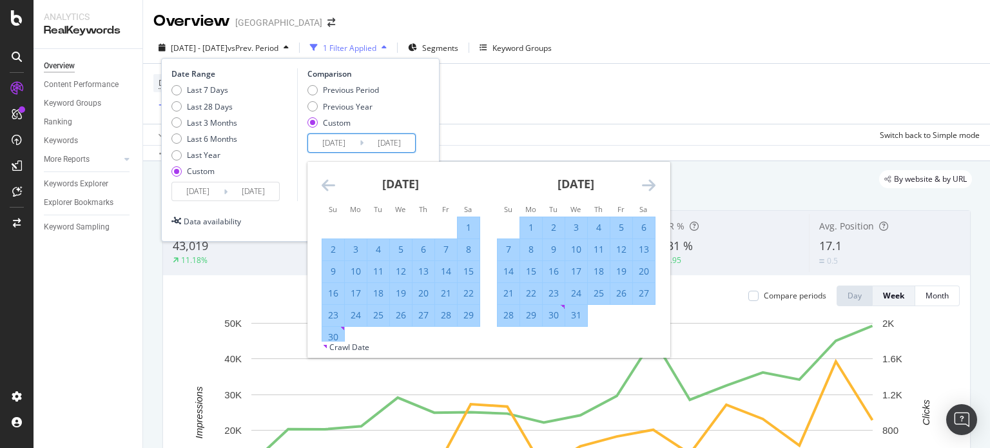
click at [649, 182] on icon "Move forward to switch to the next month." at bounding box center [649, 184] width 14 height 15
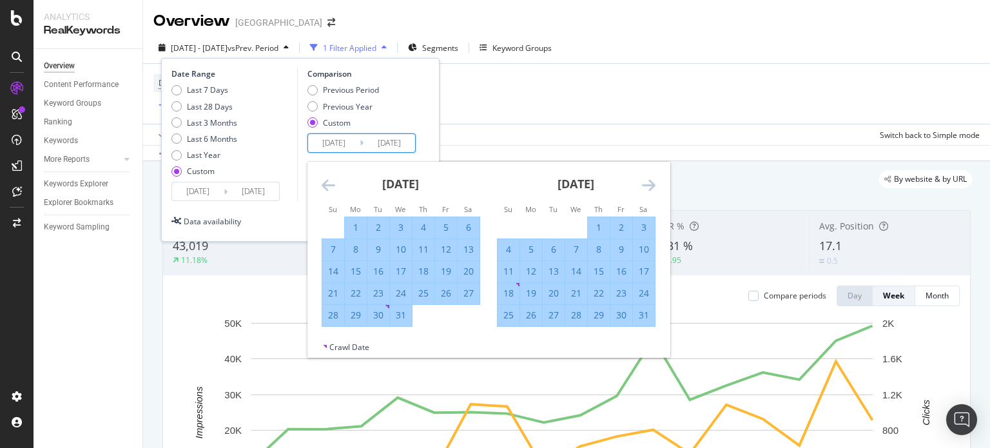
click at [649, 182] on icon "Move forward to switch to the next month." at bounding box center [649, 184] width 14 height 15
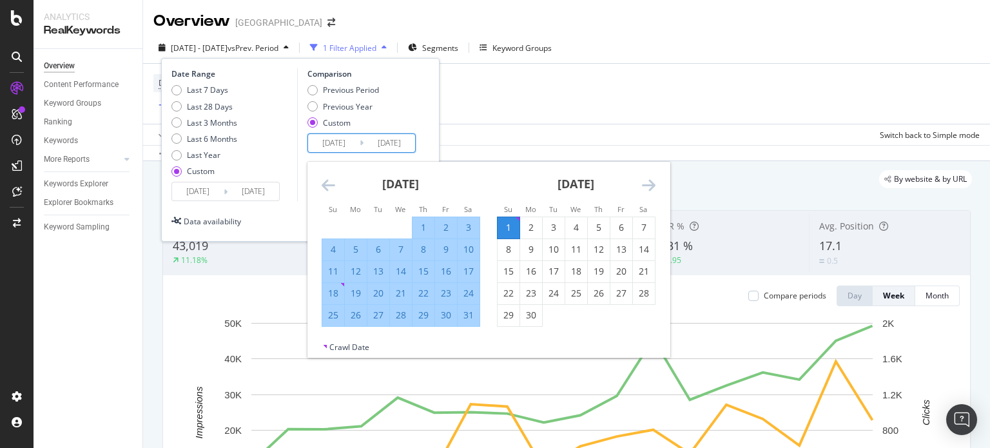
click at [460, 322] on div "31" at bounding box center [469, 315] width 22 height 21
type input "2024/08/31"
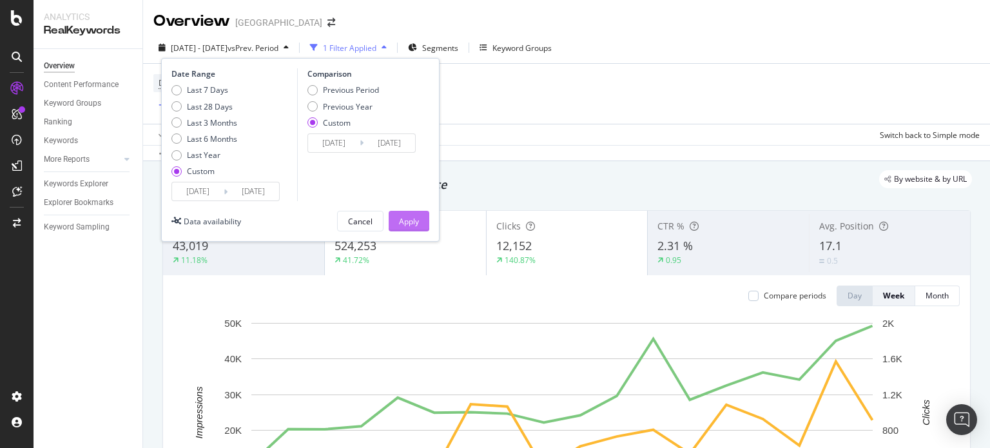
click at [411, 218] on div "Apply" at bounding box center [409, 221] width 20 height 11
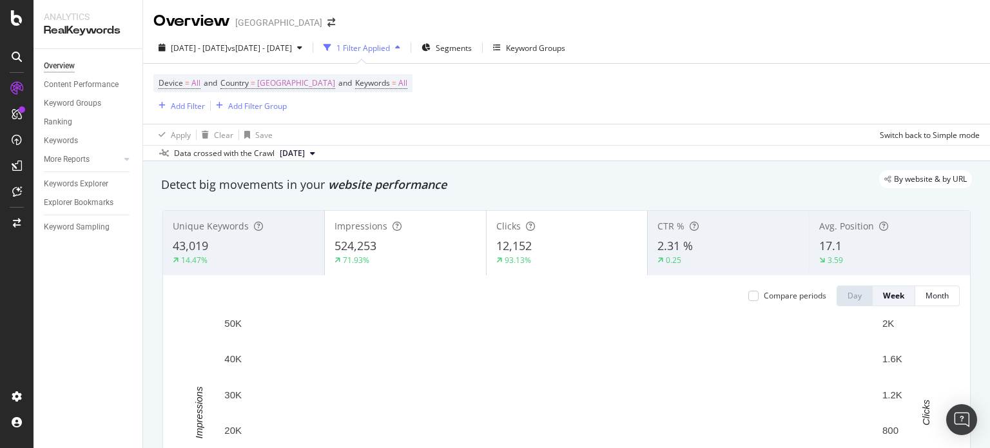
click at [448, 252] on div "524,253" at bounding box center [406, 246] width 142 height 17
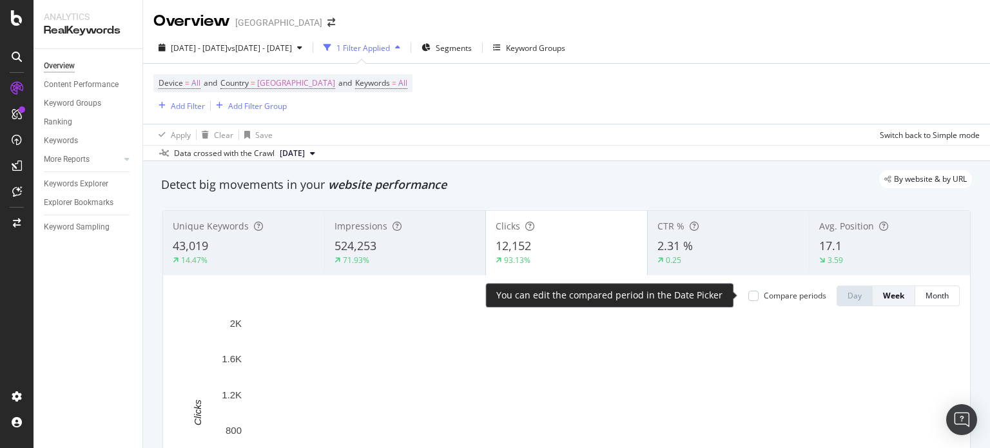
click at [764, 299] on div "Compare periods" at bounding box center [795, 295] width 63 height 11
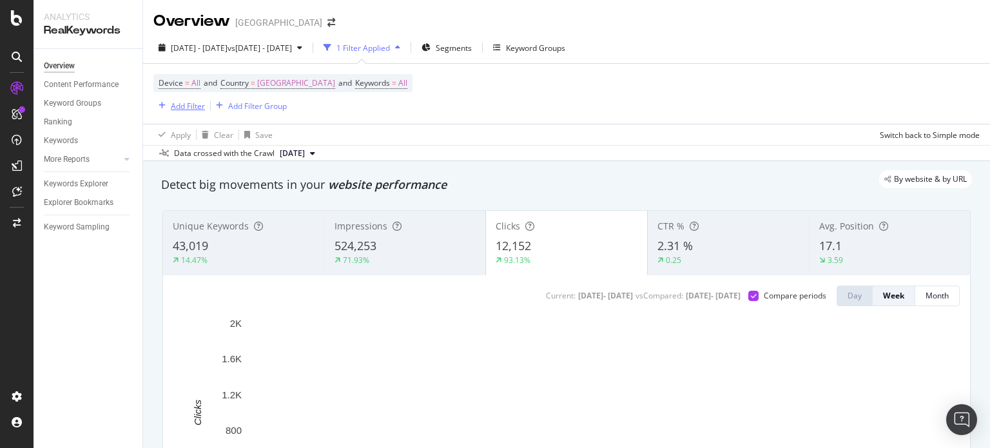
click at [179, 99] on div "Add Filter" at bounding box center [179, 106] width 52 height 14
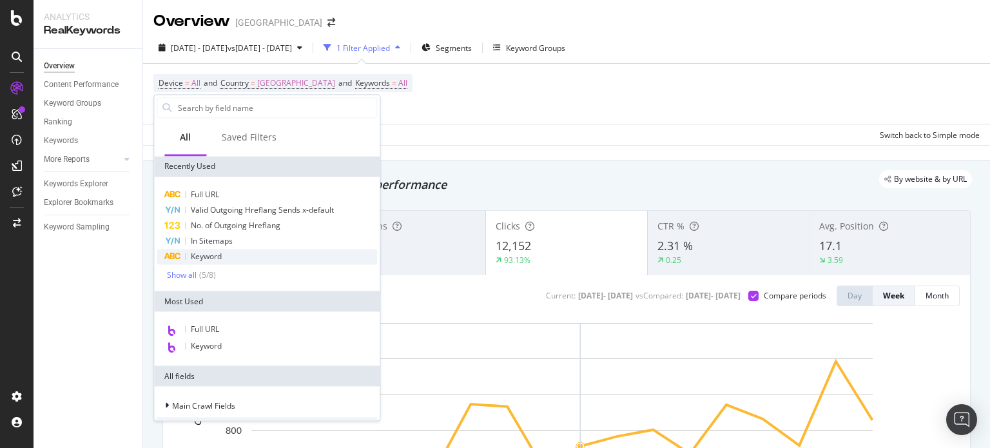
click at [211, 257] on span "Keyword" at bounding box center [206, 256] width 31 height 11
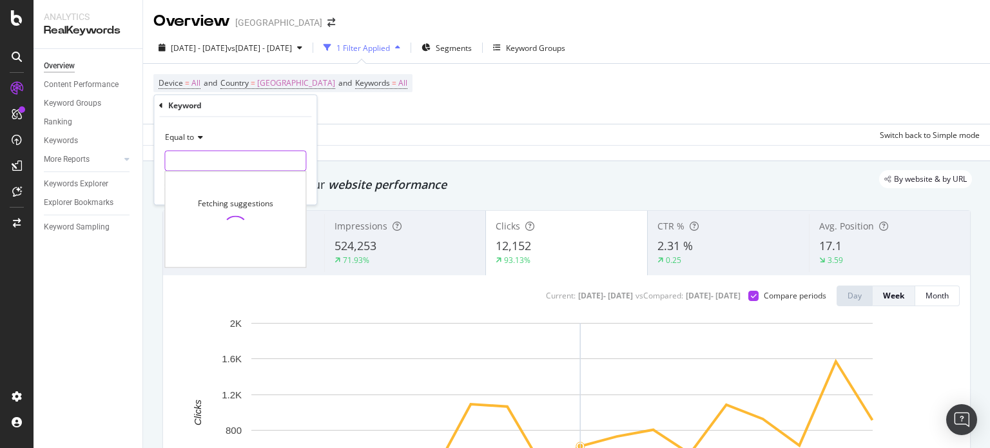
click at [196, 167] on input "text" at bounding box center [235, 161] width 141 height 21
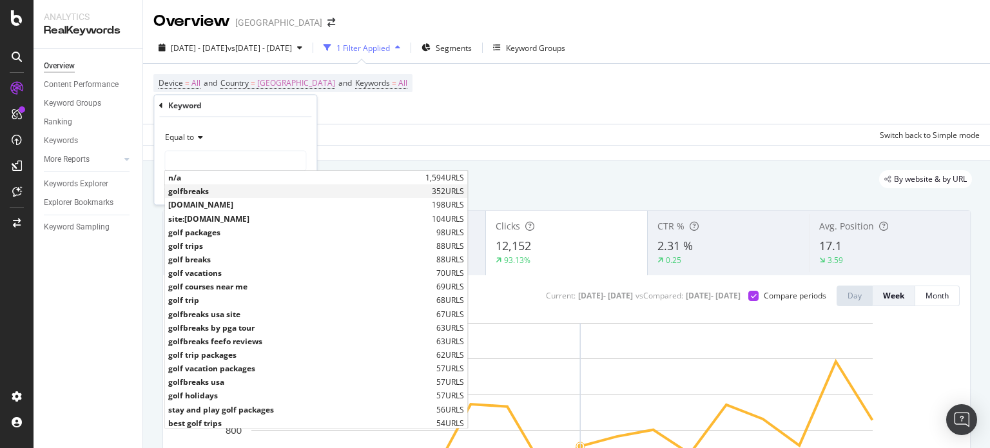
click at [188, 189] on span "golfbreaks" at bounding box center [298, 191] width 260 height 11
type input "golfbreaks"
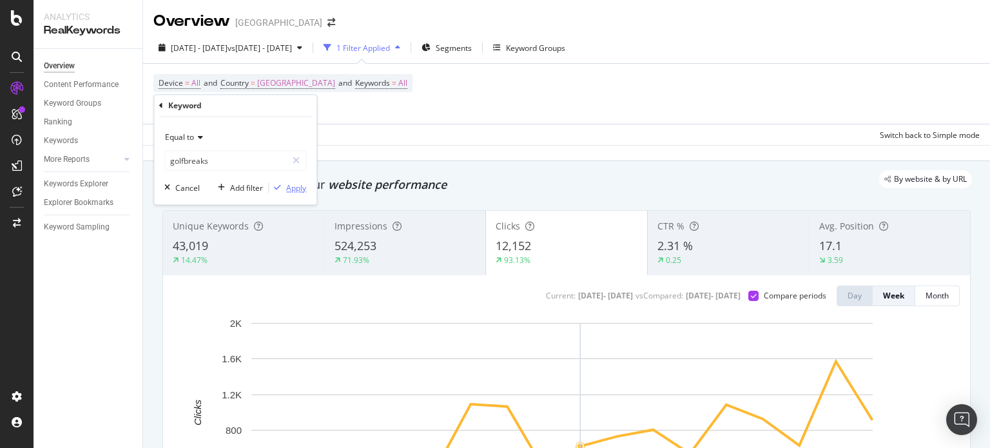
click at [298, 183] on div "Apply" at bounding box center [296, 187] width 20 height 11
